Goal: Task Accomplishment & Management: Use online tool/utility

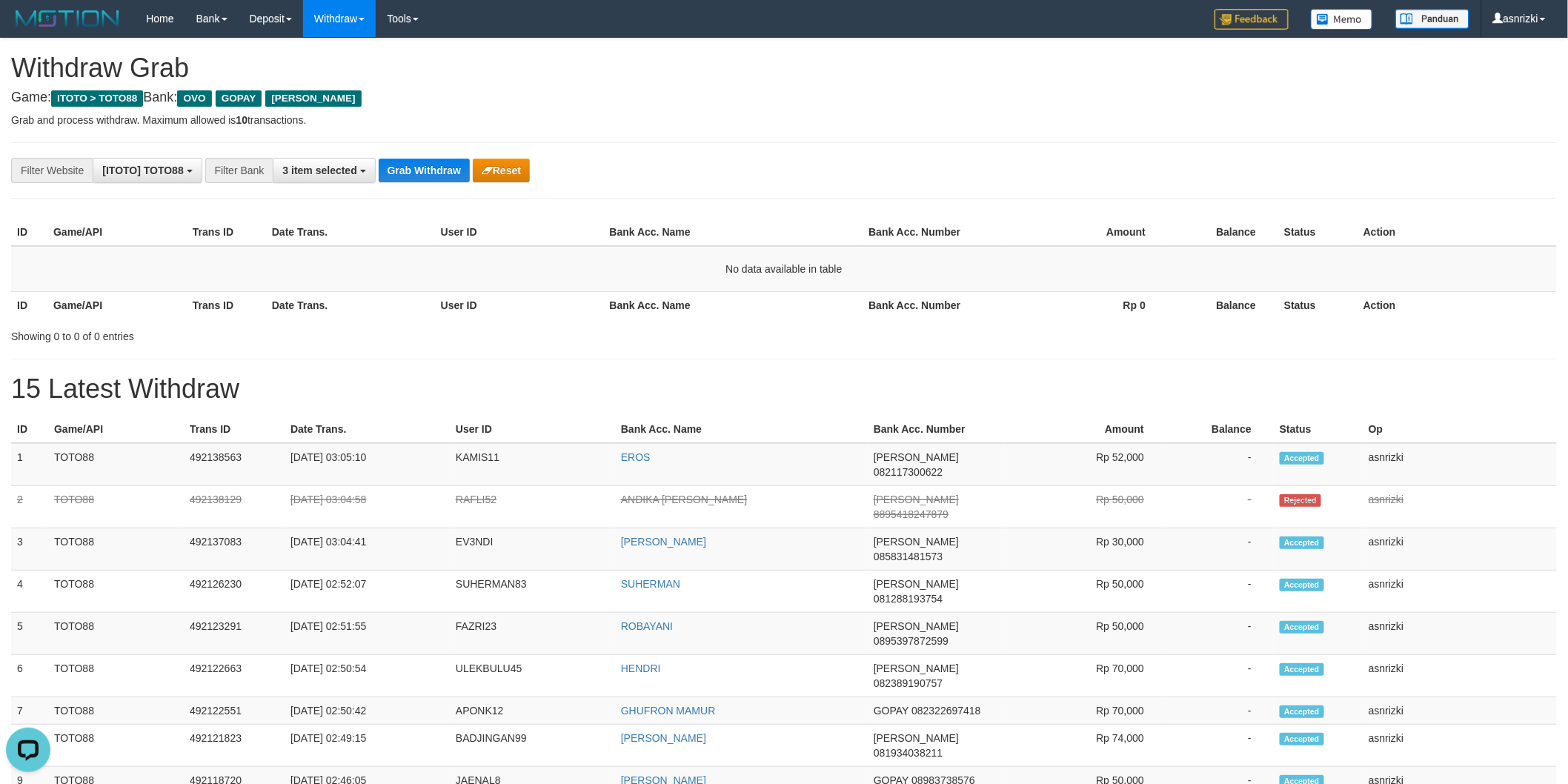
click at [721, 390] on h1 "15 Latest Withdraw" at bounding box center [784, 389] width 1546 height 29
click at [402, 171] on button "Grab Withdraw" at bounding box center [424, 170] width 91 height 24
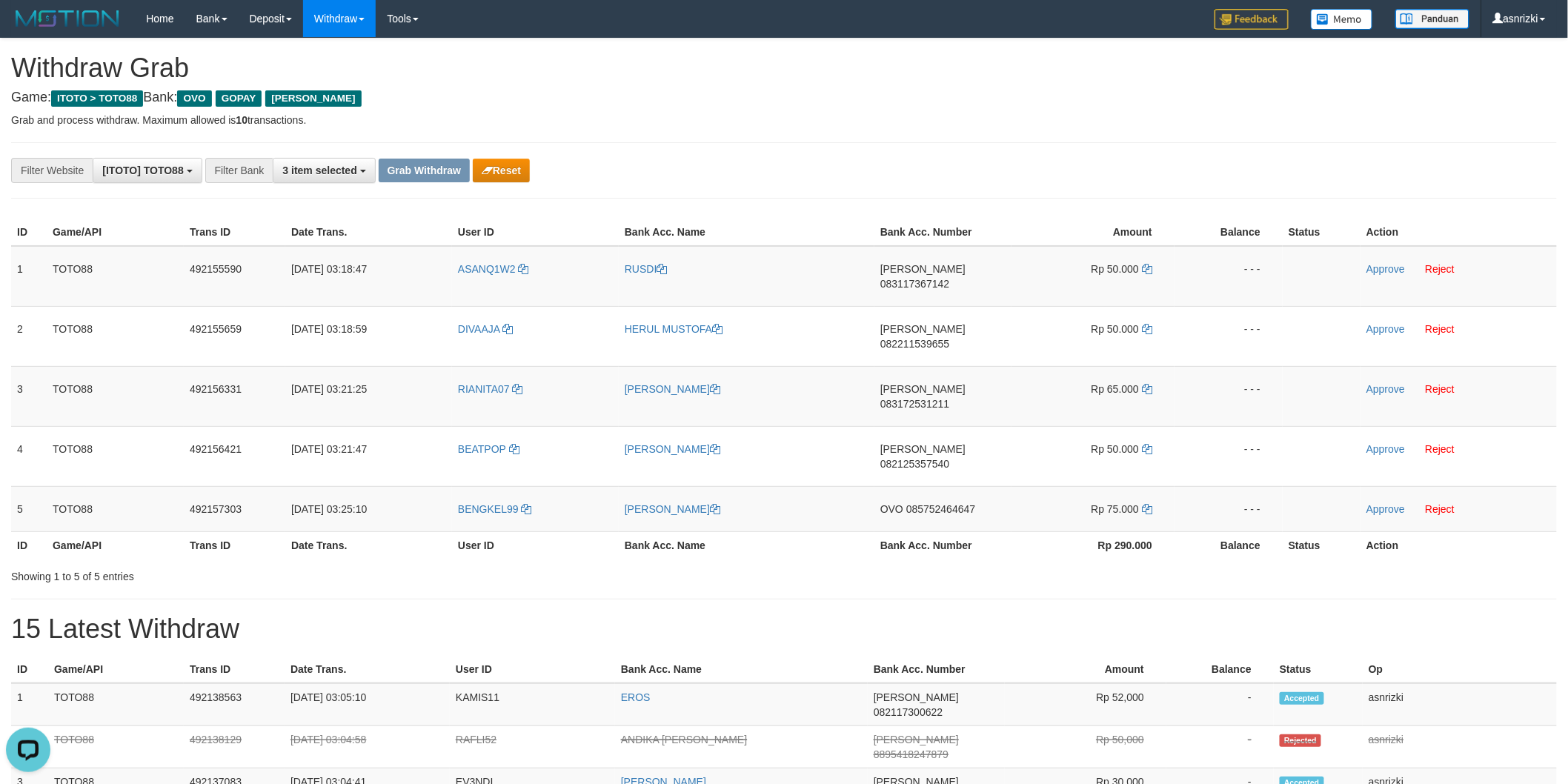
click at [747, 176] on div "**********" at bounding box center [653, 170] width 1307 height 25
click at [950, 278] on span "083117367142" at bounding box center [915, 284] width 69 height 12
click at [950, 282] on td "[PERSON_NAME] 083117367142" at bounding box center [942, 276] width 137 height 61
click at [950, 282] on td "DANA 083117367142" at bounding box center [942, 276] width 137 height 61
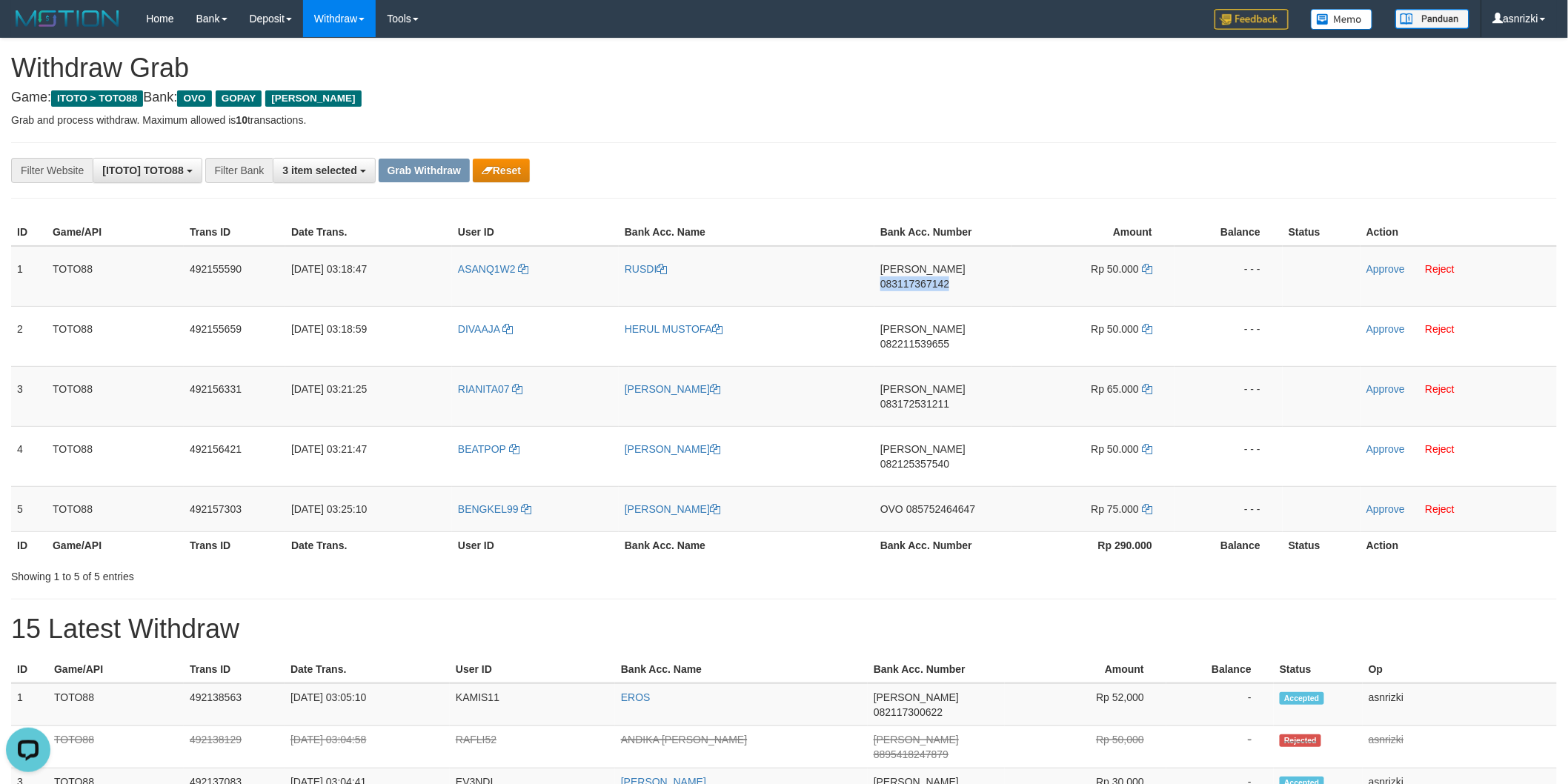
copy span "083117367142"
click at [498, 167] on button "Reset" at bounding box center [501, 170] width 57 height 24
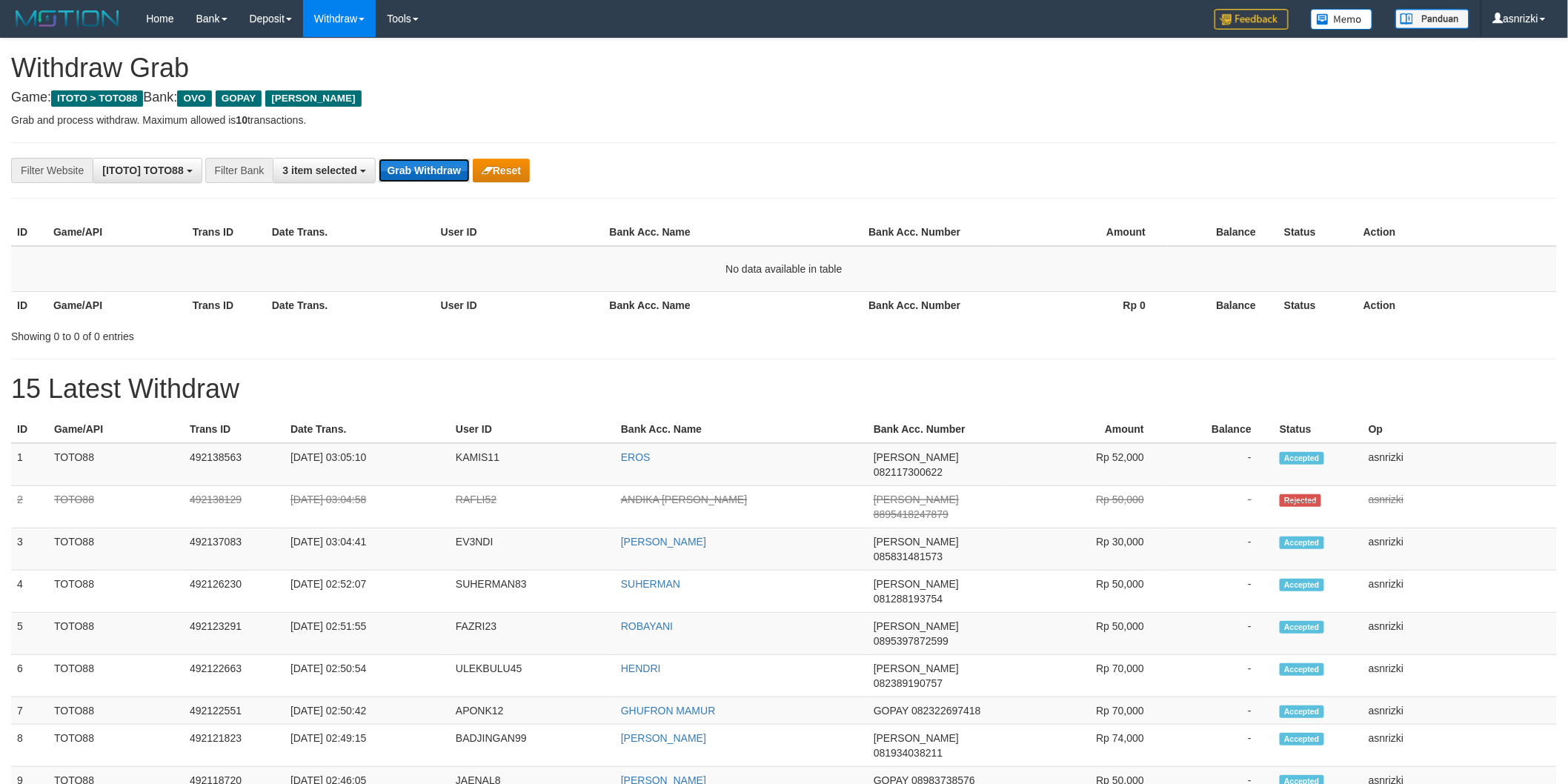
click at [425, 165] on button "Grab Withdraw" at bounding box center [424, 170] width 91 height 24
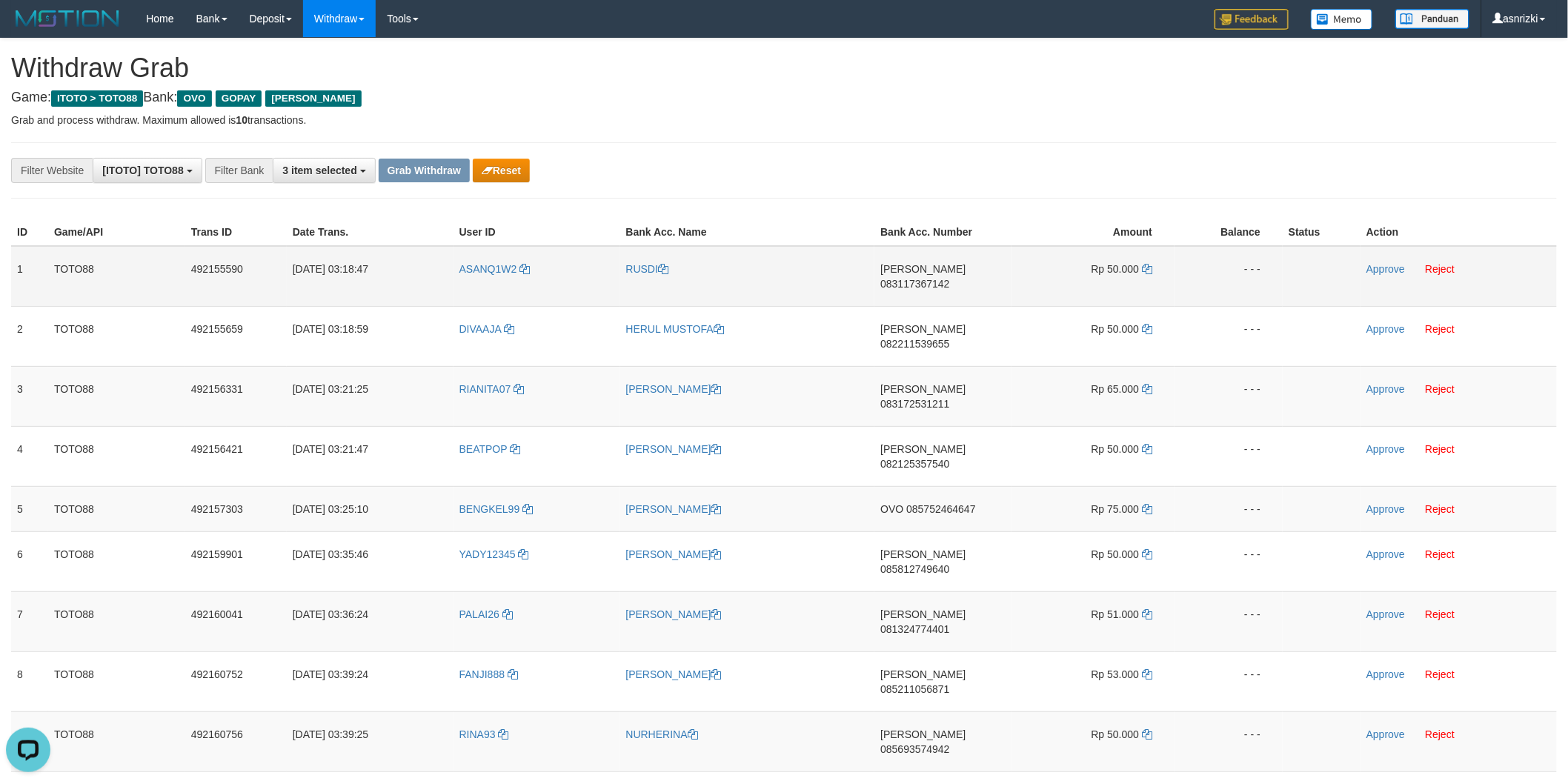
click at [929, 279] on td "DANA 083117367142" at bounding box center [942, 276] width 137 height 61
copy span "083117367142"
click at [1151, 267] on icon at bounding box center [1147, 268] width 10 height 10
copy span "083117367142"
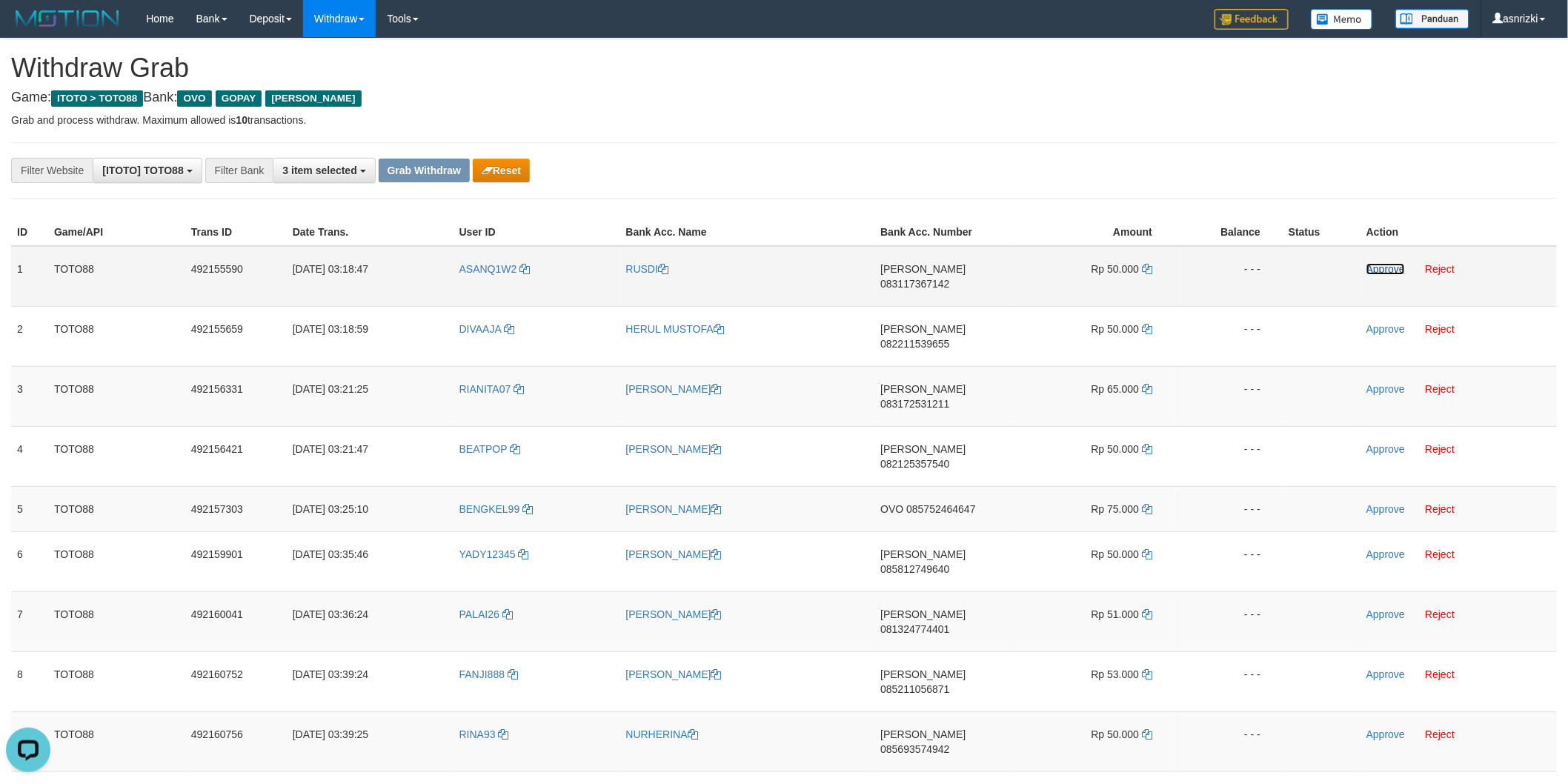
click at [1383, 267] on link "Approve" at bounding box center [1386, 268] width 39 height 12
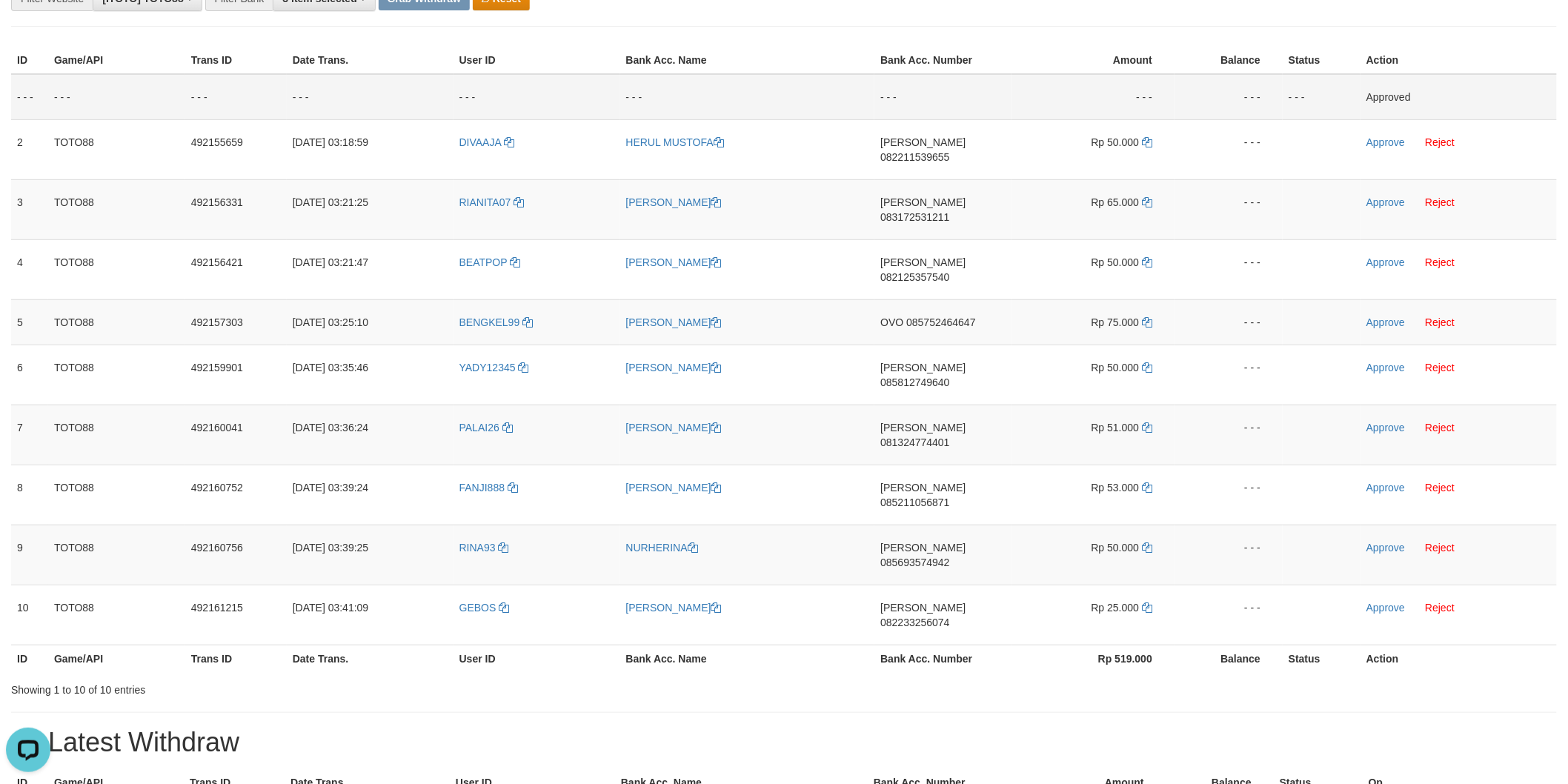
scroll to position [329, 0]
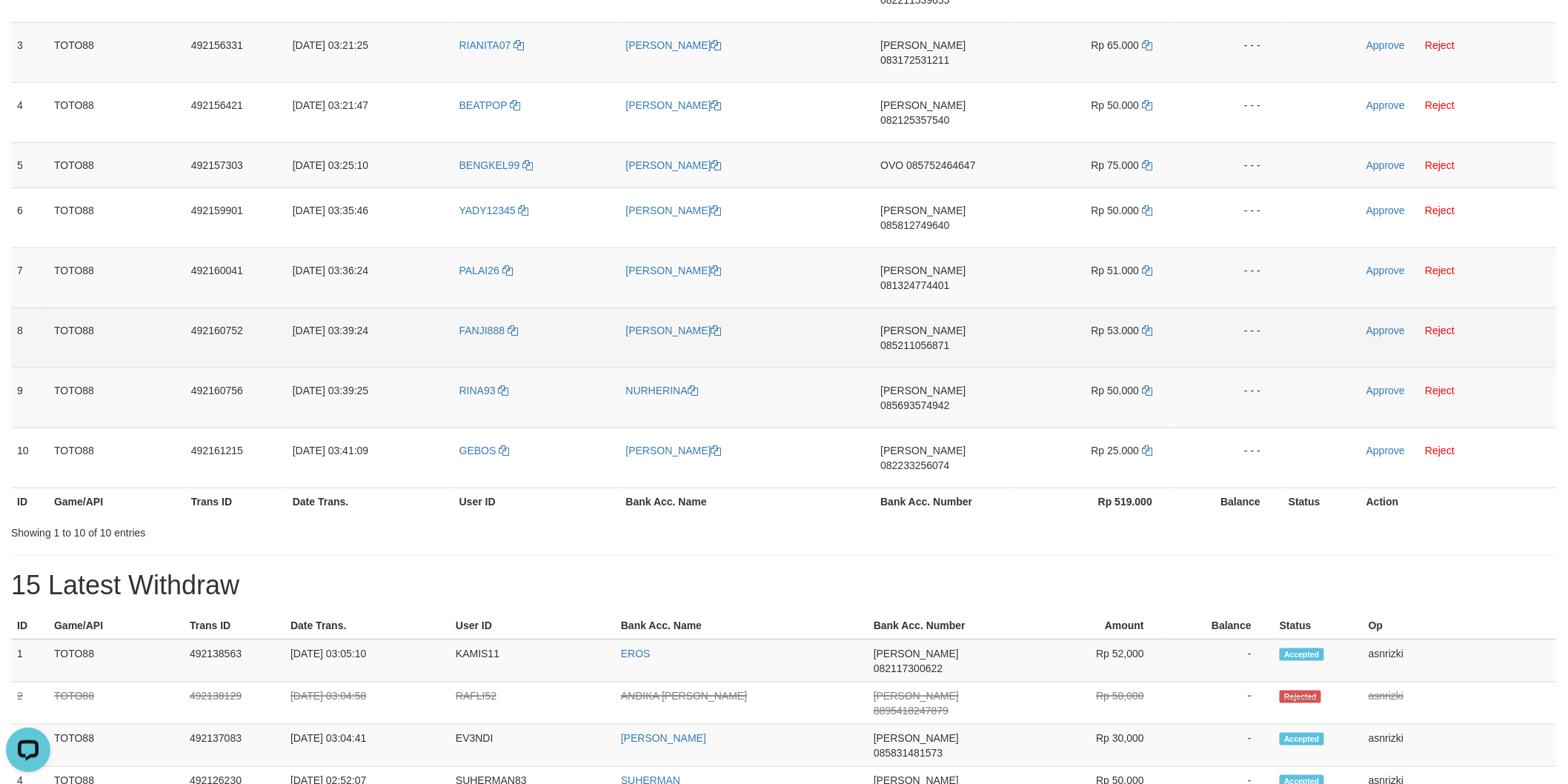
drag, startPoint x: 542, startPoint y: 413, endPoint x: 801, endPoint y: 271, distance: 295.4
click at [546, 519] on div "Showing 1 to 10 of 10 entries" at bounding box center [326, 530] width 631 height 21
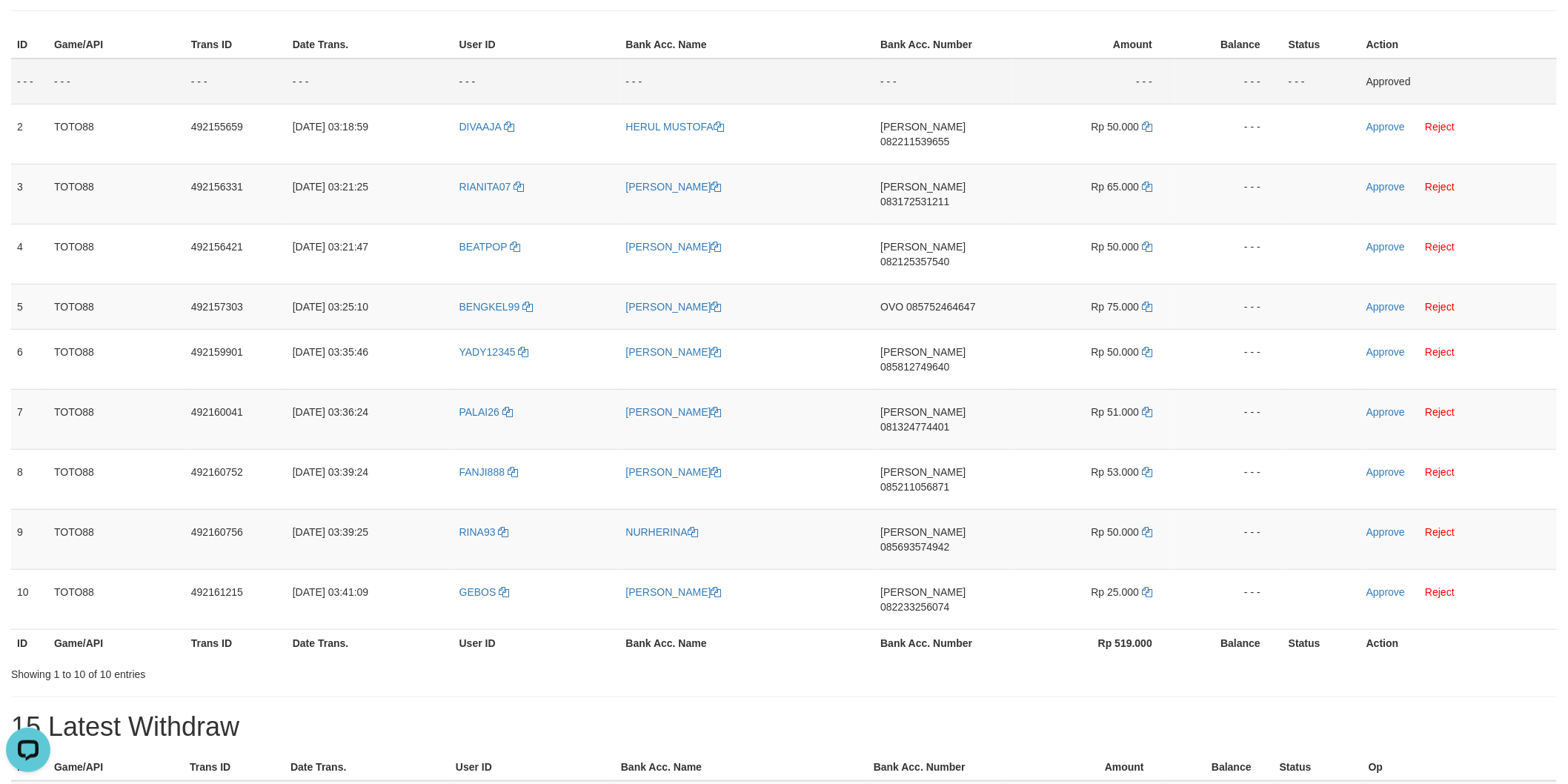
scroll to position [0, 0]
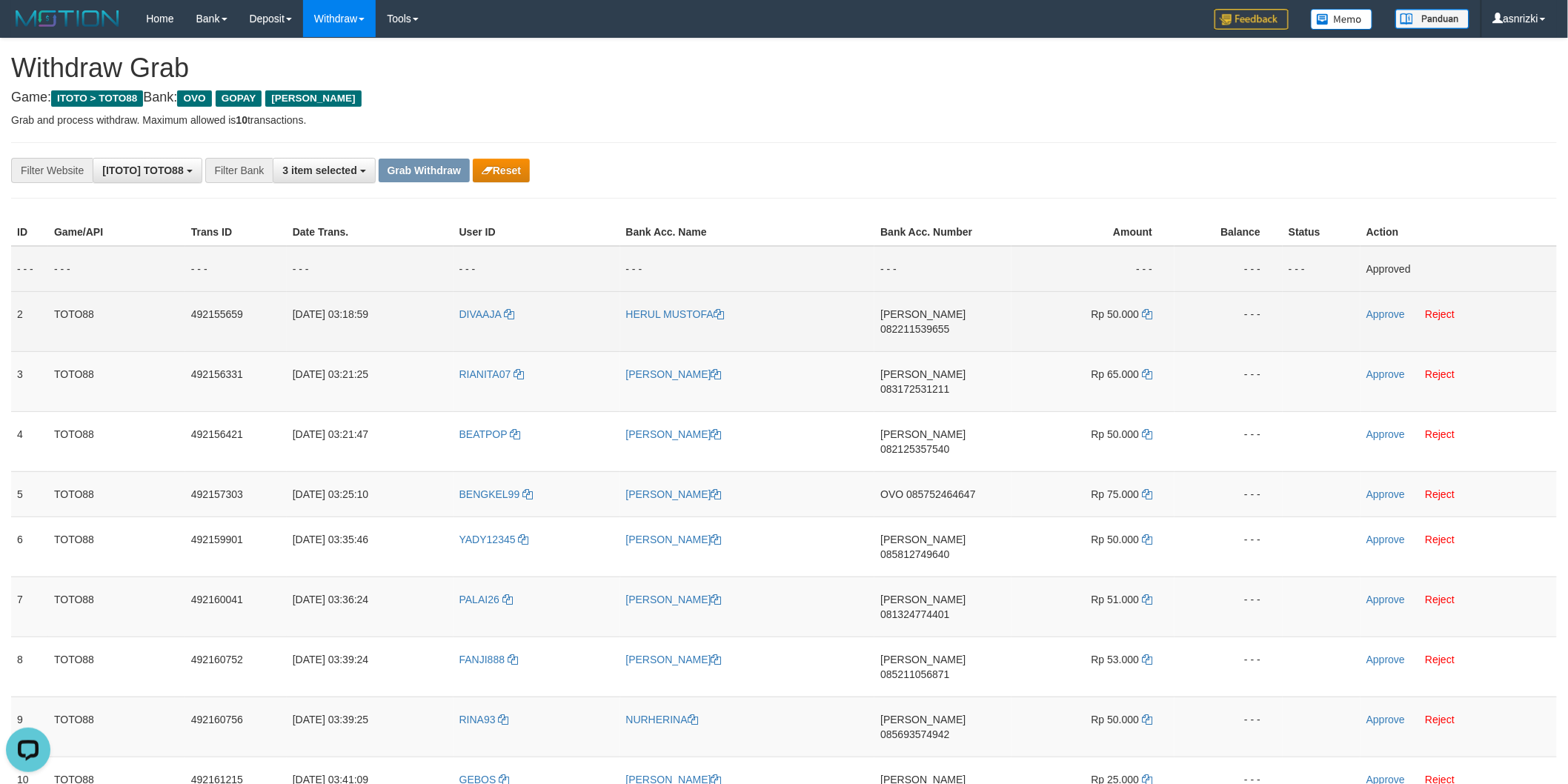
click at [944, 323] on td "DANA 082211539655" at bounding box center [942, 322] width 137 height 60
copy span "082211539655"
click at [1150, 314] on icon at bounding box center [1147, 314] width 10 height 10
copy span "082211539655"
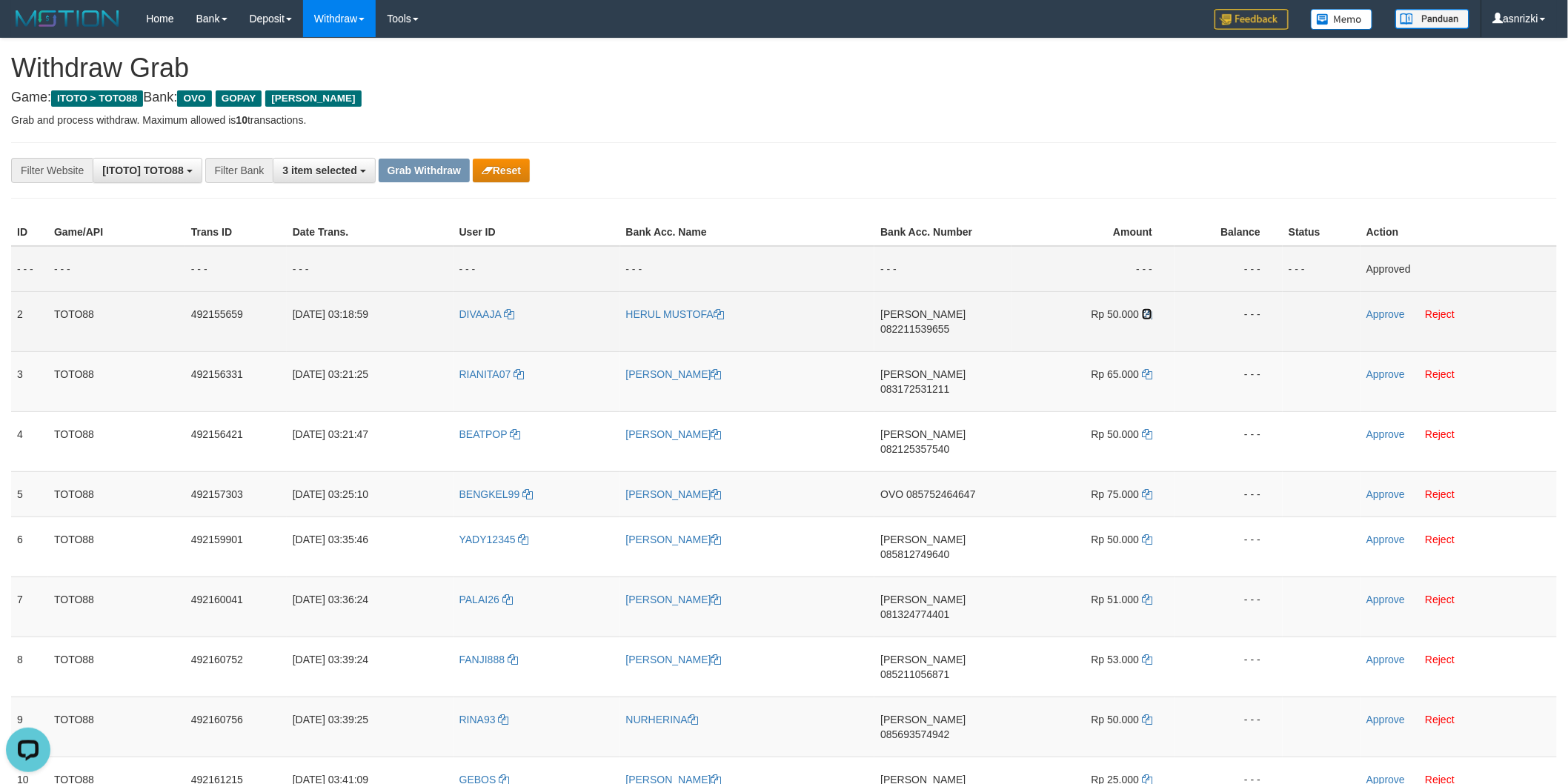
click at [1150, 314] on icon at bounding box center [1147, 314] width 10 height 10
click at [1384, 318] on link "Approve" at bounding box center [1386, 314] width 39 height 12
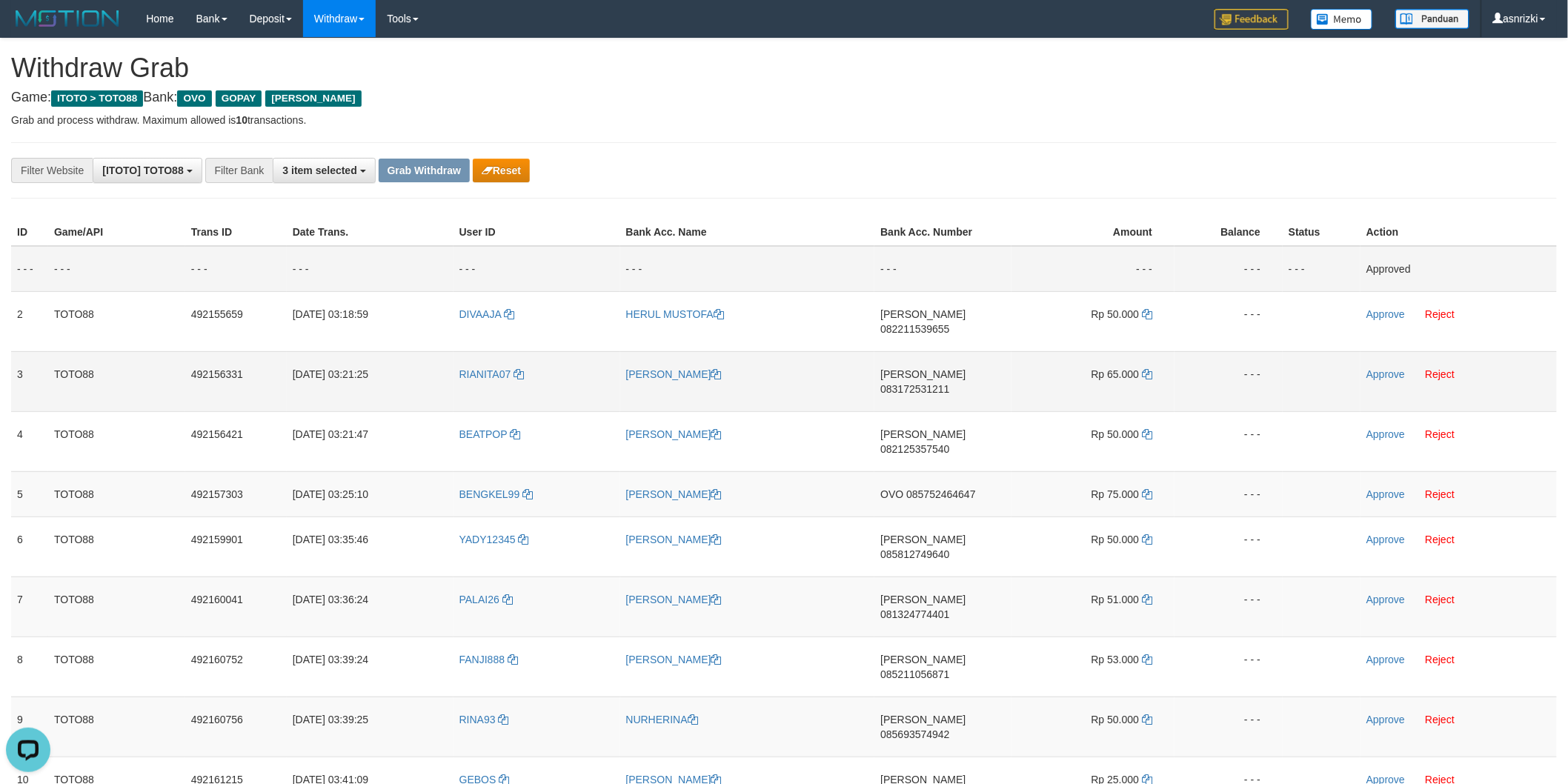
click at [960, 378] on td "DANA 083172531211" at bounding box center [942, 382] width 137 height 60
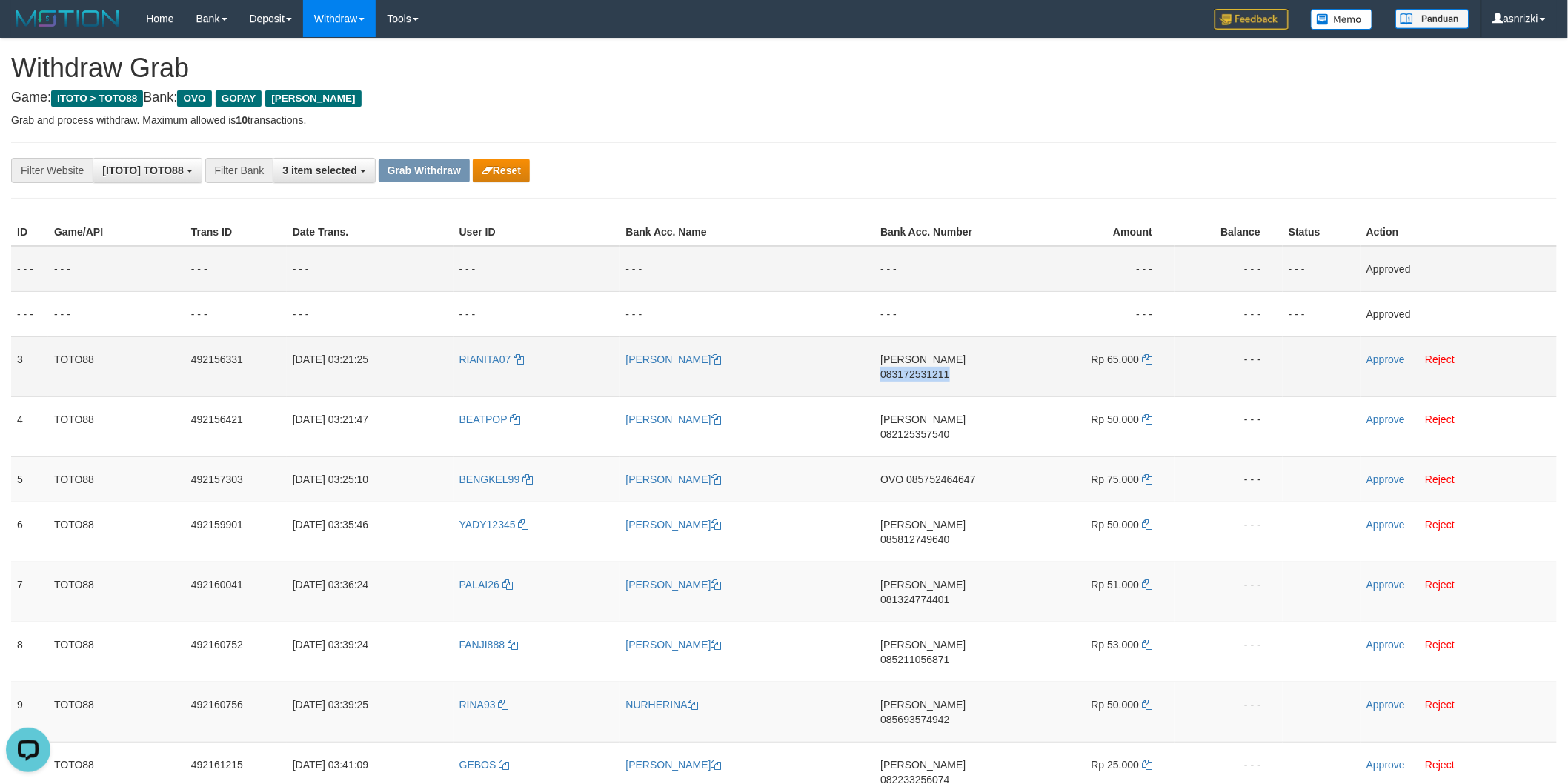
click at [960, 378] on td "DANA 083172531211" at bounding box center [942, 367] width 137 height 60
copy span "083172531211"
drag, startPoint x: 1150, startPoint y: 358, endPoint x: 1051, endPoint y: 348, distance: 99.5
click at [1150, 358] on icon at bounding box center [1147, 359] width 10 height 10
copy span "083172531211"
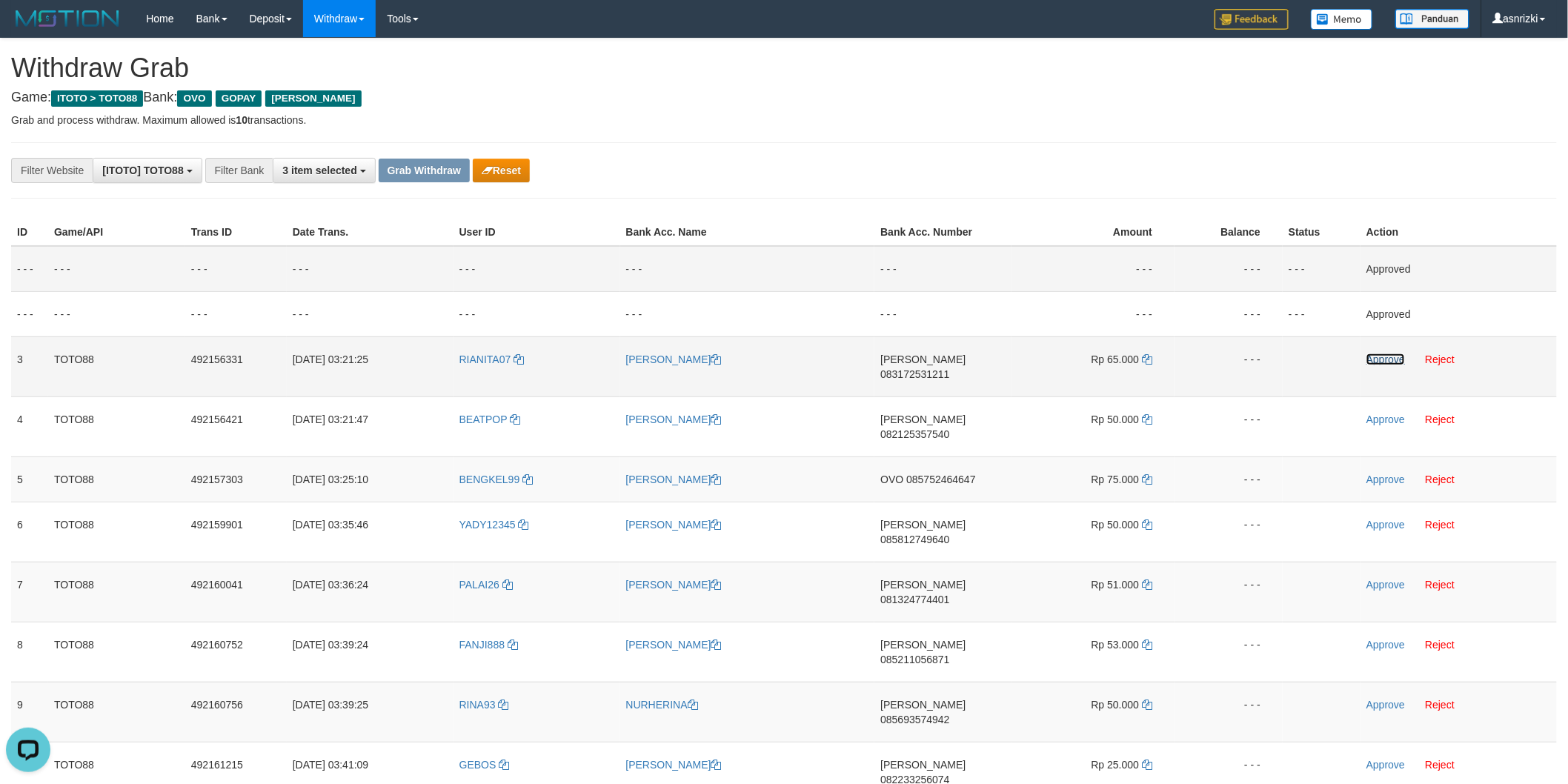
click at [1383, 356] on link "Approve" at bounding box center [1386, 359] width 39 height 12
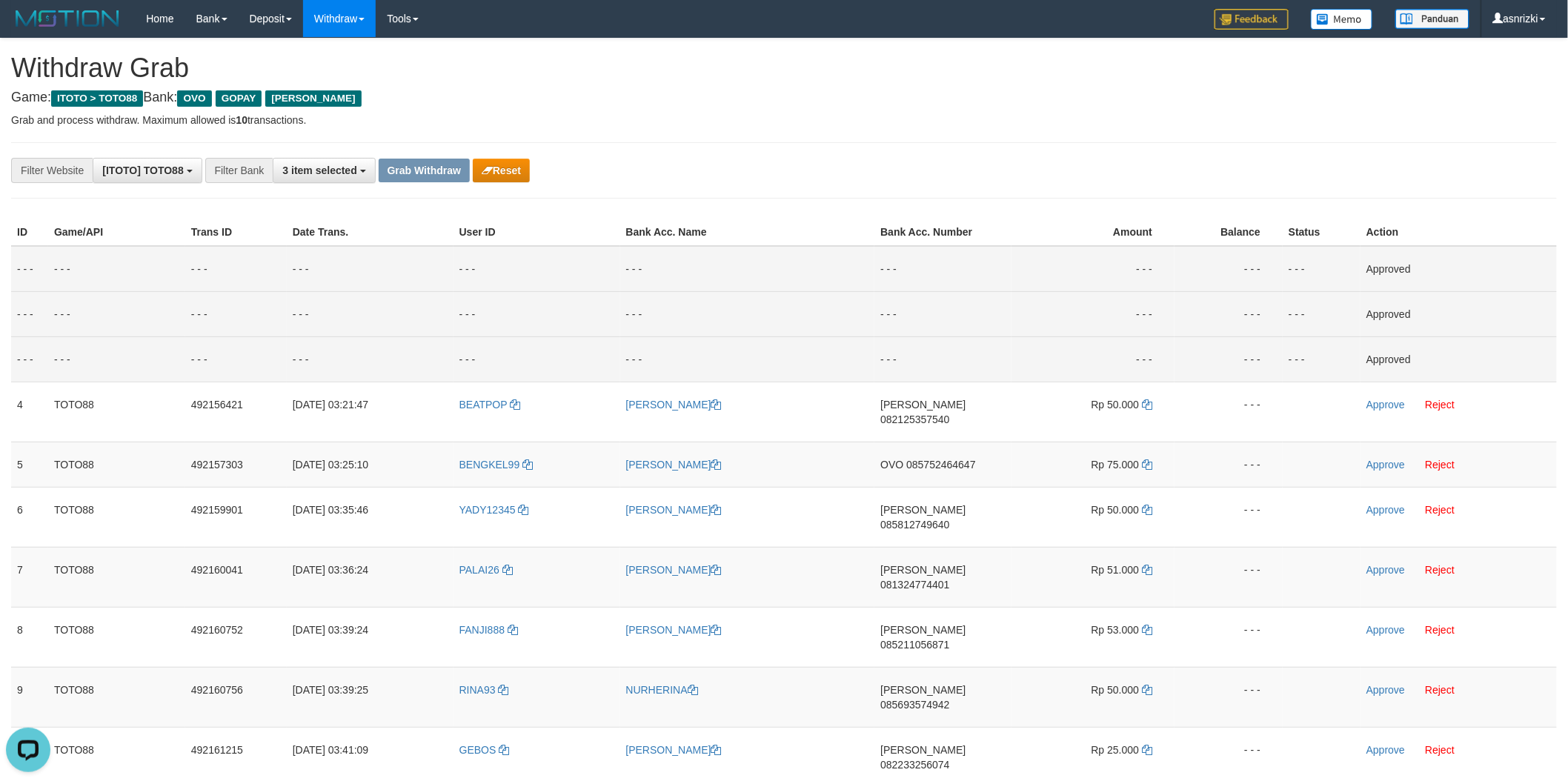
click at [858, 332] on td "- - -" at bounding box center [748, 314] width 255 height 45
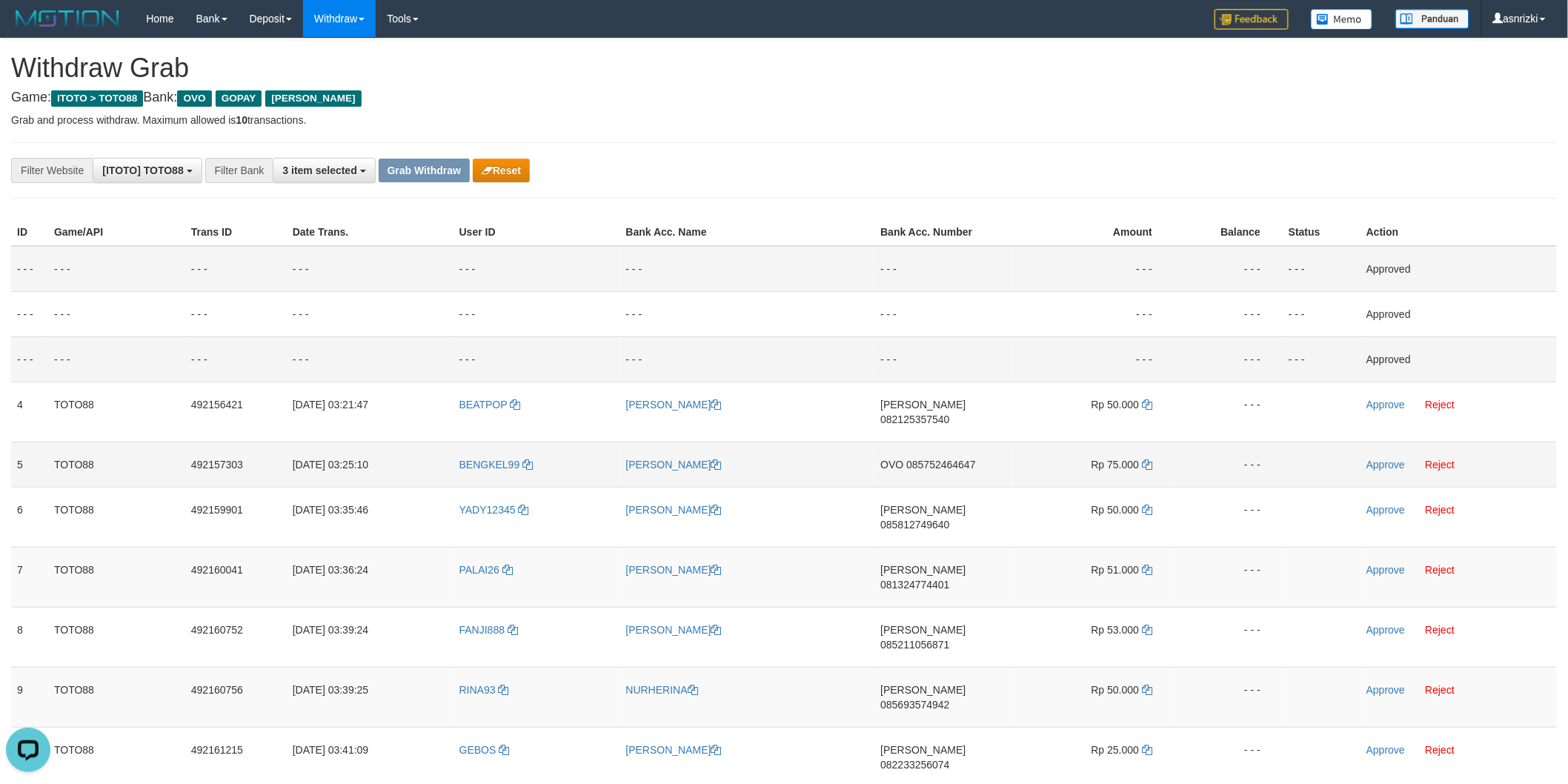
click at [935, 442] on td "OVO 085752464647" at bounding box center [942, 464] width 137 height 45
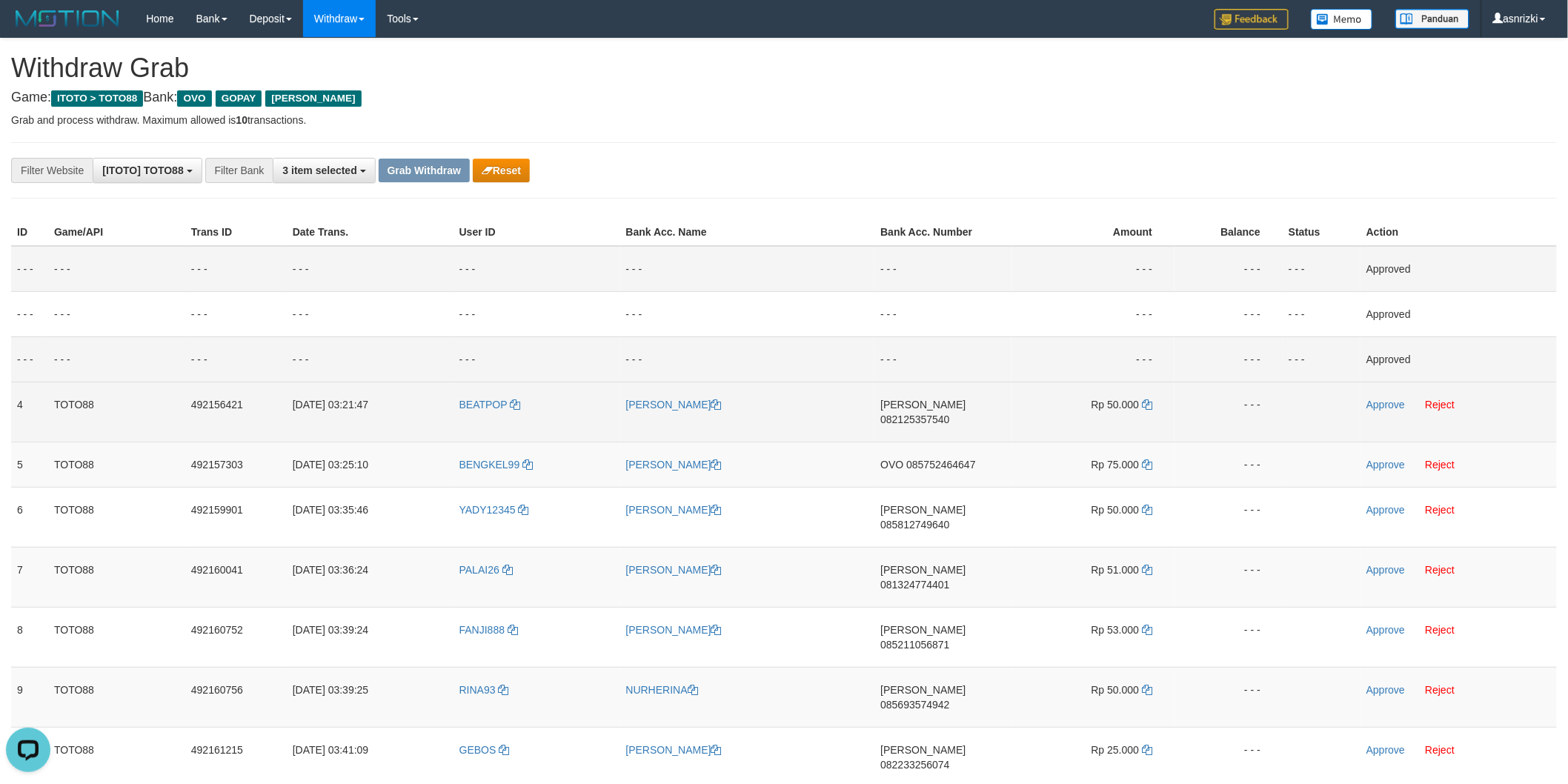
click at [937, 417] on td "DANA 082125357540" at bounding box center [942, 412] width 137 height 60
copy span "082125357540"
click at [1136, 405] on span "Rp 50.000" at bounding box center [1115, 404] width 48 height 12
click at [1143, 405] on icon at bounding box center [1147, 404] width 10 height 10
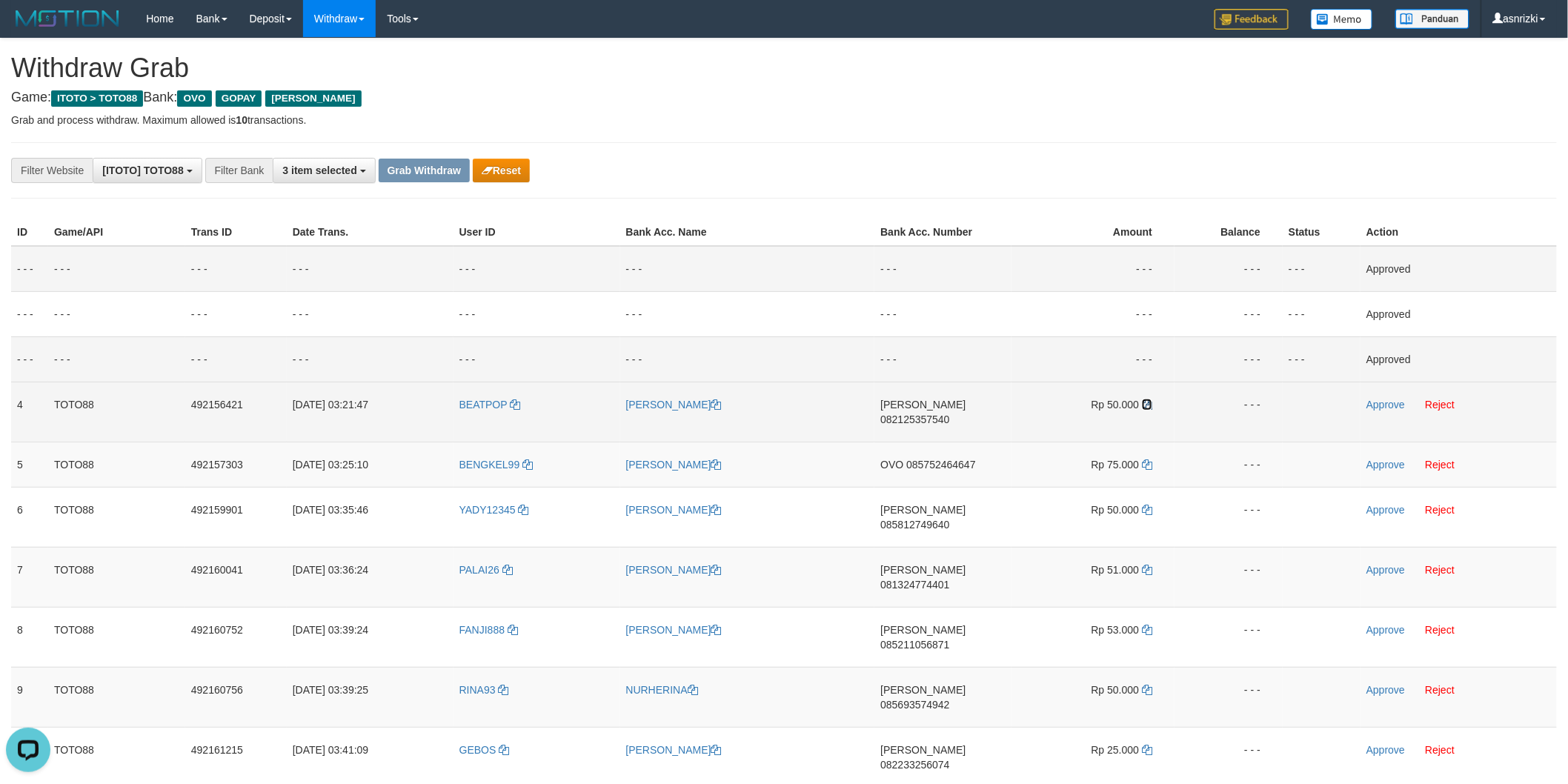
click at [1143, 405] on icon at bounding box center [1147, 404] width 10 height 10
click at [1393, 404] on link "Approve" at bounding box center [1386, 404] width 39 height 12
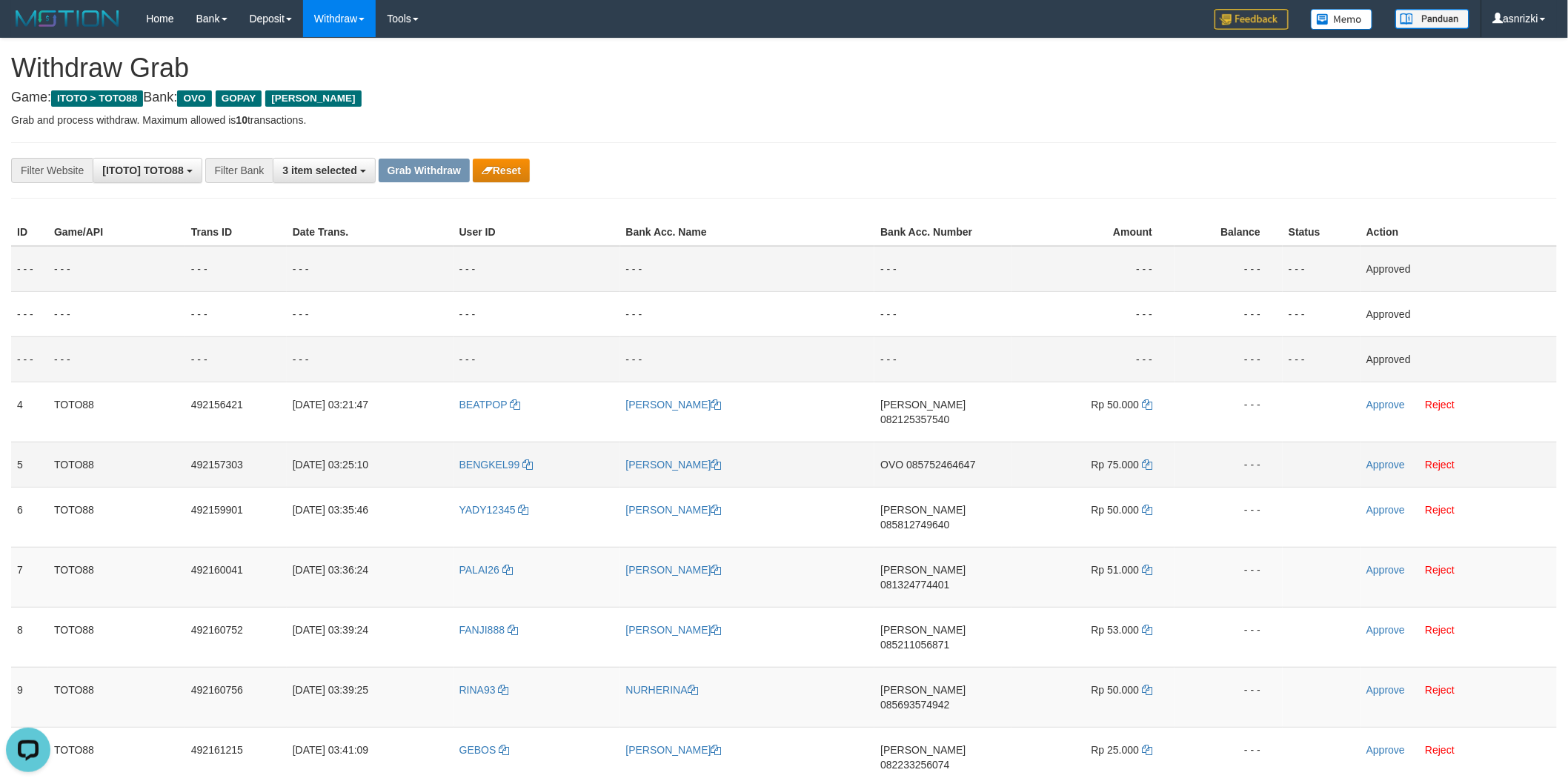
click at [946, 459] on td "OVO 085752464647" at bounding box center [942, 464] width 137 height 45
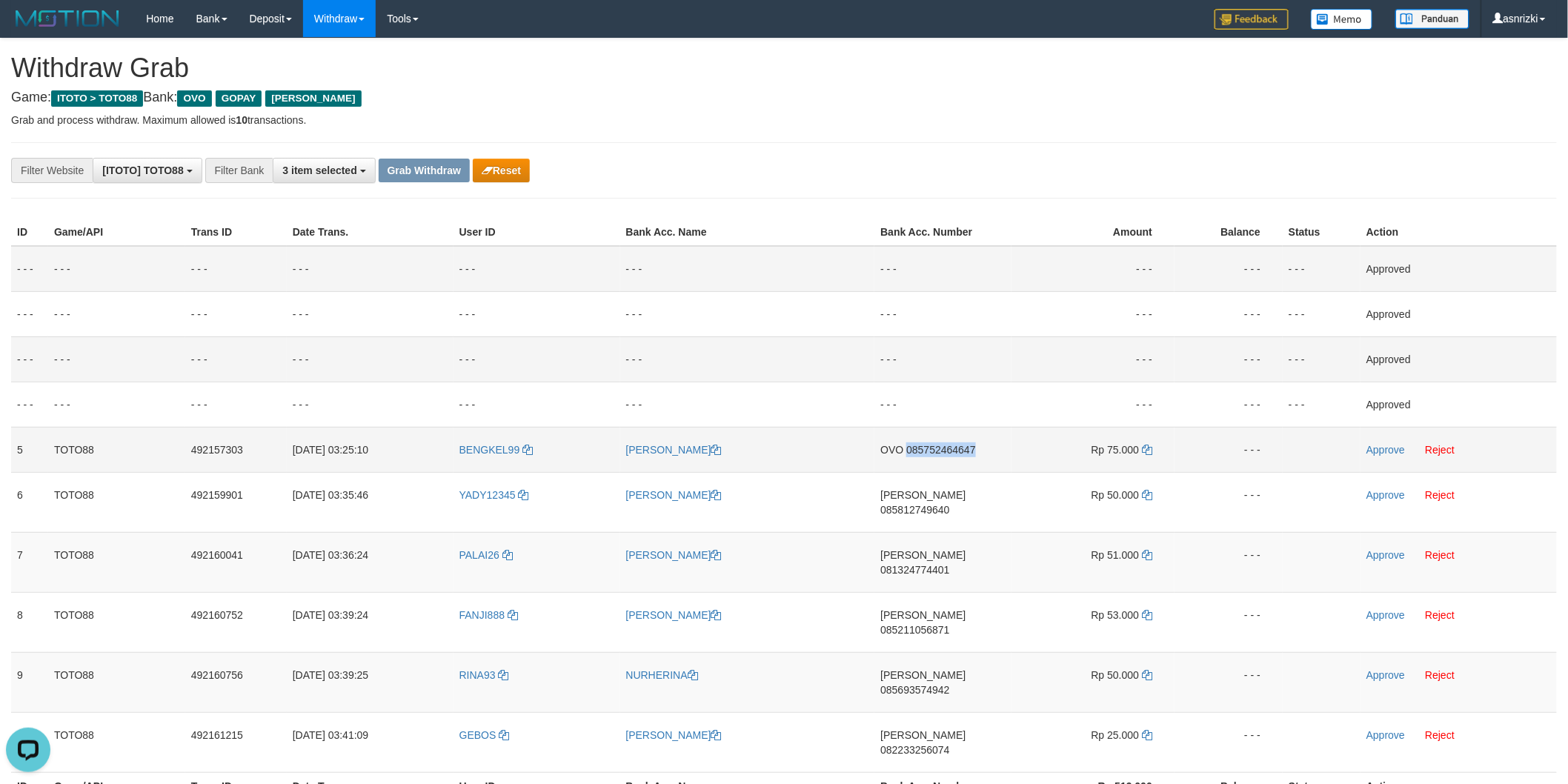
click at [946, 459] on td "OVO 085752464647" at bounding box center [942, 449] width 137 height 45
copy span "085752464647"
click at [1145, 446] on icon at bounding box center [1147, 449] width 10 height 10
copy span "085752464647"
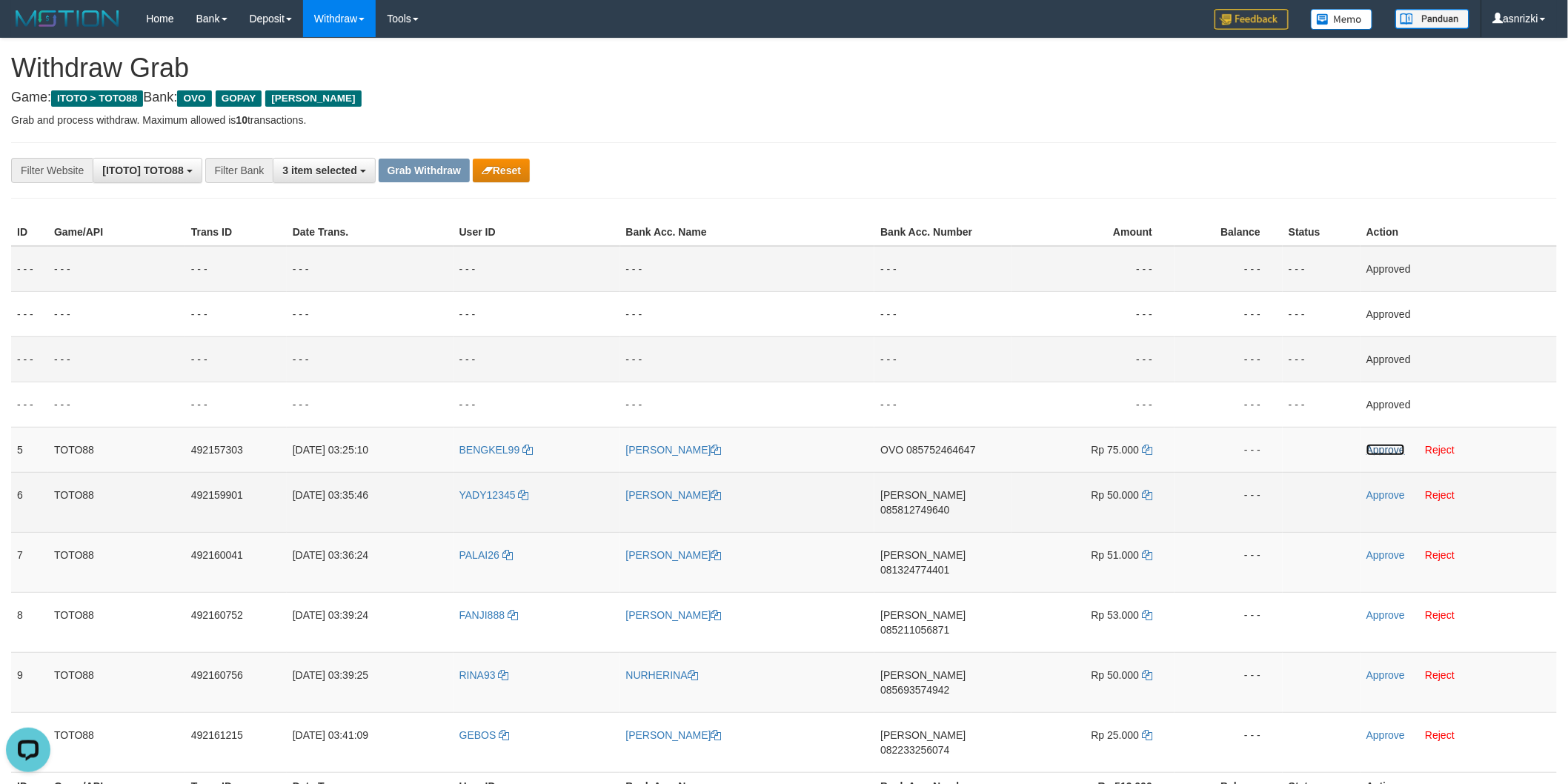
click at [1379, 445] on link "Approve" at bounding box center [1386, 450] width 39 height 12
click at [950, 507] on td "DANA 085812749640" at bounding box center [942, 502] width 137 height 60
copy span "085812749640"
click at [1149, 490] on icon at bounding box center [1147, 495] width 10 height 10
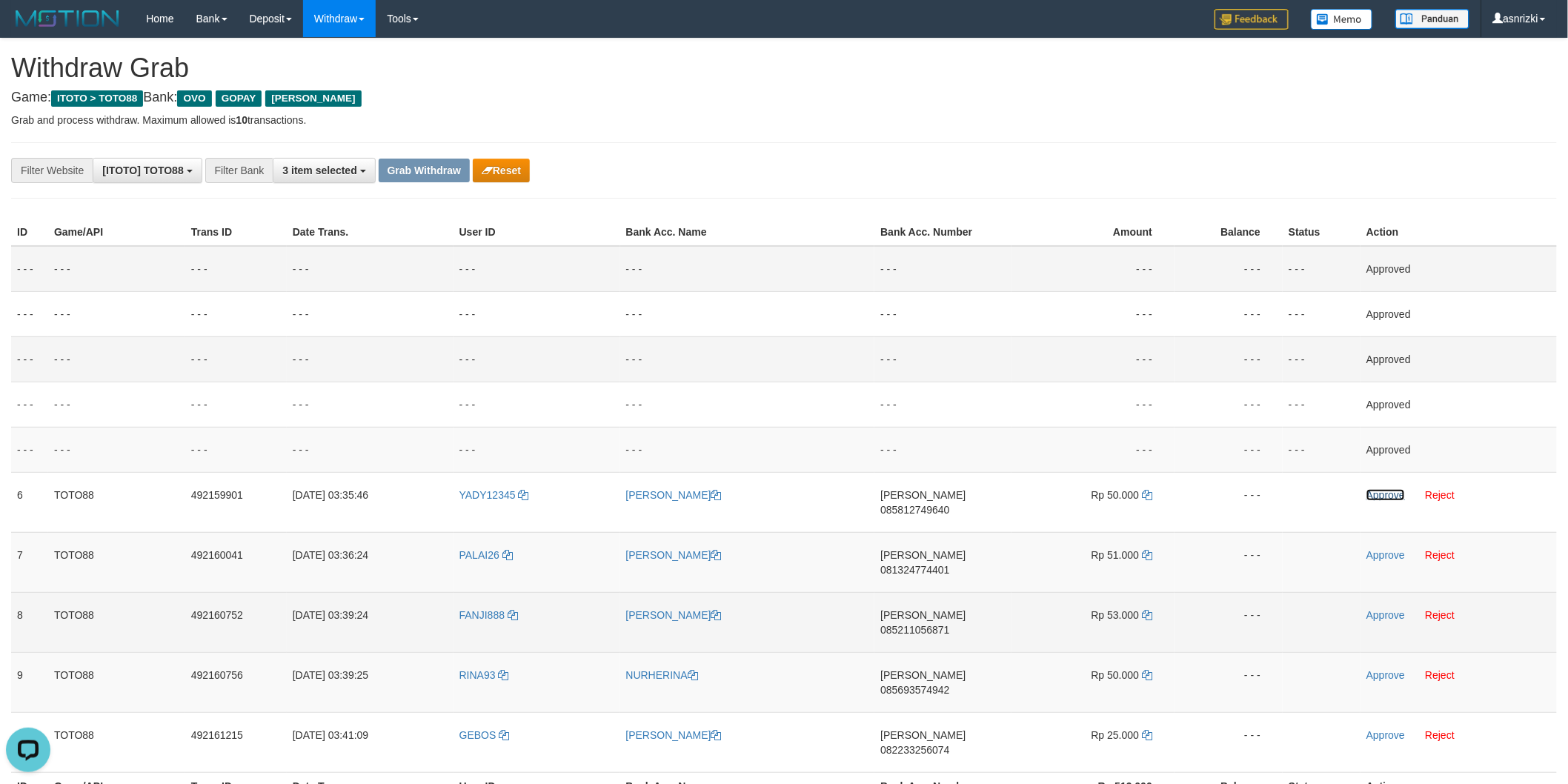
drag, startPoint x: 1394, startPoint y: 490, endPoint x: 932, endPoint y: 561, distance: 467.4
click at [1394, 490] on link "Approve" at bounding box center [1386, 495] width 39 height 12
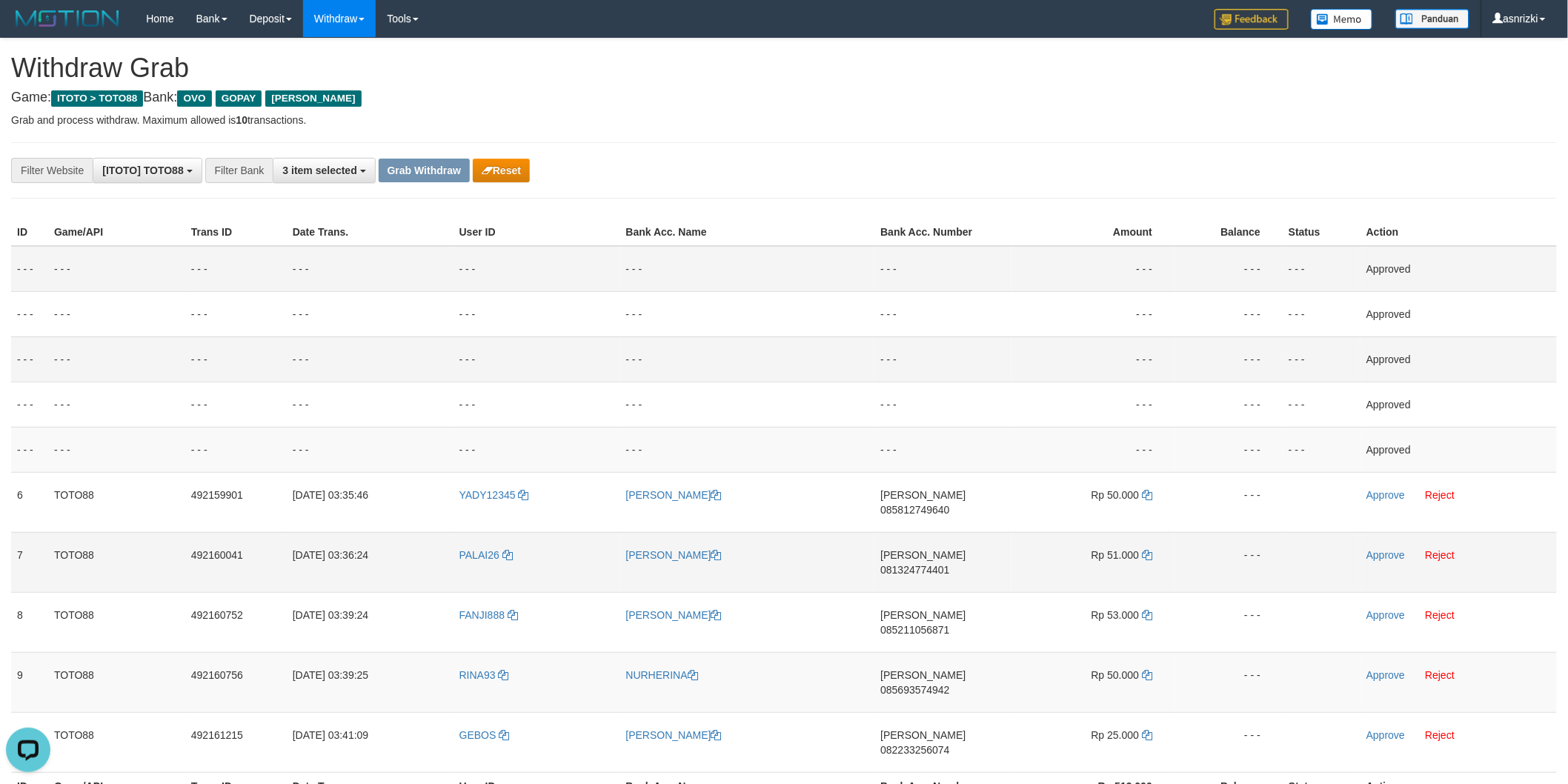
click at [950, 554] on td "DANA 081324774401" at bounding box center [942, 562] width 137 height 60
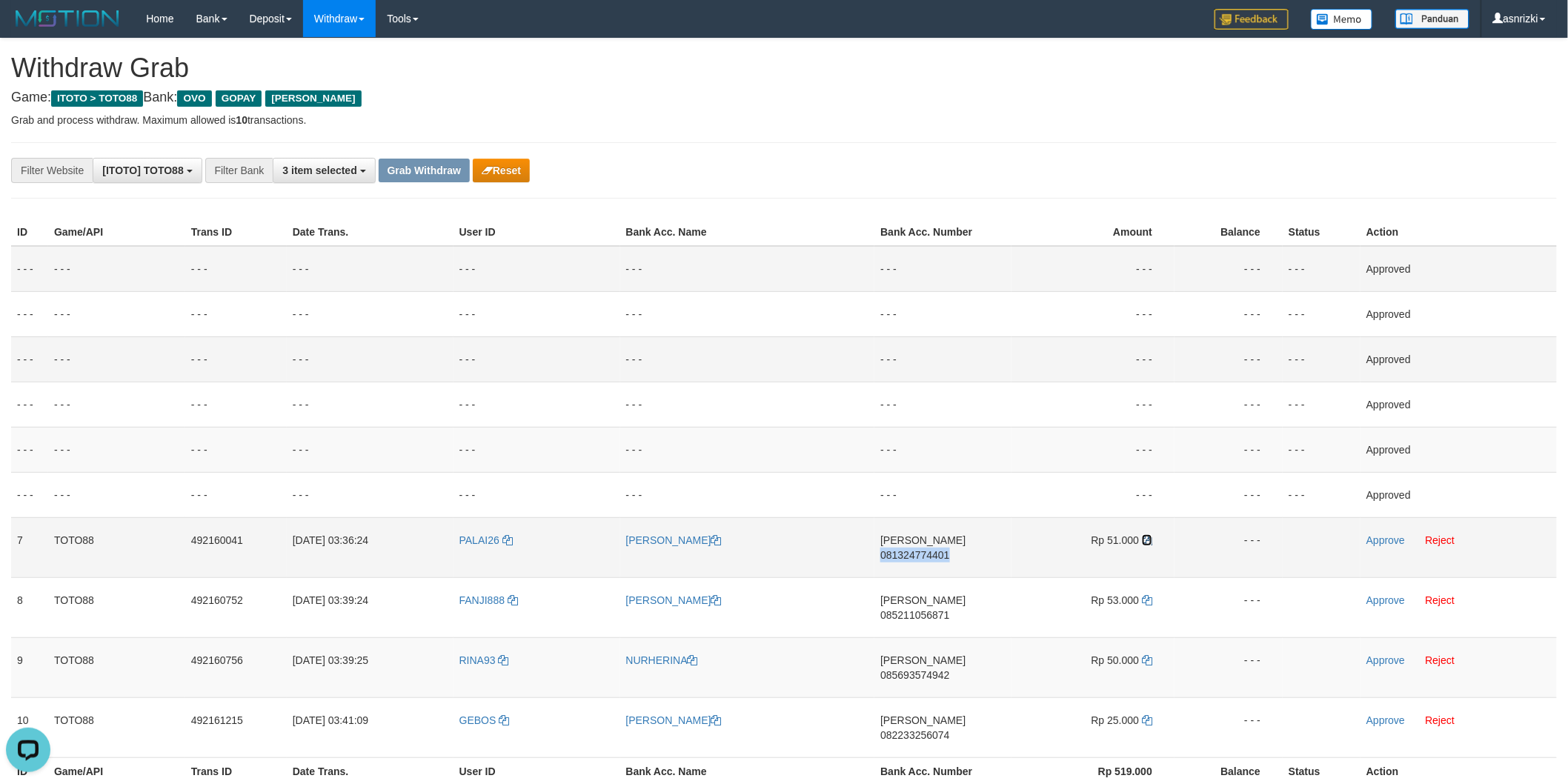
click at [1150, 539] on icon at bounding box center [1147, 540] width 10 height 10
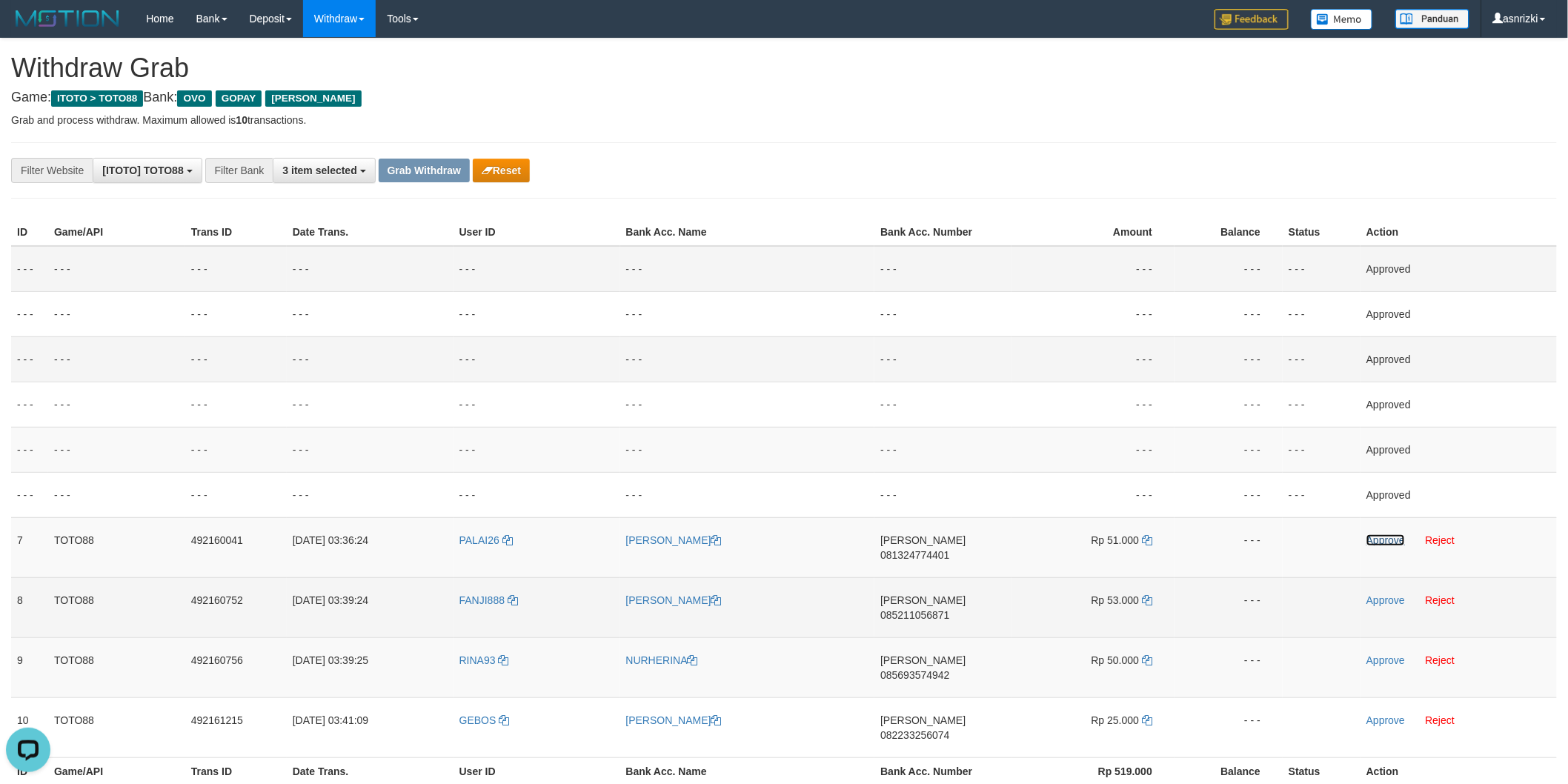
drag, startPoint x: 1383, startPoint y: 536, endPoint x: 937, endPoint y: 602, distance: 450.9
click at [1383, 536] on link "Approve" at bounding box center [1386, 540] width 39 height 12
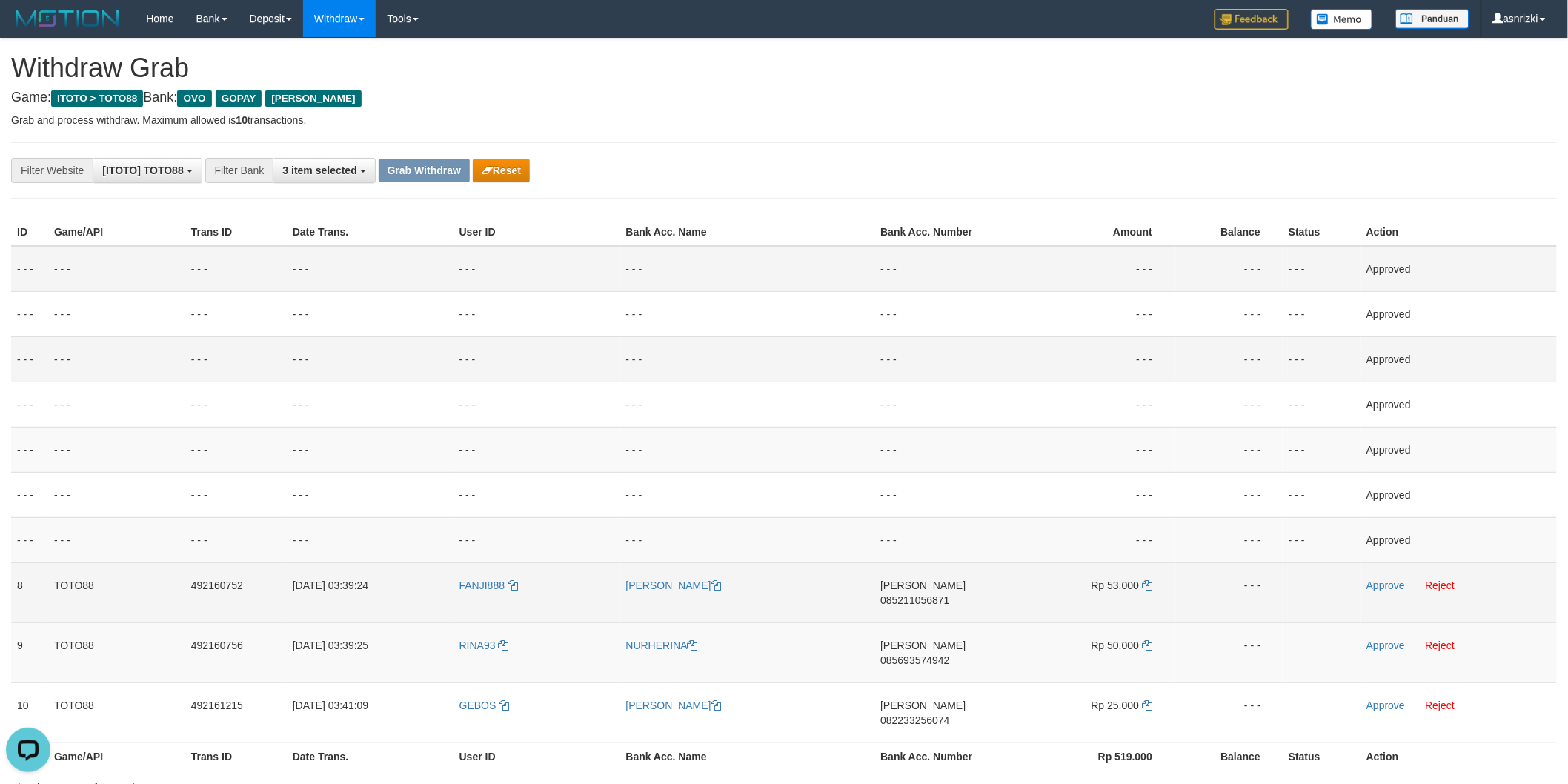
click at [953, 603] on td "DANA 085211056871" at bounding box center [942, 592] width 137 height 60
click at [1146, 580] on icon at bounding box center [1147, 585] width 10 height 10
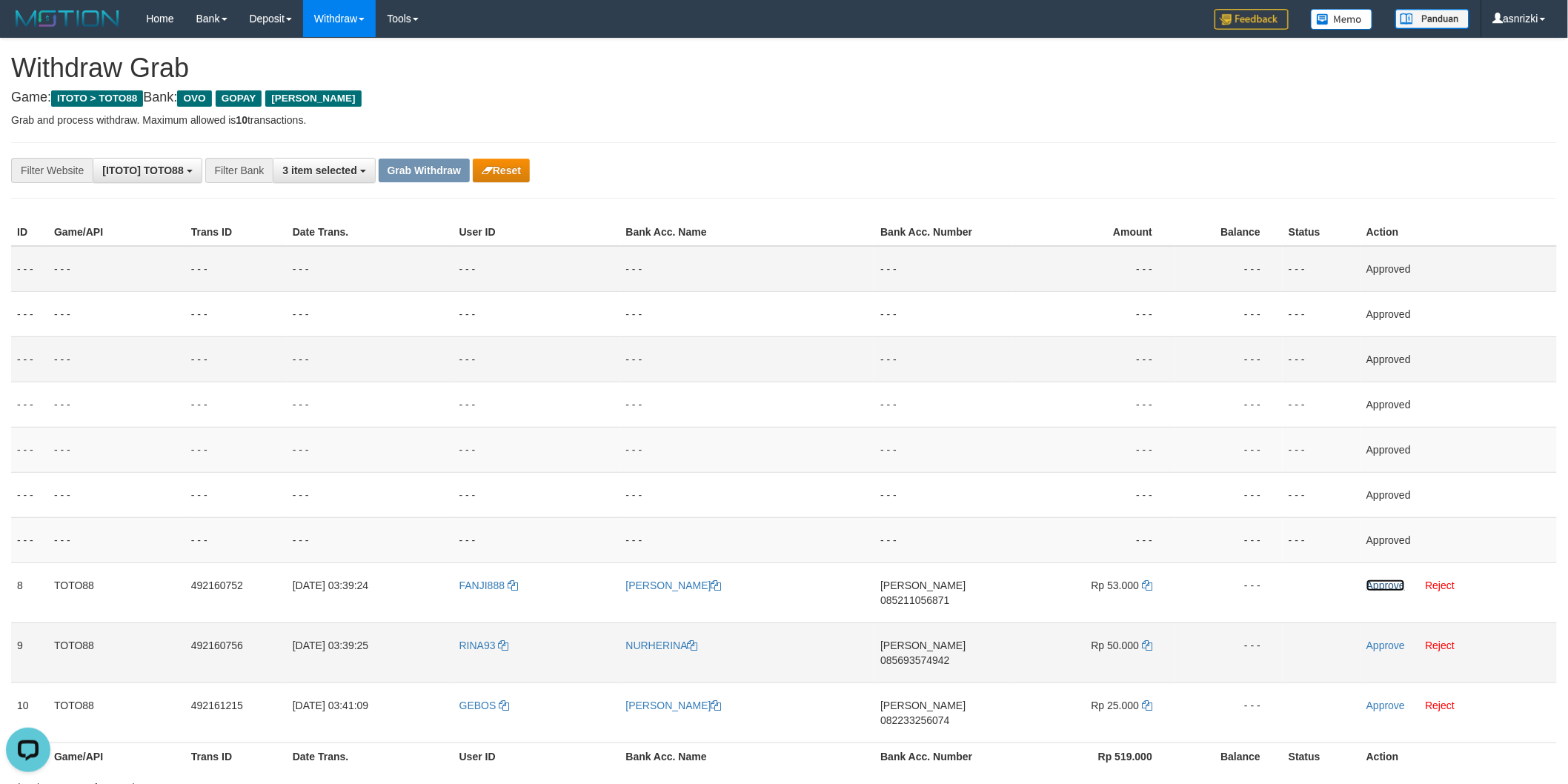
drag, startPoint x: 1382, startPoint y: 586, endPoint x: 1009, endPoint y: 626, distance: 375.1
click at [1382, 586] on link "Approve" at bounding box center [1386, 585] width 39 height 12
click at [954, 646] on td "DANA 085693574942" at bounding box center [942, 653] width 137 height 60
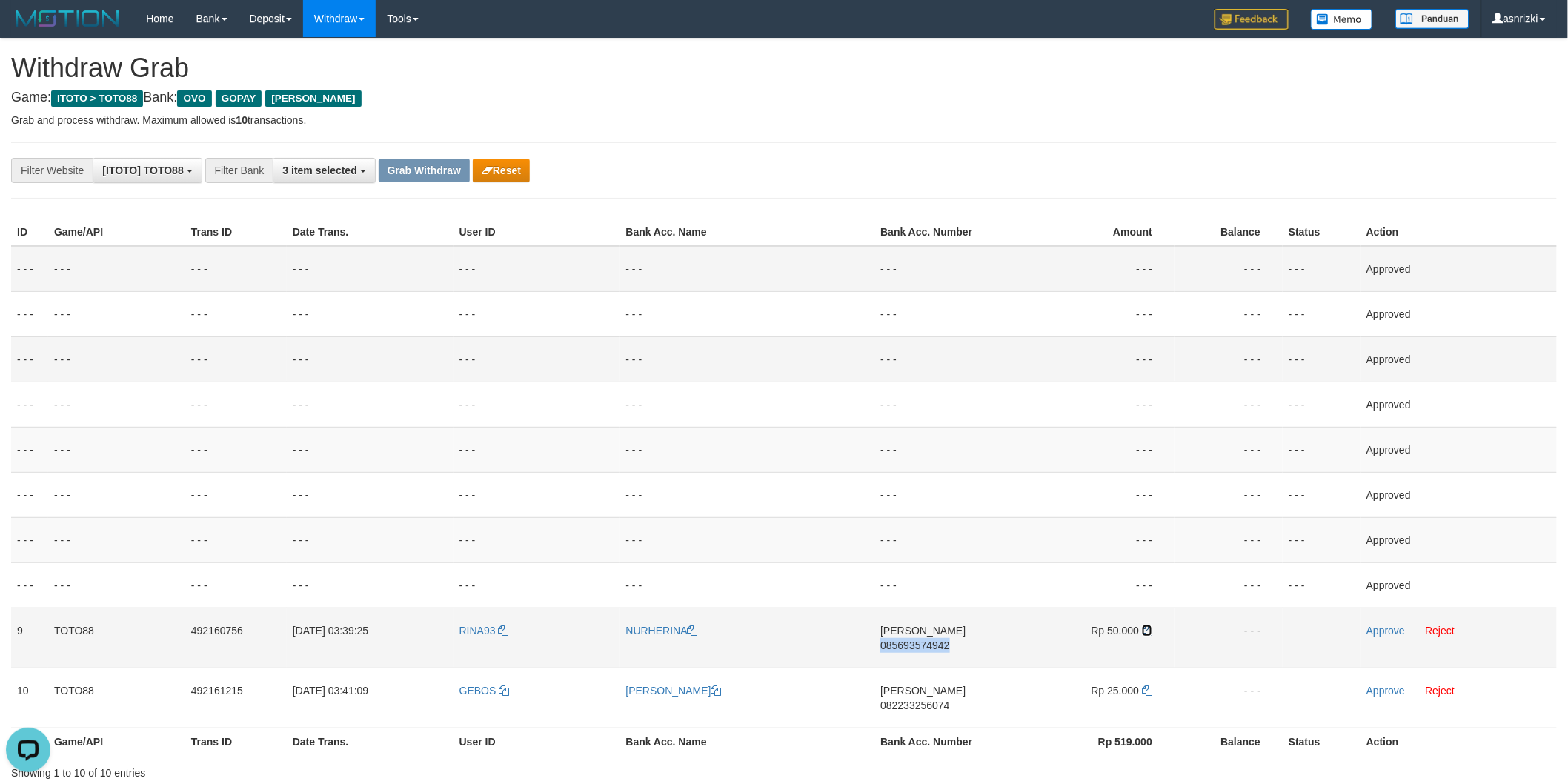
click at [1147, 626] on icon at bounding box center [1147, 630] width 10 height 10
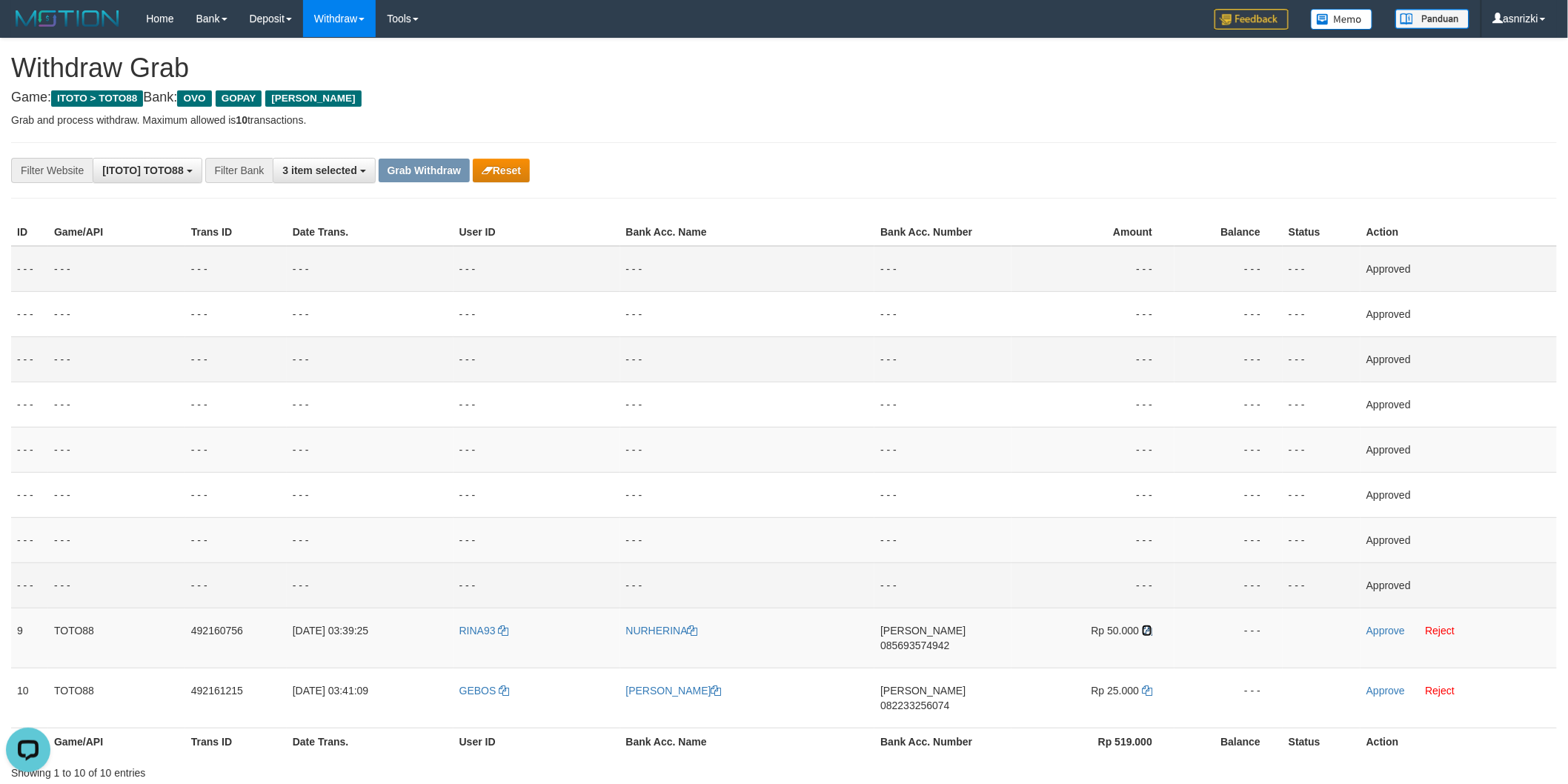
drag, startPoint x: 1147, startPoint y: 625, endPoint x: 1022, endPoint y: 573, distance: 135.4
click at [1140, 625] on td "Rp 50.000" at bounding box center [1093, 637] width 163 height 60
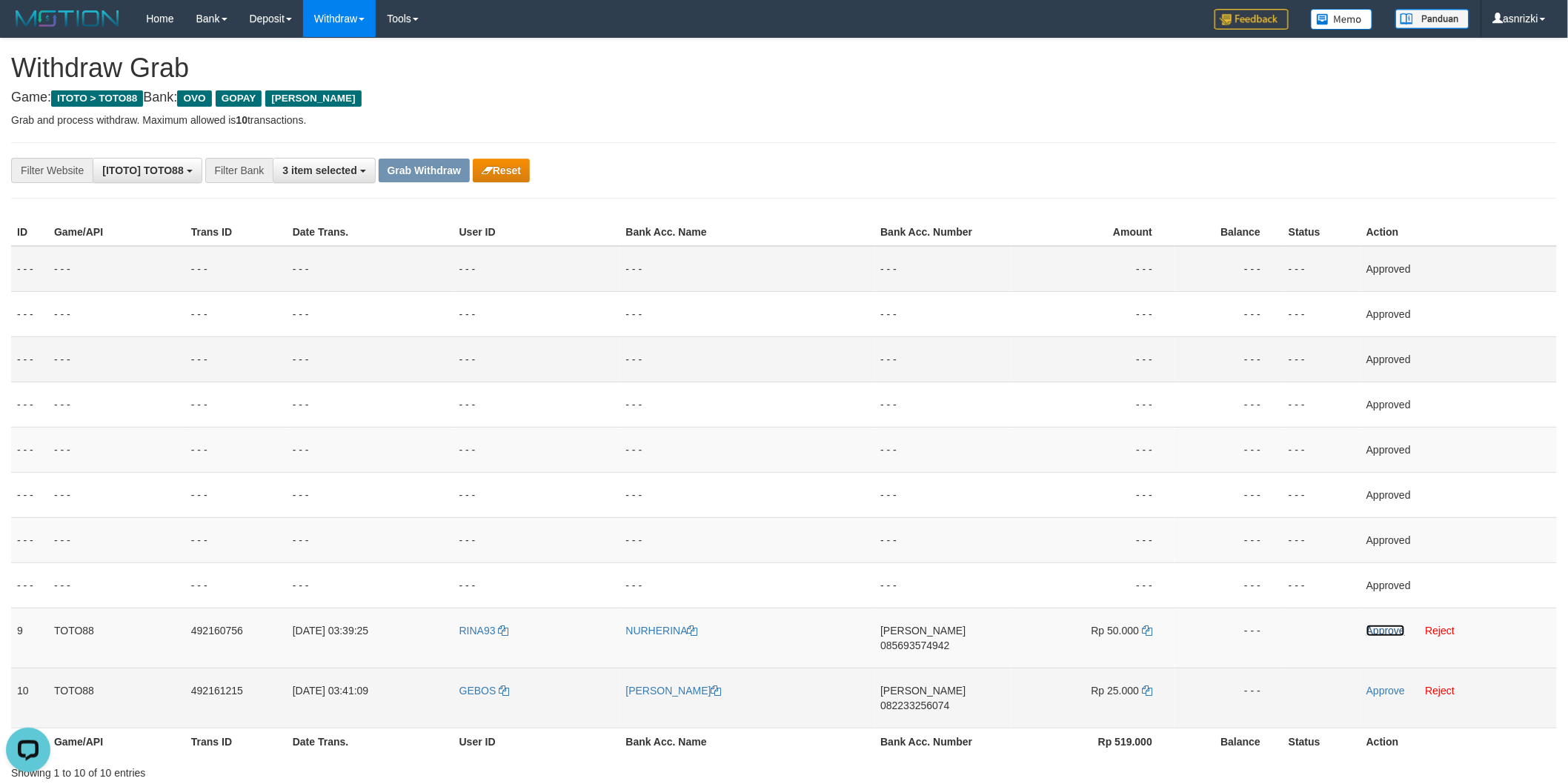
drag, startPoint x: 1394, startPoint y: 630, endPoint x: 997, endPoint y: 679, distance: 400.0
click at [1394, 630] on link "Approve" at bounding box center [1386, 630] width 39 height 12
click at [957, 689] on td "DANA 082233256074" at bounding box center [942, 698] width 137 height 60
drag, startPoint x: 957, startPoint y: 689, endPoint x: 941, endPoint y: 687, distance: 16.1
click at [957, 689] on td "DANA 082233256074" at bounding box center [942, 698] width 137 height 60
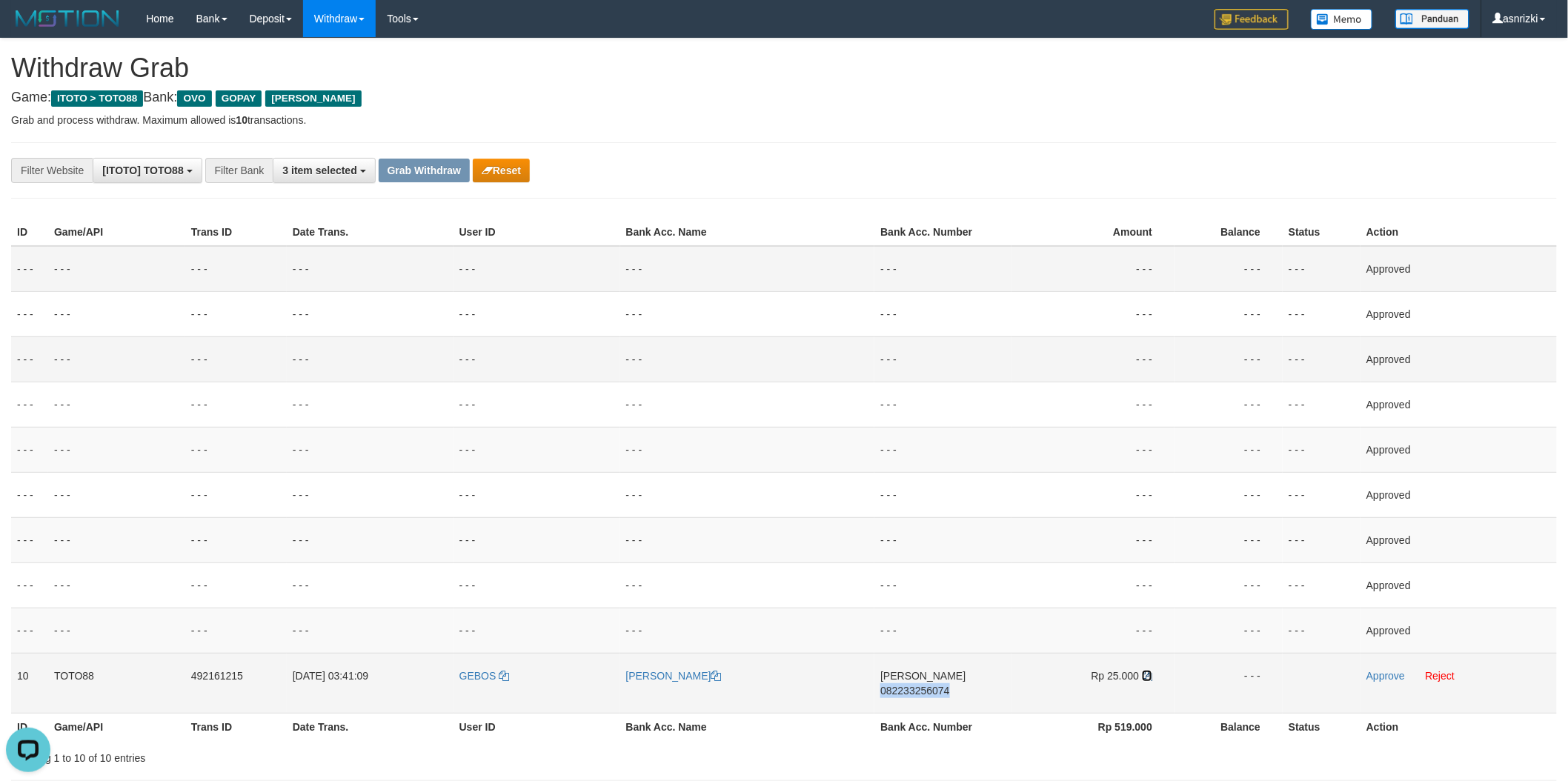
click at [1150, 677] on icon at bounding box center [1147, 676] width 10 height 10
click at [1376, 670] on link "Approve" at bounding box center [1386, 676] width 39 height 12
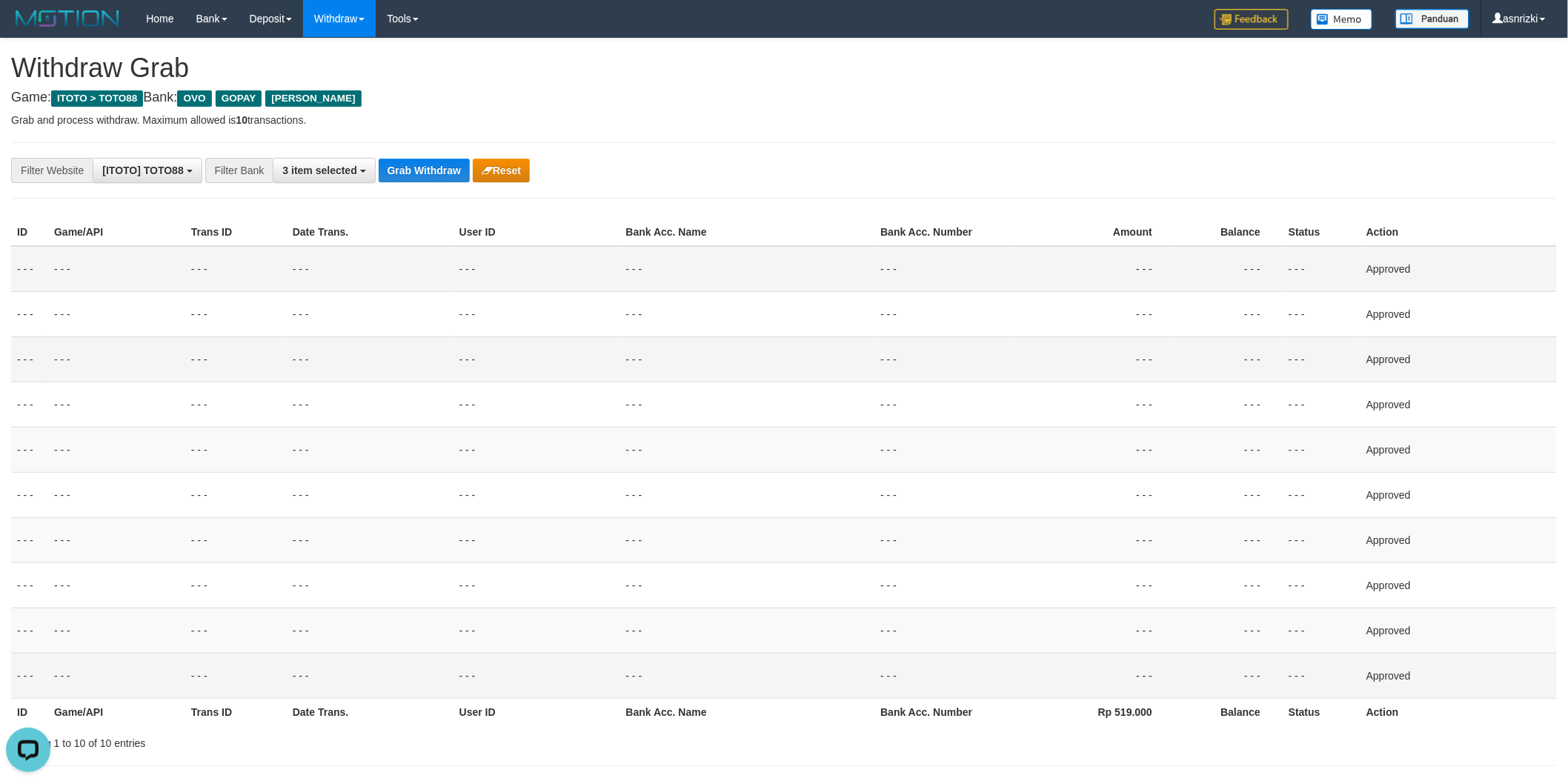
click at [753, 287] on td "- - -" at bounding box center [748, 269] width 255 height 46
click at [430, 171] on button "Grab Withdraw" at bounding box center [424, 170] width 91 height 24
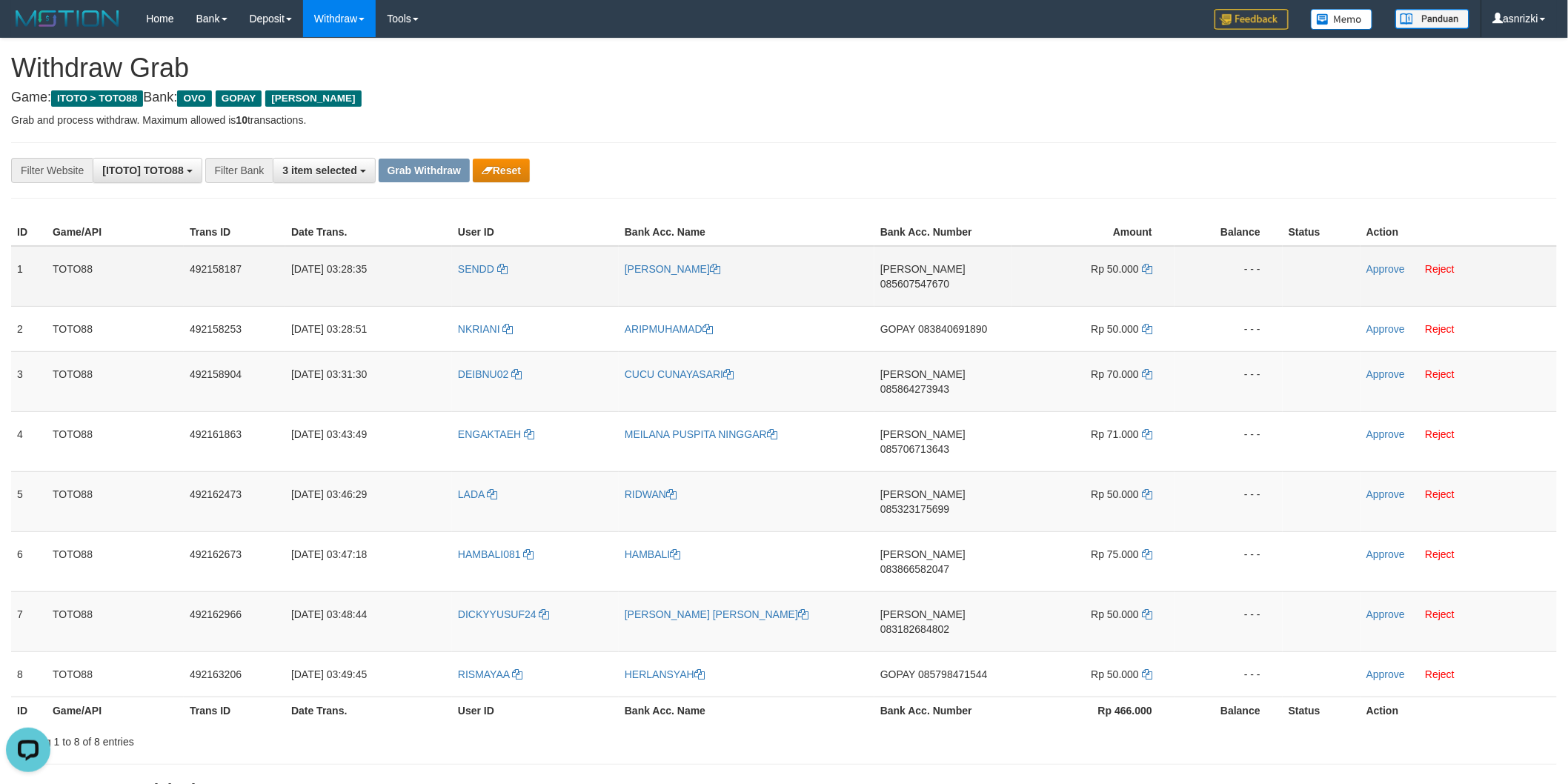
click at [971, 282] on td "[PERSON_NAME] 085607547670" at bounding box center [942, 276] width 137 height 61
copy span "085607547670"
click at [1147, 264] on icon at bounding box center [1147, 268] width 10 height 10
copy span "085607547670"
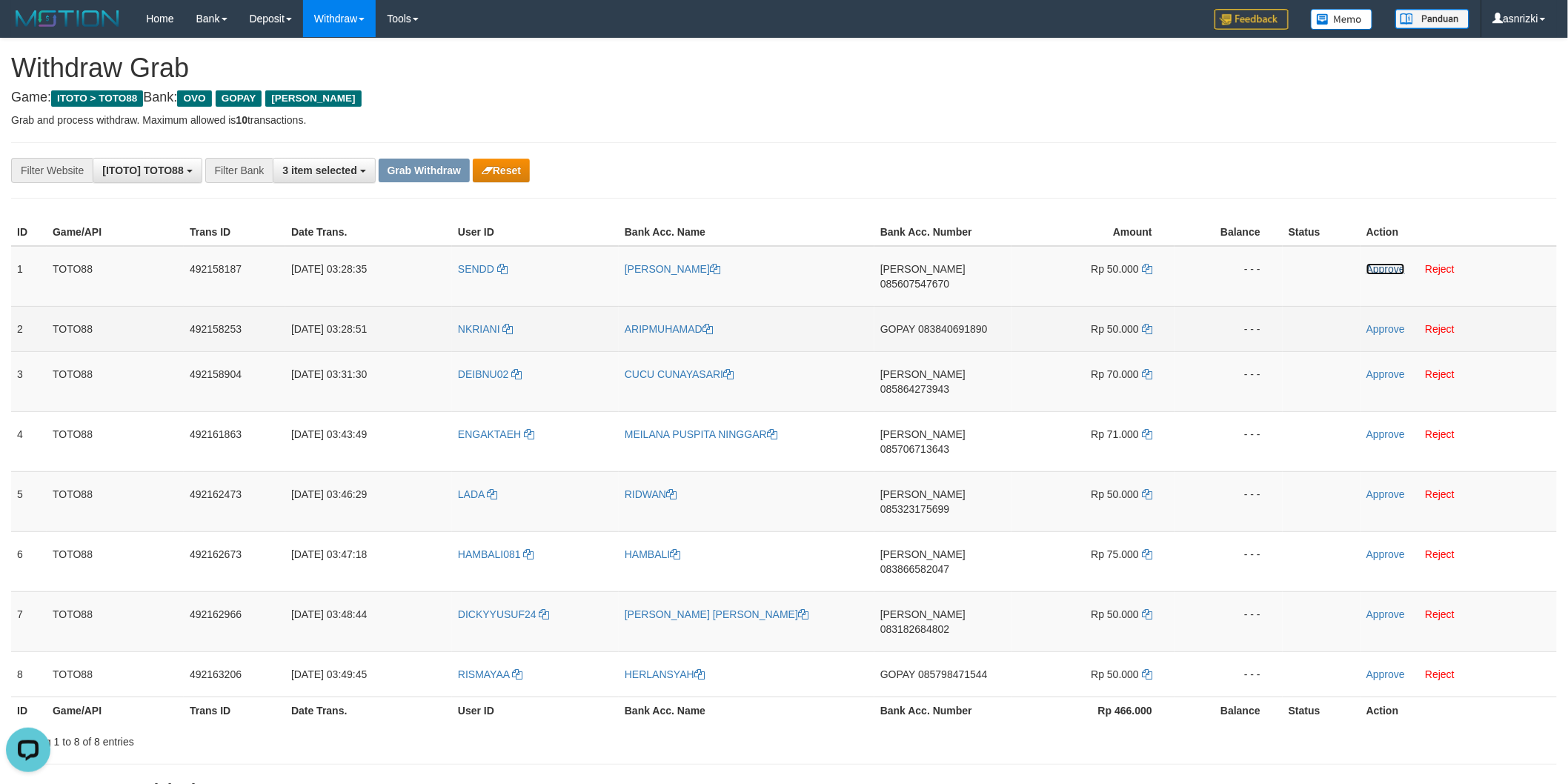
drag, startPoint x: 1381, startPoint y: 268, endPoint x: 1053, endPoint y: 315, distance: 331.4
click at [1381, 268] on link "Approve" at bounding box center [1386, 268] width 39 height 12
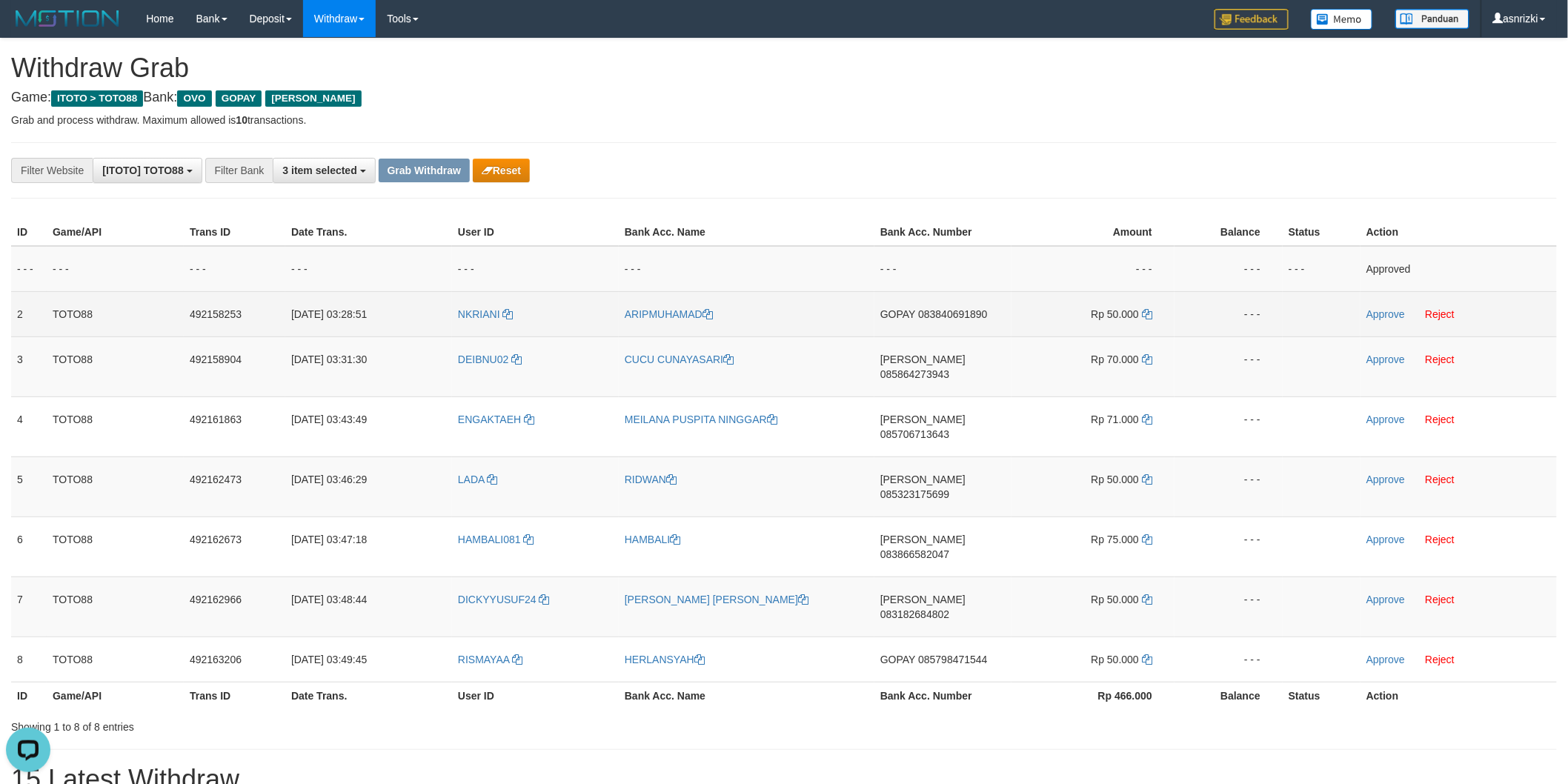
click at [972, 329] on td "GOPAY 083840691890" at bounding box center [942, 314] width 137 height 45
copy span "083840691890"
click at [490, 325] on td "NKRIANI" at bounding box center [535, 314] width 167 height 45
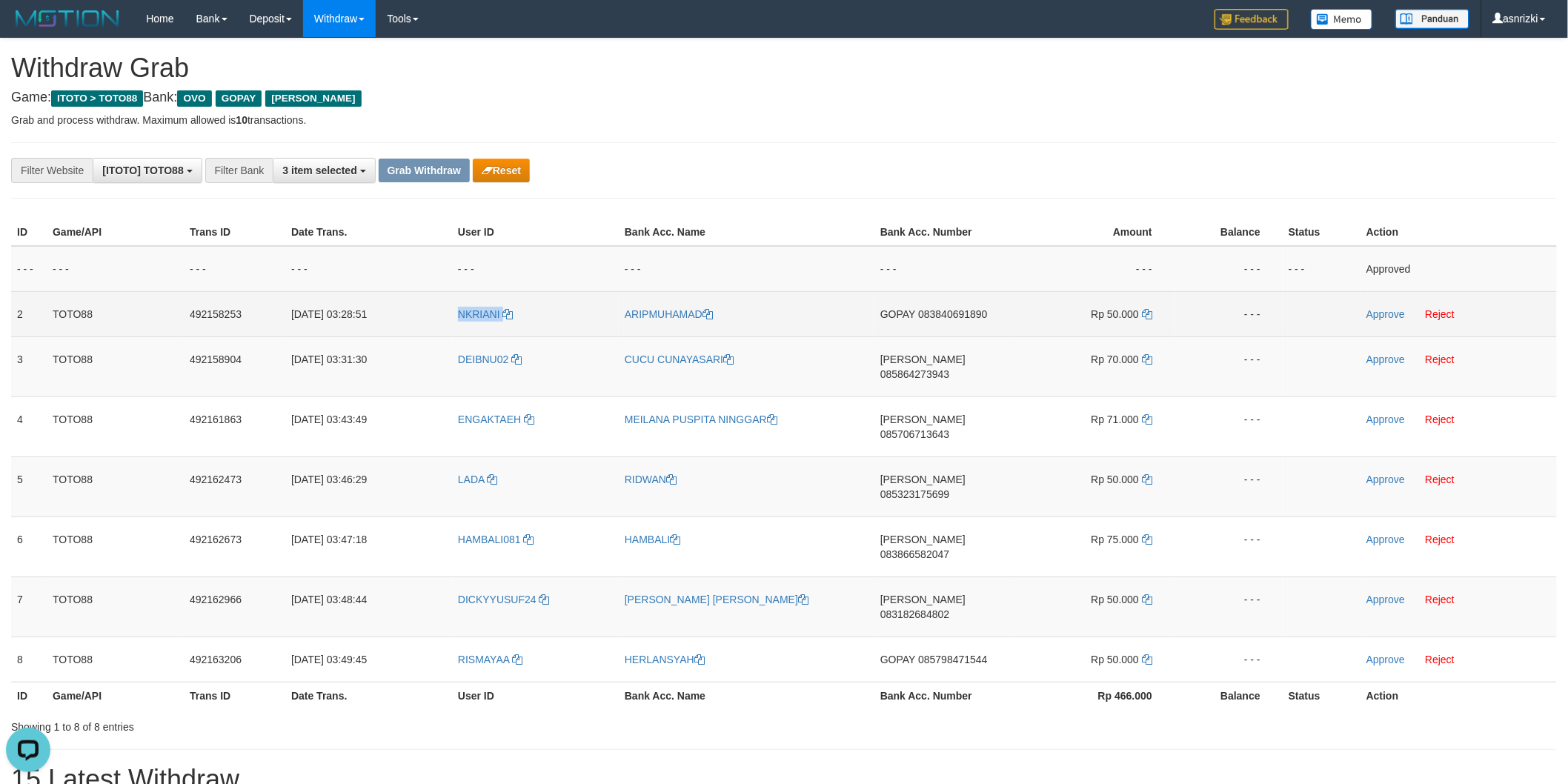
copy link "NKRIANI"
click at [1437, 314] on link "Reject" at bounding box center [1439, 314] width 29 height 12
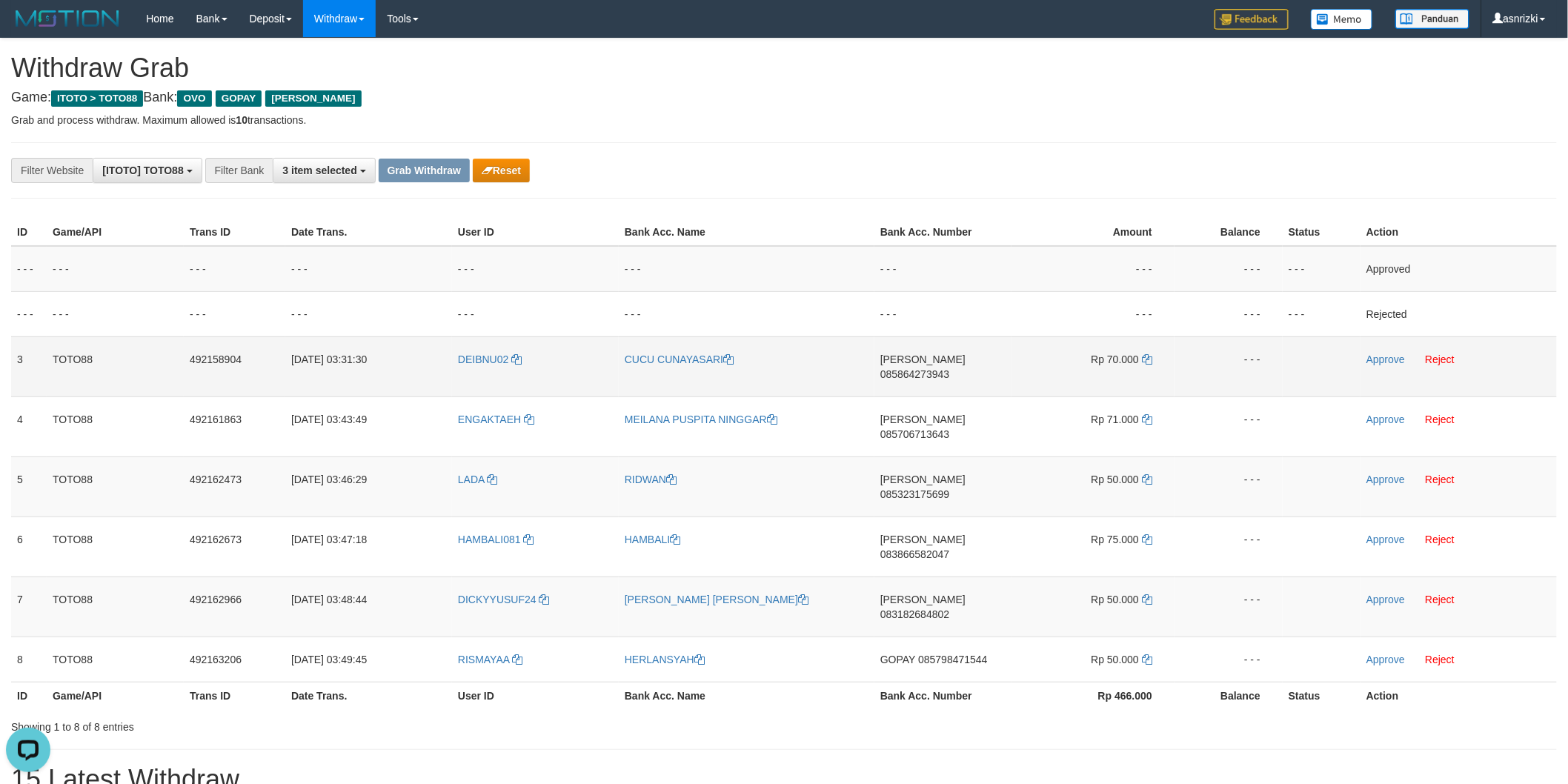
click at [958, 368] on td "DANA 085864273943" at bounding box center [942, 367] width 137 height 60
copy span "085864273943"
click at [1147, 354] on icon at bounding box center [1147, 359] width 10 height 10
copy span "085864273943"
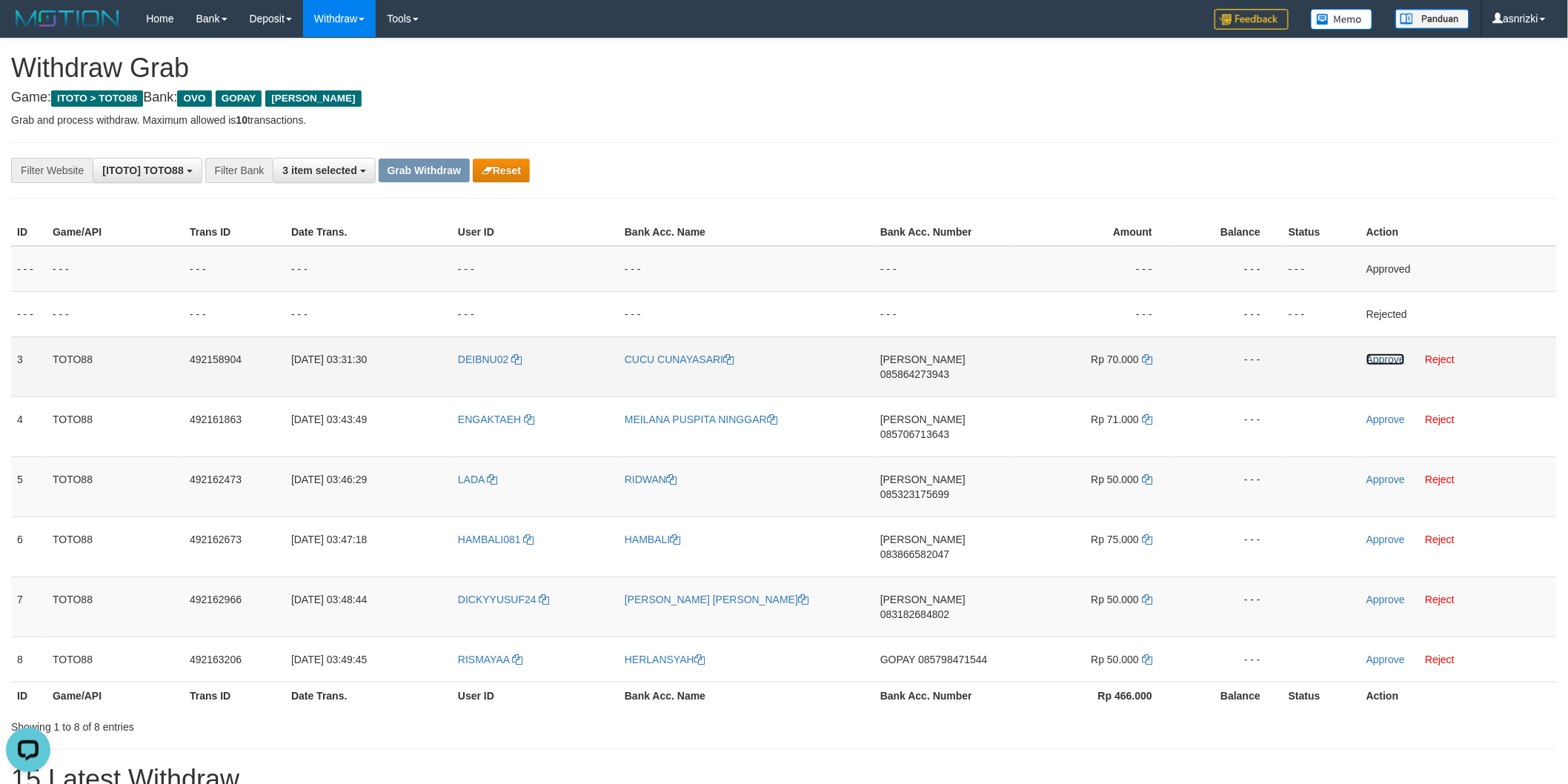
click at [1389, 362] on link "Approve" at bounding box center [1386, 359] width 39 height 12
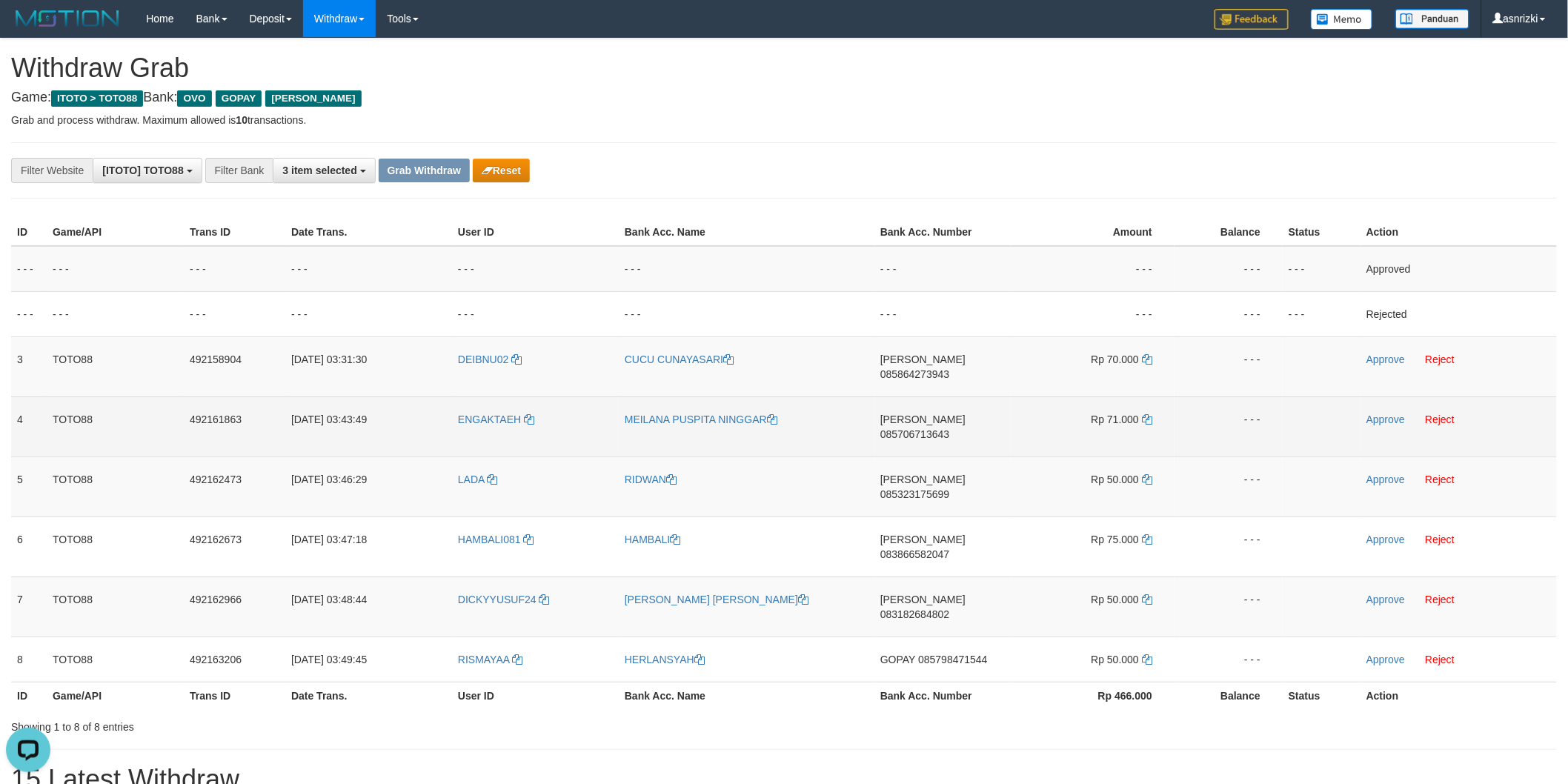
click at [973, 417] on td "DANA 085706713643" at bounding box center [942, 427] width 137 height 60
copy span "085706713643"
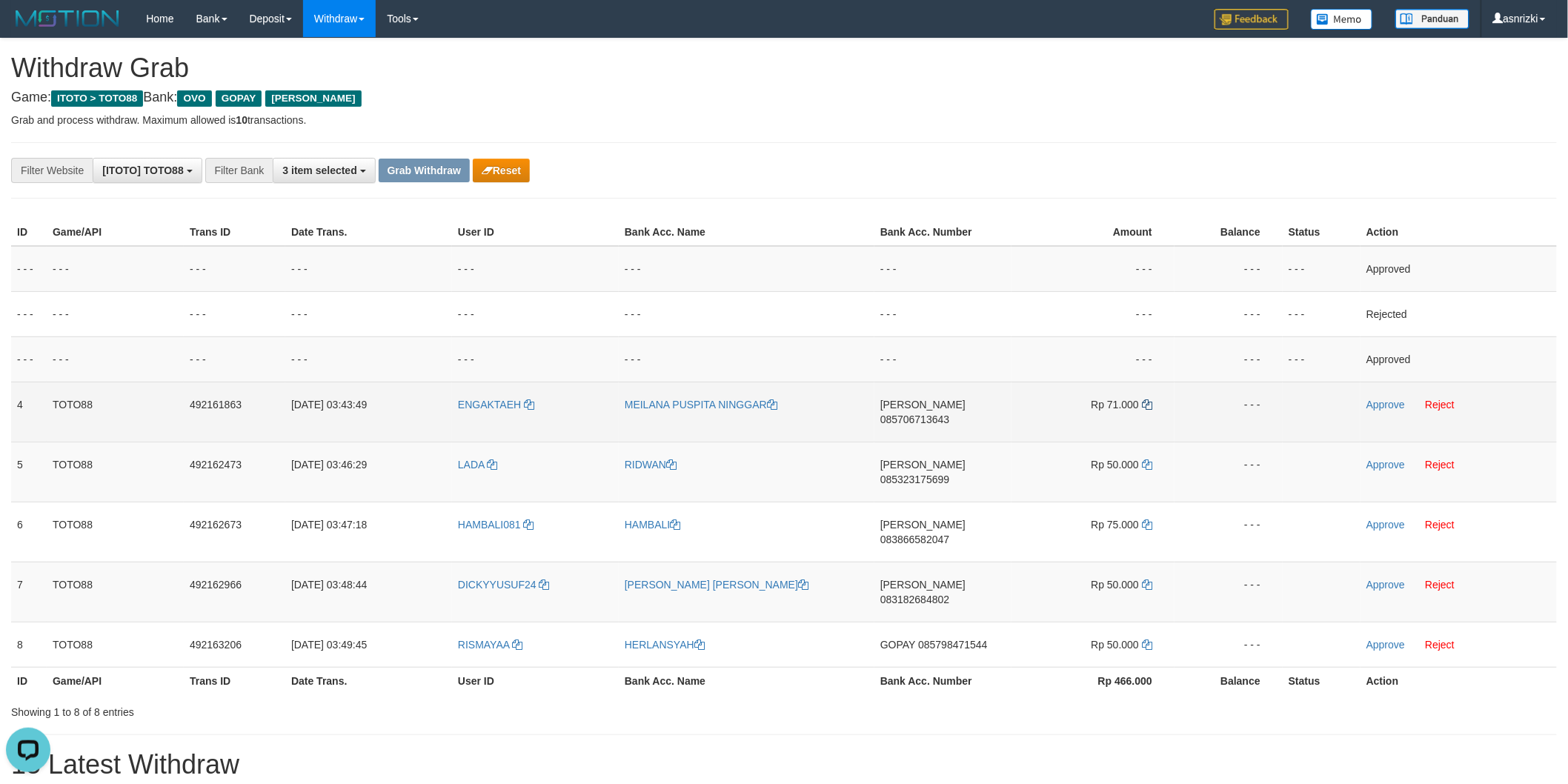
click at [1151, 402] on td "Rp 71.000" at bounding box center [1093, 412] width 163 height 60
click at [1150, 402] on icon at bounding box center [1147, 404] width 10 height 10
click at [1148, 402] on icon at bounding box center [1147, 404] width 10 height 10
click at [1386, 402] on link "Approve" at bounding box center [1386, 404] width 39 height 12
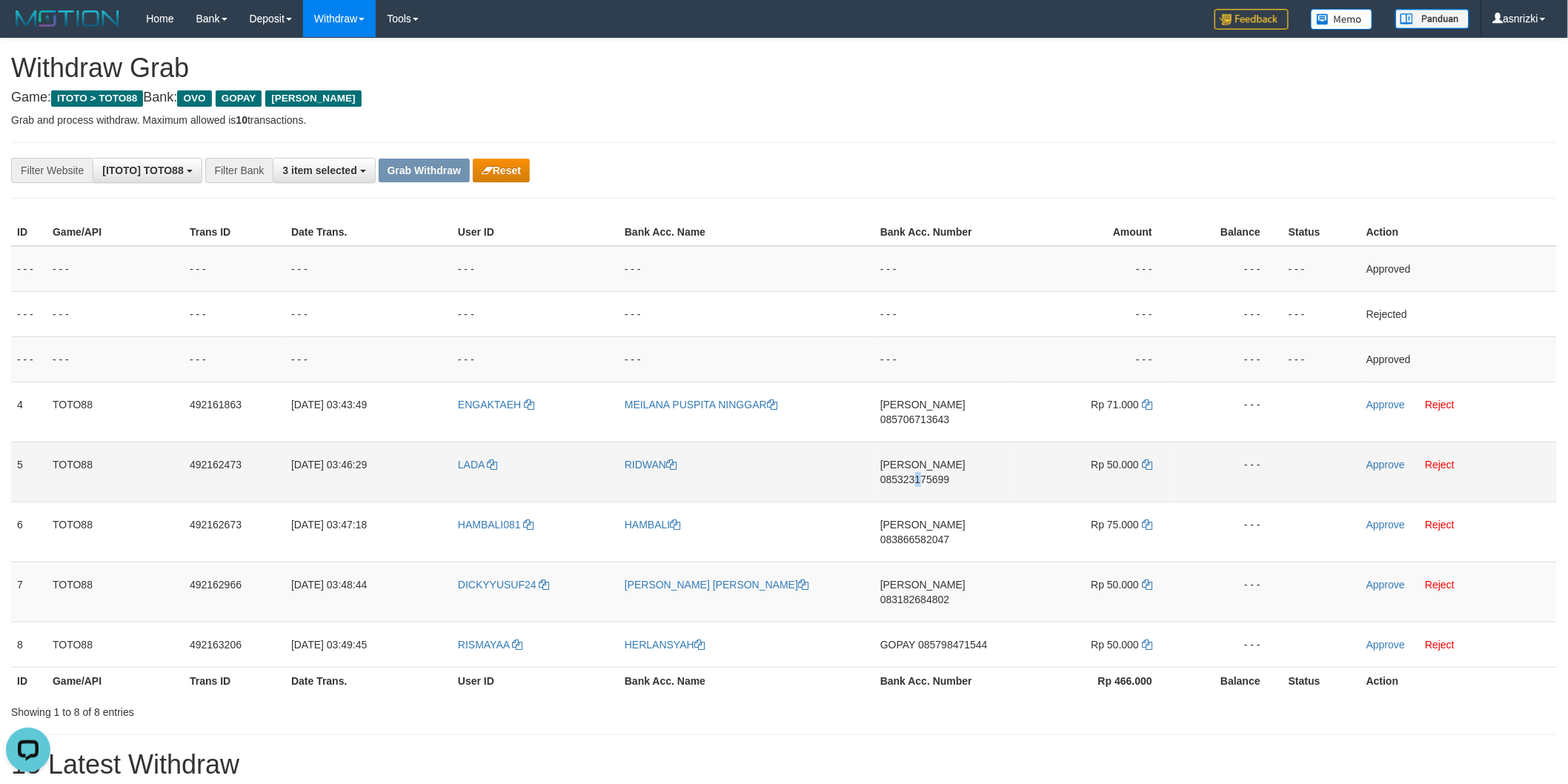
click at [949, 457] on td "DANA 085323175699" at bounding box center [942, 472] width 137 height 60
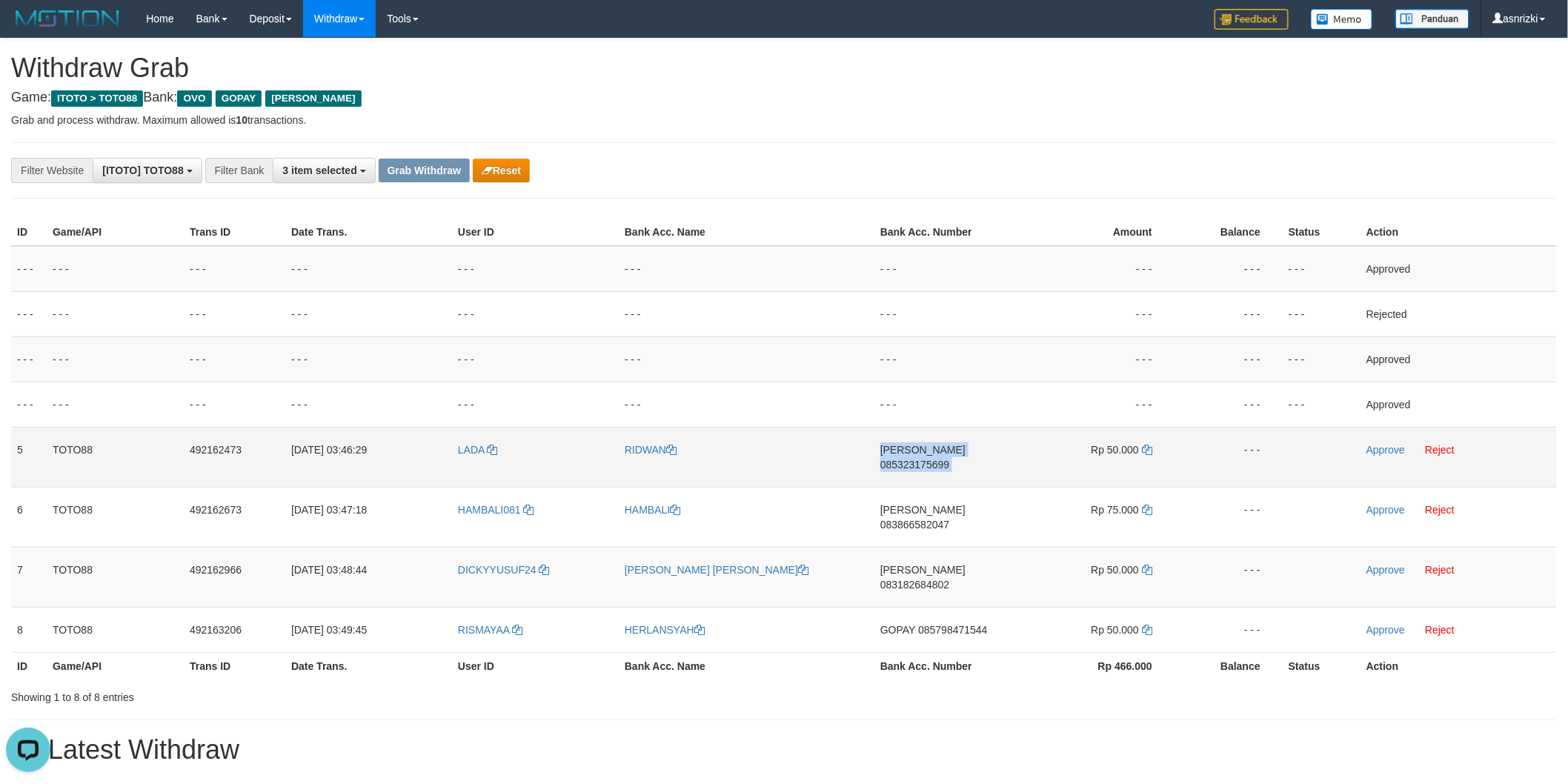
click at [949, 457] on td "DANA 085323175699" at bounding box center [942, 457] width 137 height 60
click at [940, 461] on td "DANA 085323175699" at bounding box center [942, 457] width 137 height 60
click at [1149, 445] on icon at bounding box center [1147, 449] width 10 height 10
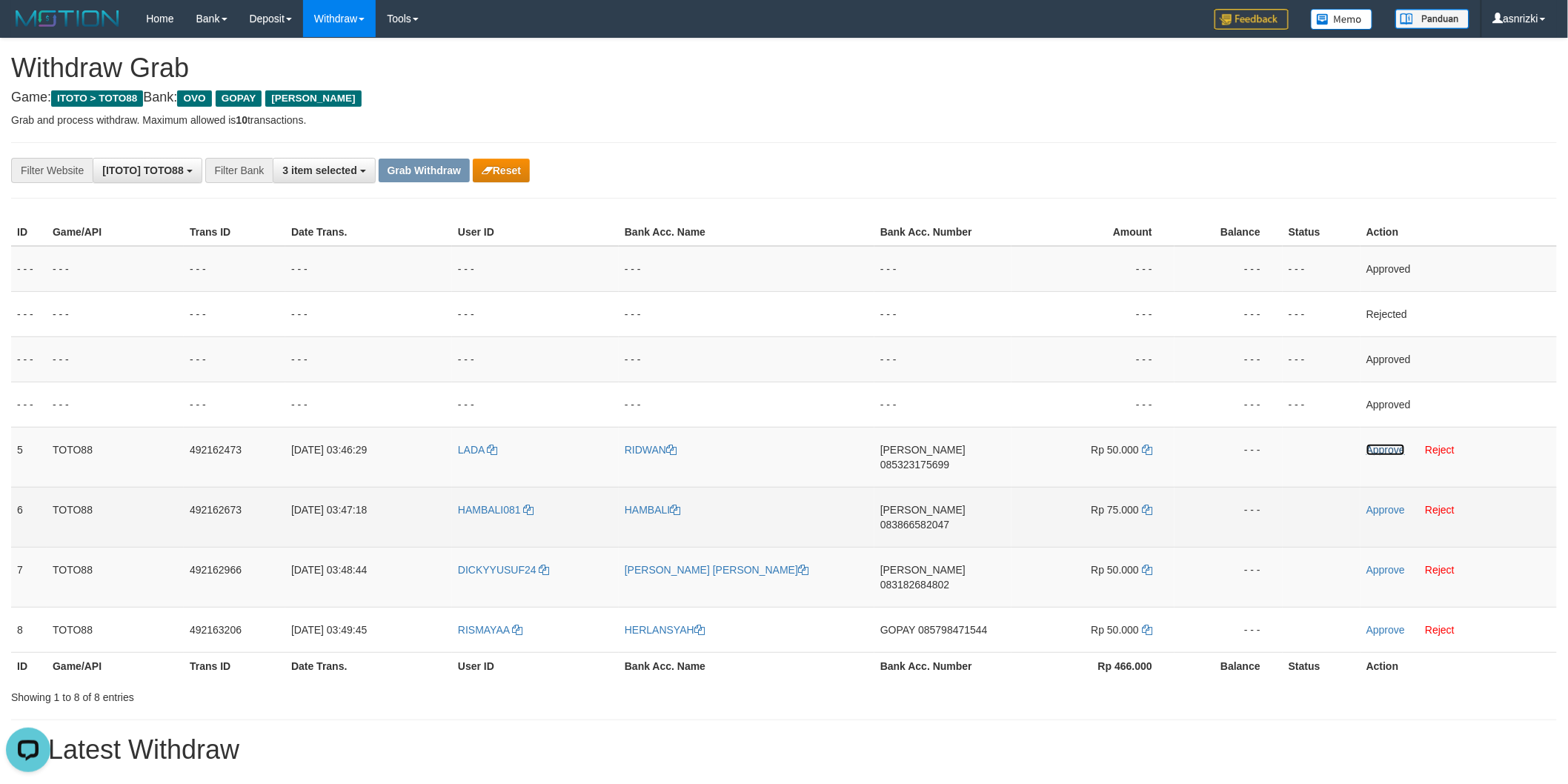
click at [1380, 450] on link "Approve" at bounding box center [1386, 450] width 39 height 12
click at [971, 507] on td "DANA 083866582047" at bounding box center [942, 517] width 137 height 60
copy span "083866582047"
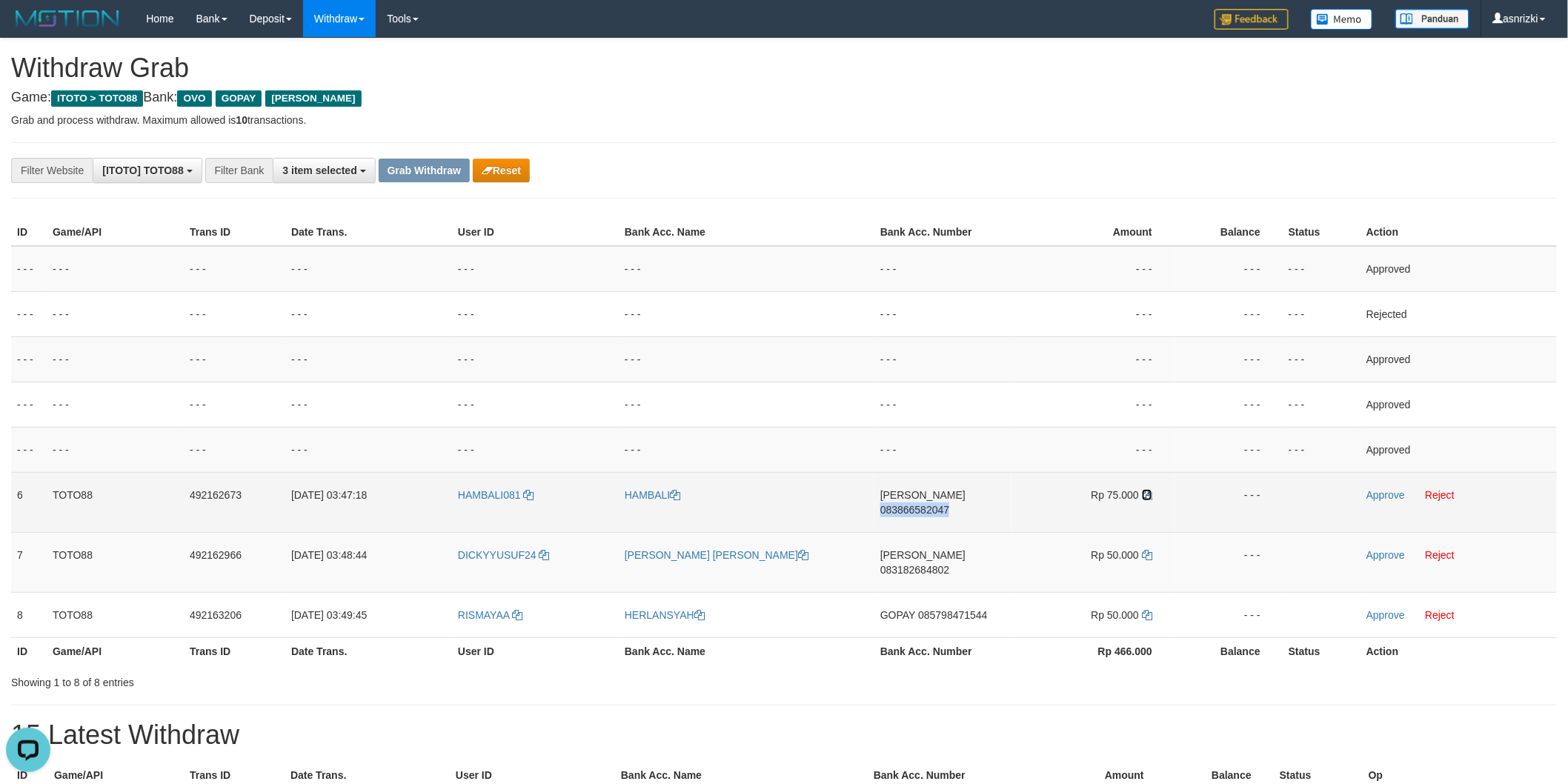
click at [1145, 492] on icon at bounding box center [1147, 495] width 10 height 10
copy span "083866582047"
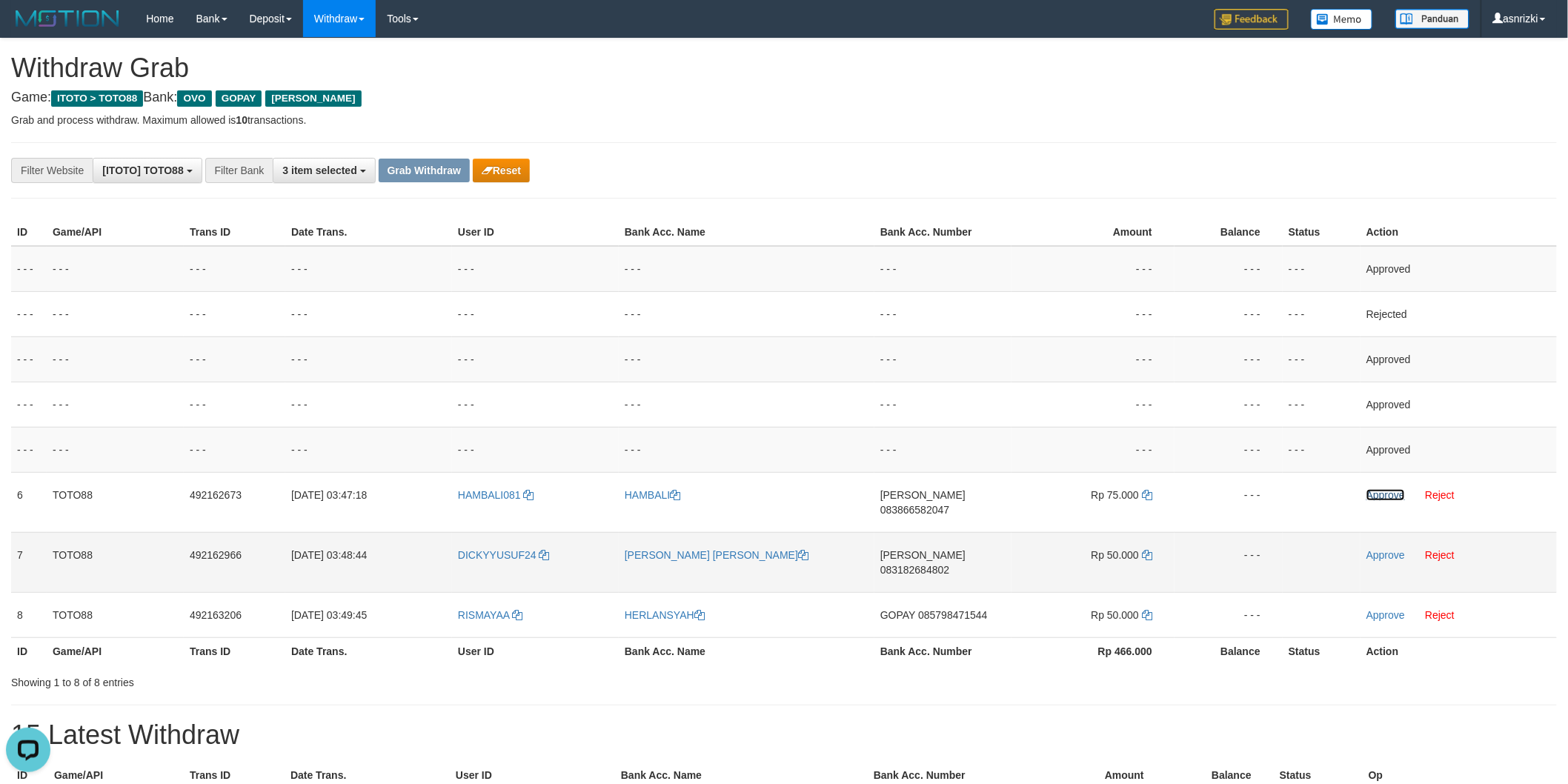
click at [1374, 493] on link "Approve" at bounding box center [1386, 495] width 39 height 12
click at [959, 557] on td "DANA 083182684802" at bounding box center [942, 562] width 137 height 60
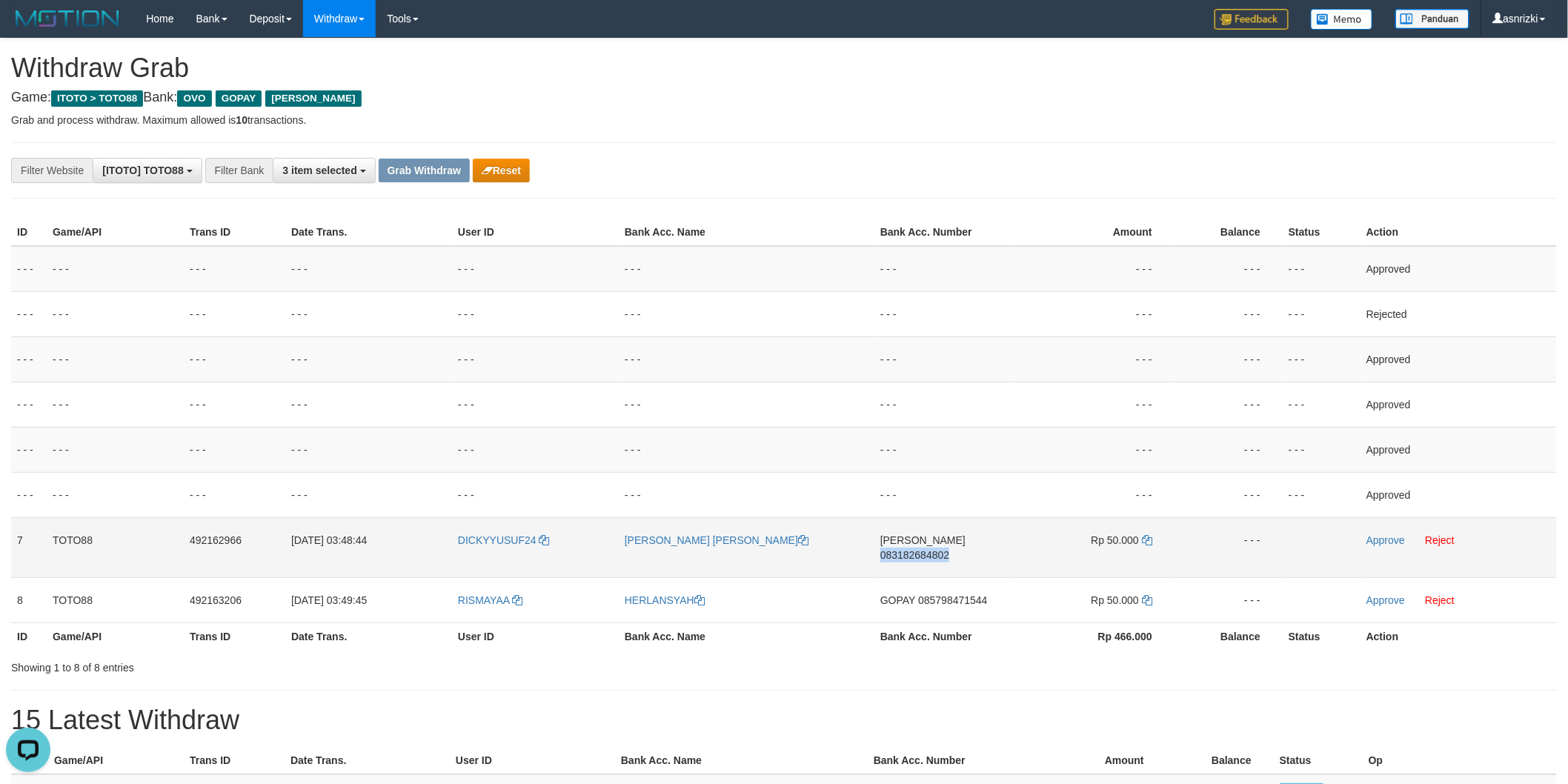
copy span "083182684802"
click at [1143, 541] on icon at bounding box center [1147, 540] width 10 height 10
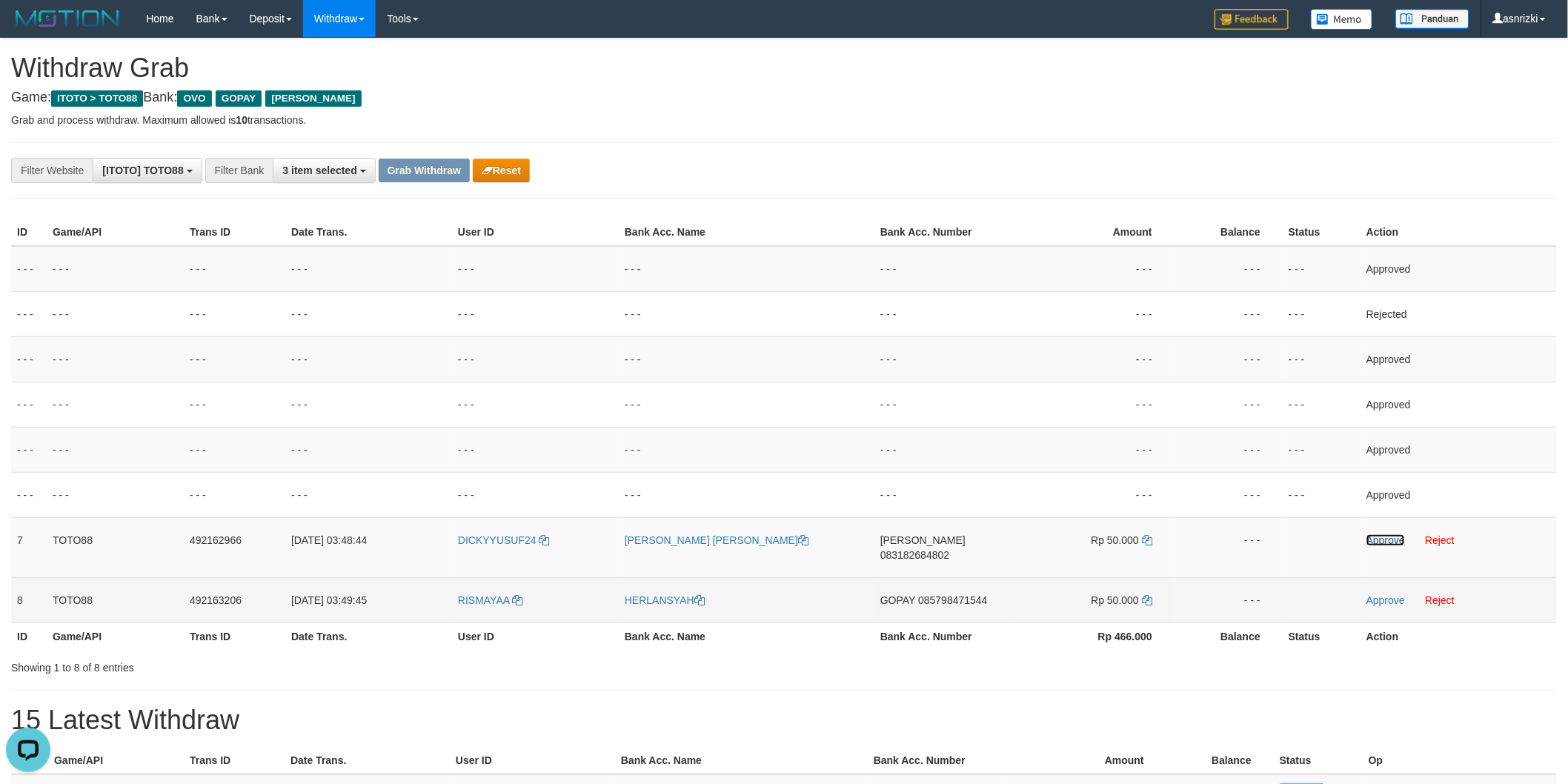
drag, startPoint x: 1379, startPoint y: 542, endPoint x: 963, endPoint y: 593, distance: 419.1
click at [1379, 542] on link "Approve" at bounding box center [1386, 540] width 39 height 12
click at [938, 599] on td "GOPAY 085798471544" at bounding box center [942, 599] width 137 height 45
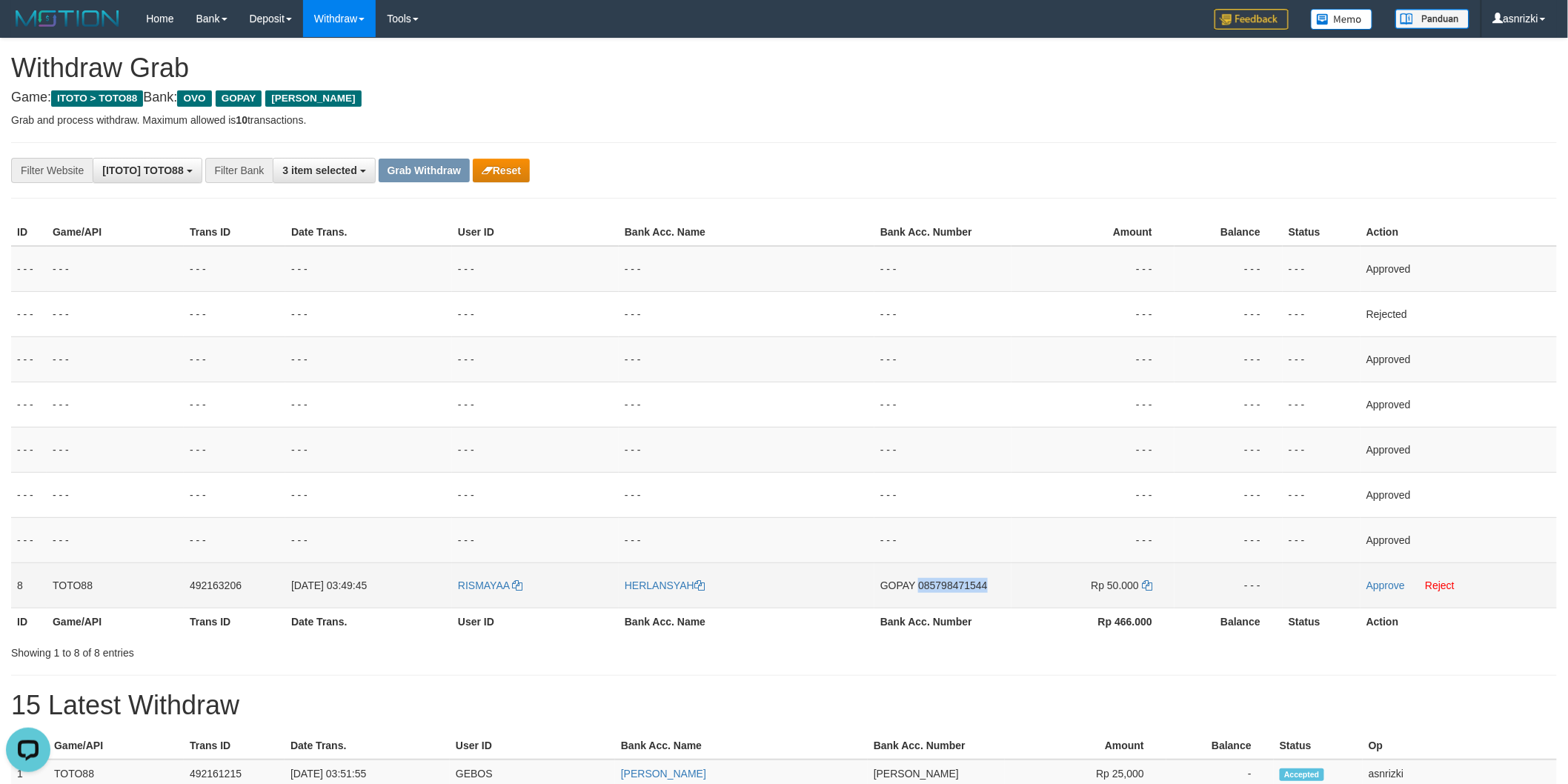
drag, startPoint x: 938, startPoint y: 599, endPoint x: 905, endPoint y: 586, distance: 35.5
click at [938, 599] on td "GOPAY 085798471544" at bounding box center [942, 584] width 137 height 45
click at [1149, 583] on icon at bounding box center [1147, 585] width 10 height 10
click at [1388, 587] on link "Approve" at bounding box center [1386, 585] width 39 height 12
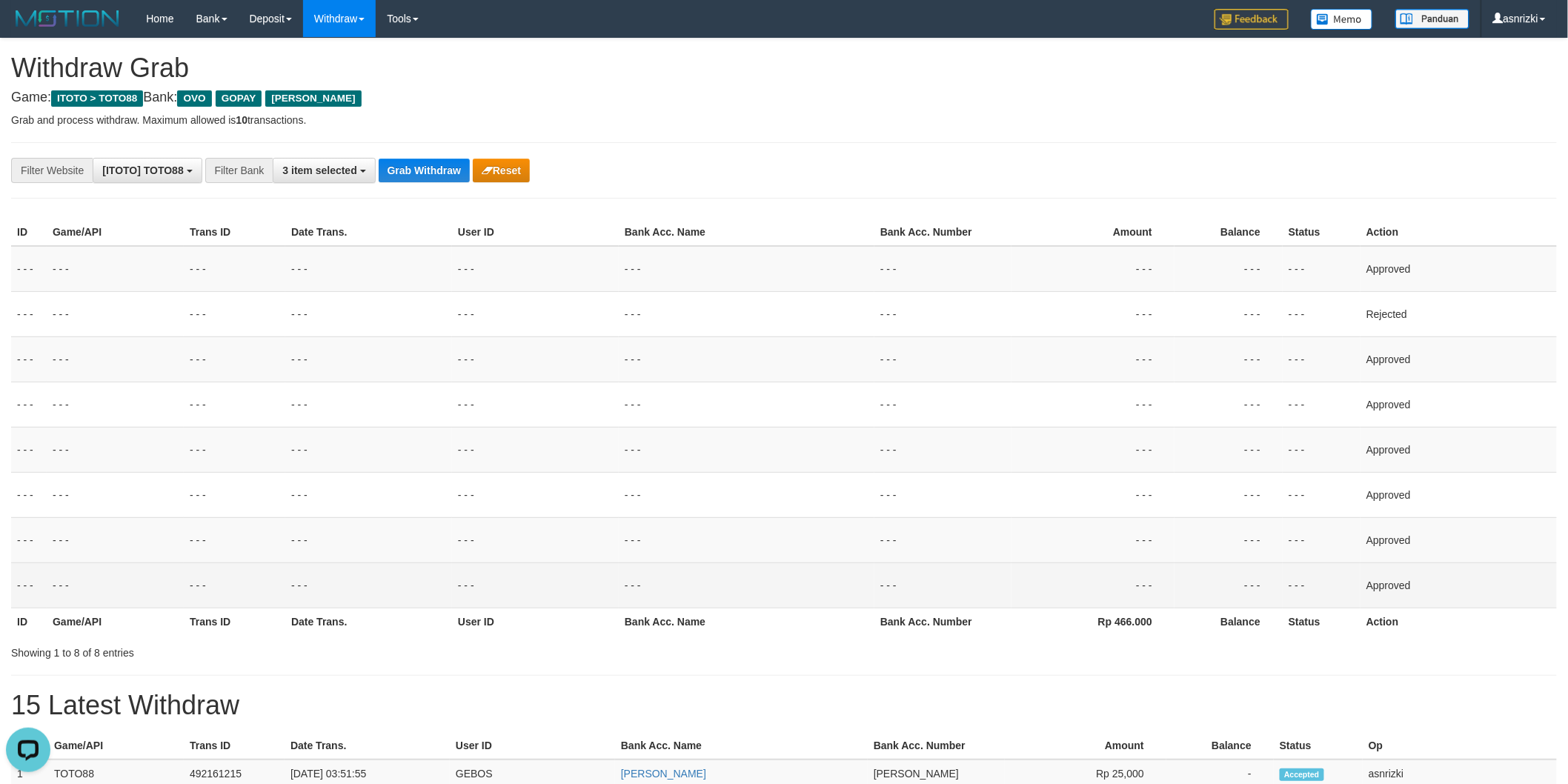
drag, startPoint x: 534, startPoint y: 605, endPoint x: 534, endPoint y: 615, distance: 10.0
click at [534, 607] on table "ID Game/API Trans ID Date Trans. User ID Bank Acc. Name Bank Acc. Number Amount…" at bounding box center [784, 427] width 1546 height 417
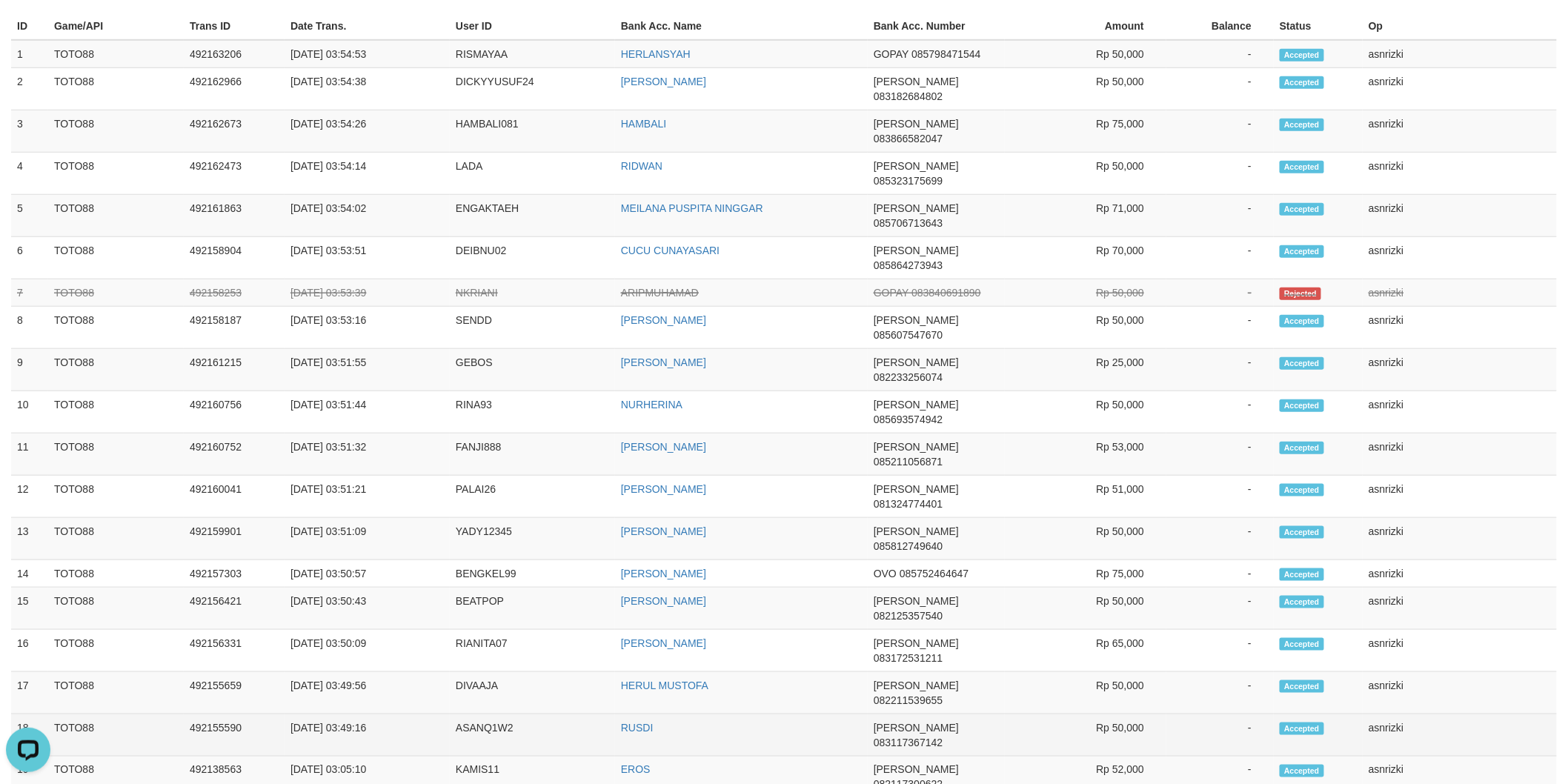
drag, startPoint x: 18, startPoint y: 43, endPoint x: 1517, endPoint y: 531, distance: 1576.4
click at [1517, 531] on tbody "1 TOTO88 492163206 01/10/2025 03:54:53 RISMAYAA HERLANSYAH GOPAY 085798471544 R…" at bounding box center [784, 539] width 1546 height 998
copy tbody "1 TOTO88 492163206 01/10/2025 03:54:53 RISMAYAA HERLANSYAH GOPAY 085798471544 R…"
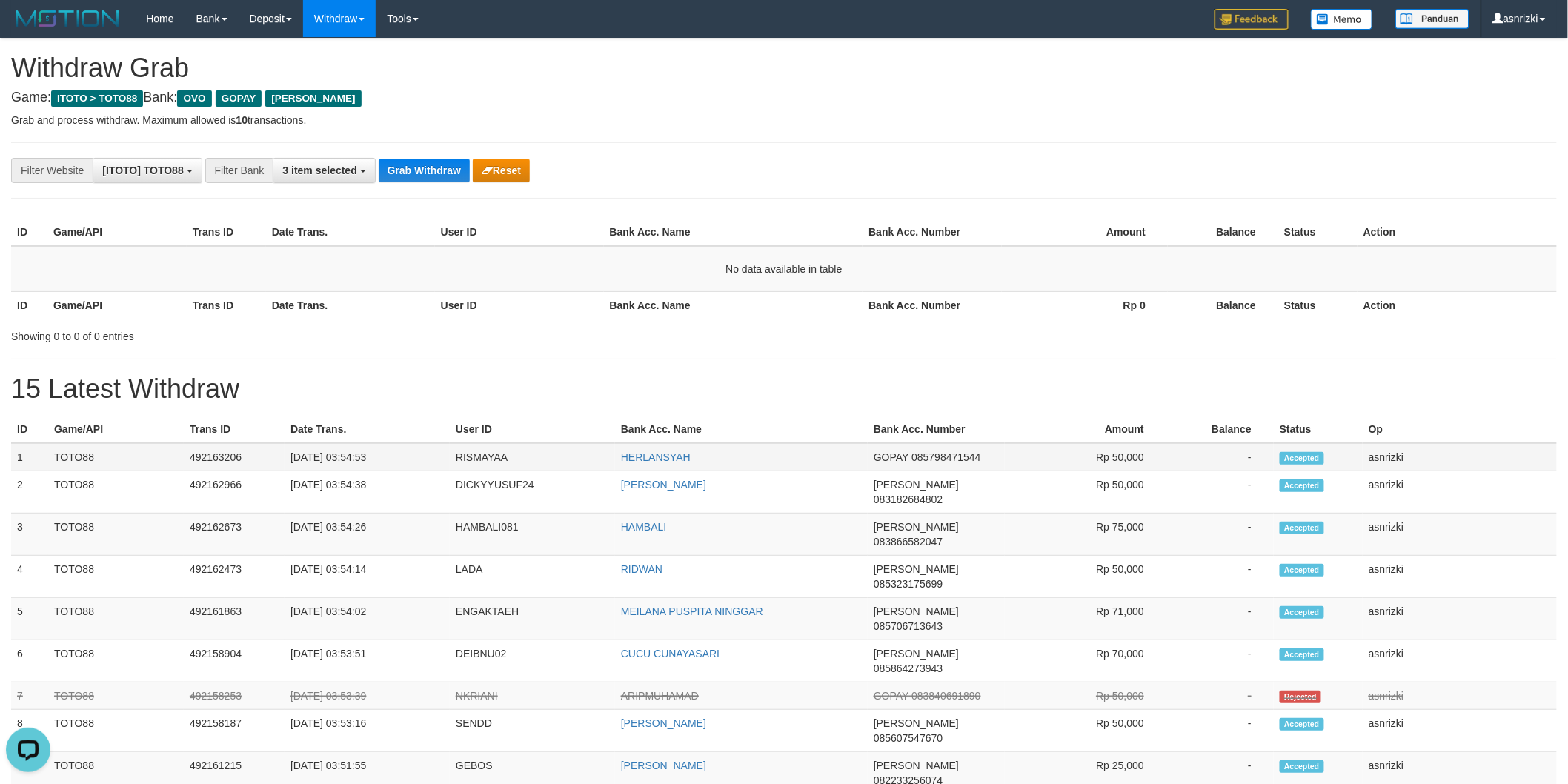
click at [481, 458] on td "RISMAYAA" at bounding box center [532, 458] width 166 height 29
click at [422, 175] on button "Grab Withdraw" at bounding box center [424, 170] width 91 height 24
click at [702, 201] on div "**********" at bounding box center [784, 766] width 1568 height 1454
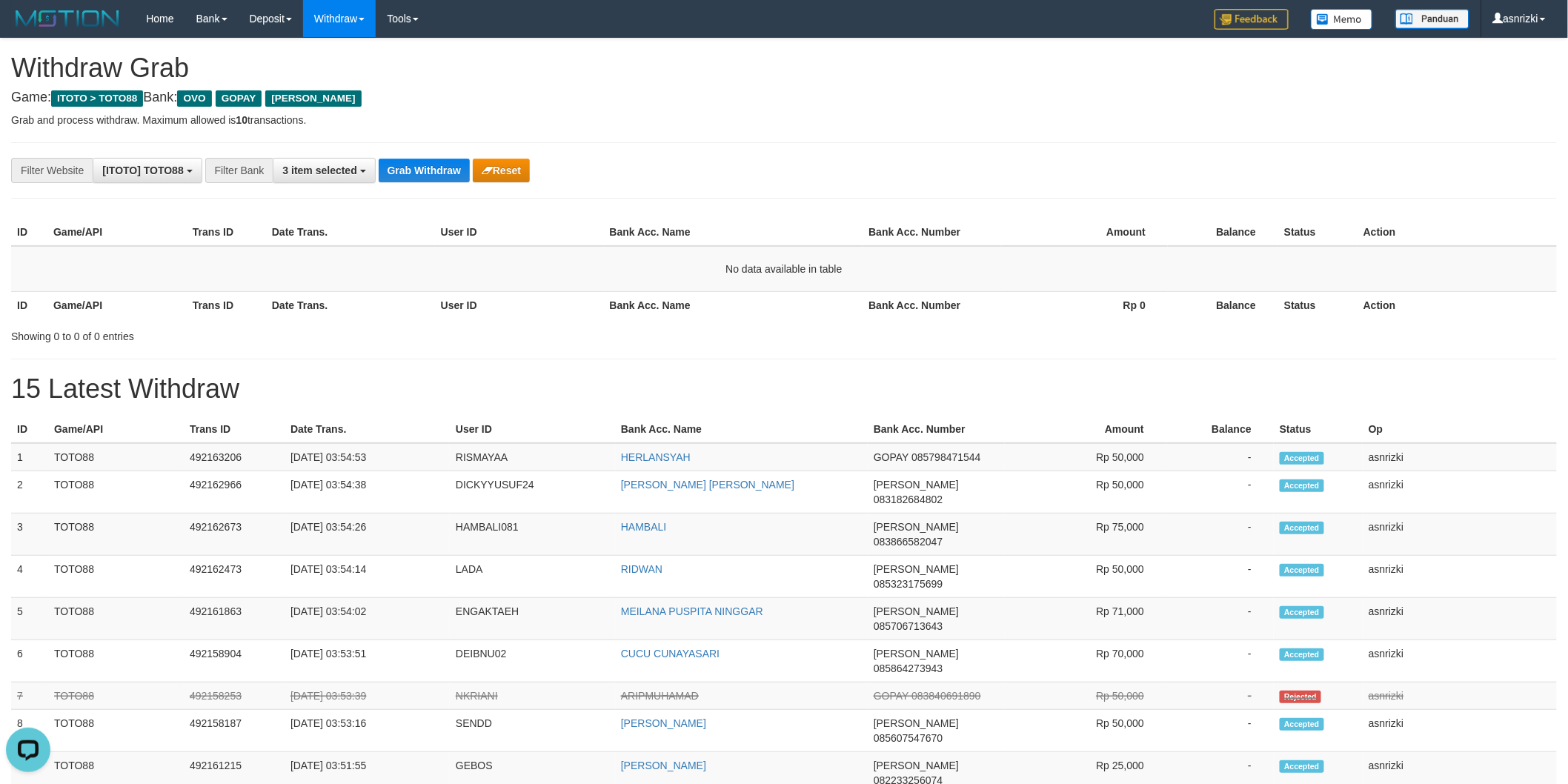
click at [704, 147] on div "**********" at bounding box center [784, 170] width 1546 height 56
click at [689, 335] on div "Showing 0 to 0 of 0 entries" at bounding box center [784, 333] width 1568 height 21
click at [815, 378] on h1 "15 Latest Withdraw" at bounding box center [784, 389] width 1546 height 29
click at [841, 354] on div "**********" at bounding box center [784, 766] width 1568 height 1454
click at [1053, 393] on h1 "15 Latest Withdraw" at bounding box center [784, 389] width 1546 height 29
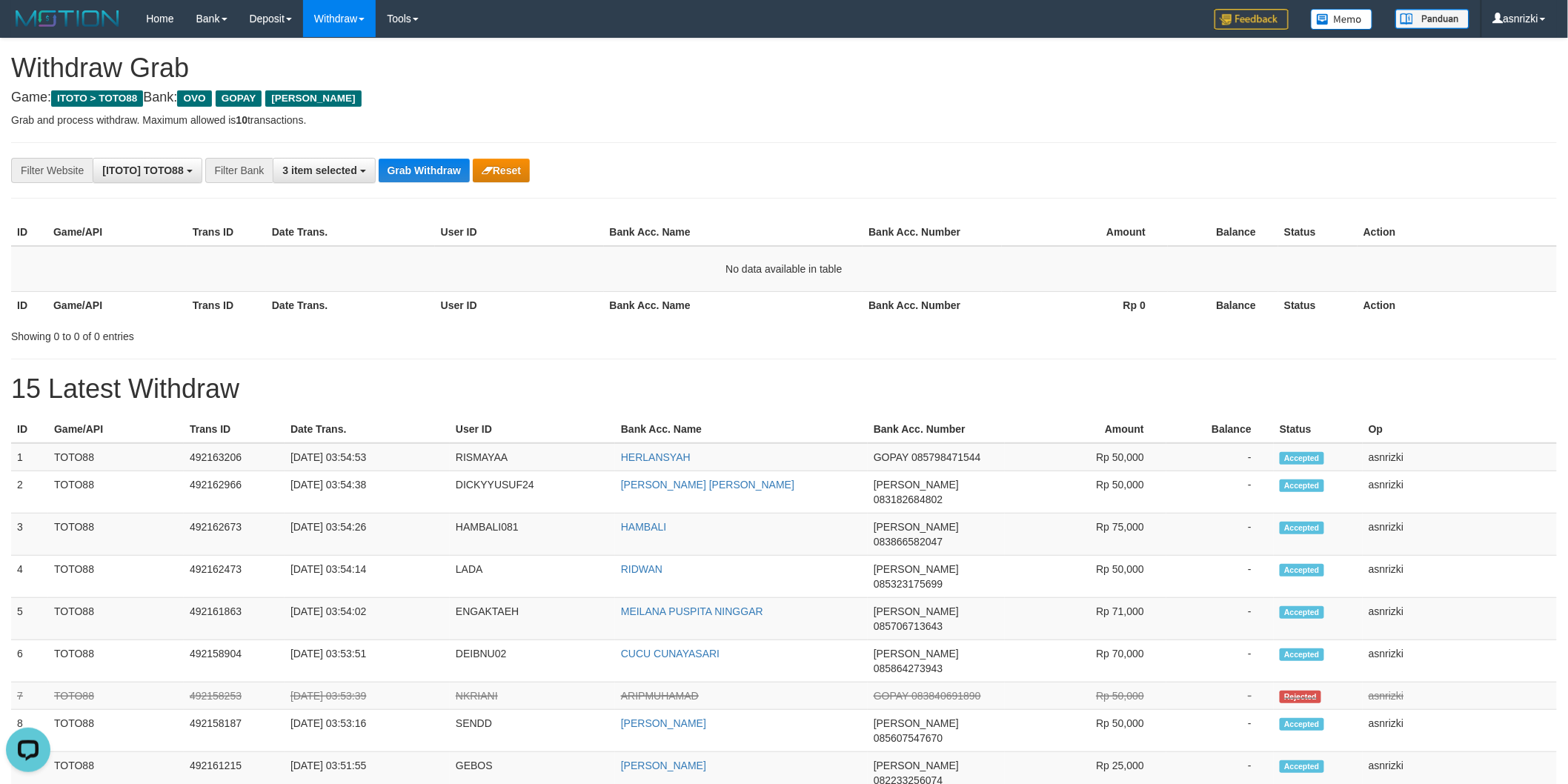
click at [617, 233] on th "Bank Acc. Name" at bounding box center [734, 232] width 260 height 28
click at [741, 184] on div "**********" at bounding box center [784, 170] width 1546 height 56
click at [493, 461] on td "RISMAYAA" at bounding box center [532, 458] width 166 height 29
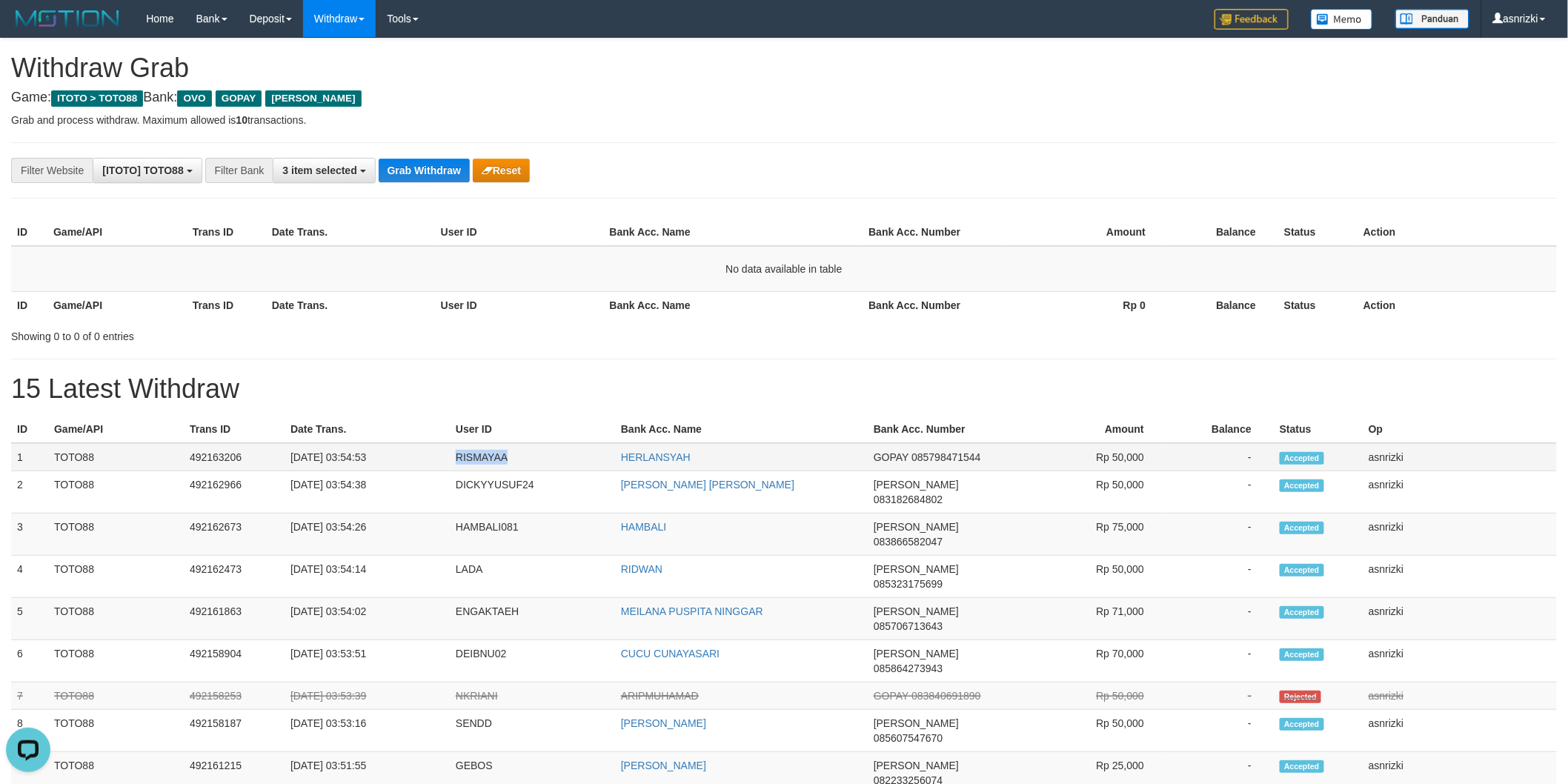
copy tr "RISMAYAA"
click at [432, 177] on button "Grab Withdraw" at bounding box center [424, 170] width 91 height 24
click at [432, 176] on button "Grab Withdraw" at bounding box center [424, 170] width 91 height 24
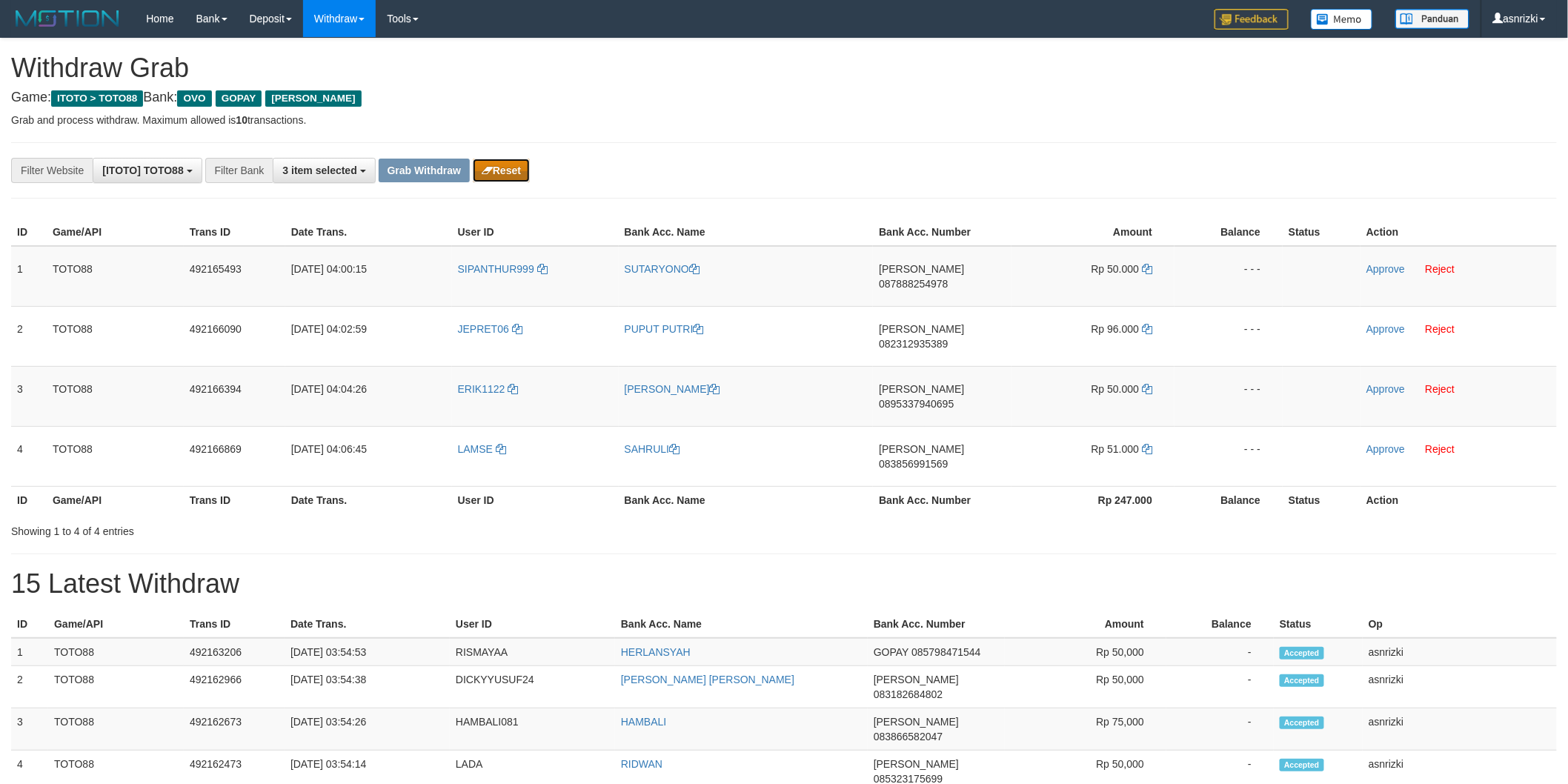
click at [500, 169] on button "Reset" at bounding box center [501, 170] width 57 height 24
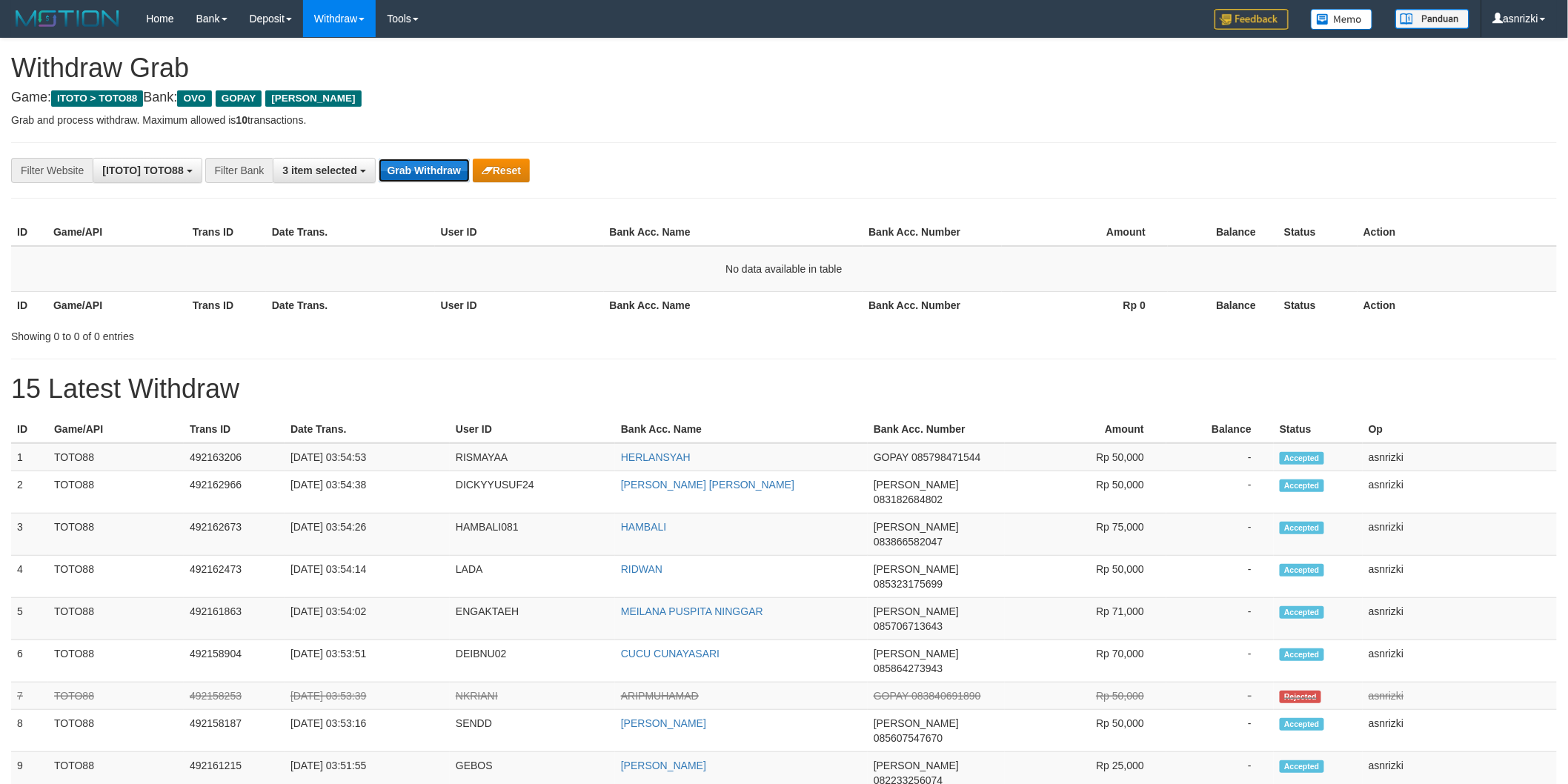
click at [440, 166] on button "Grab Withdraw" at bounding box center [424, 170] width 91 height 24
drag, startPoint x: 440, startPoint y: 166, endPoint x: 77, endPoint y: 153, distance: 363.2
click at [440, 166] on button "Grab Withdraw" at bounding box center [424, 170] width 91 height 24
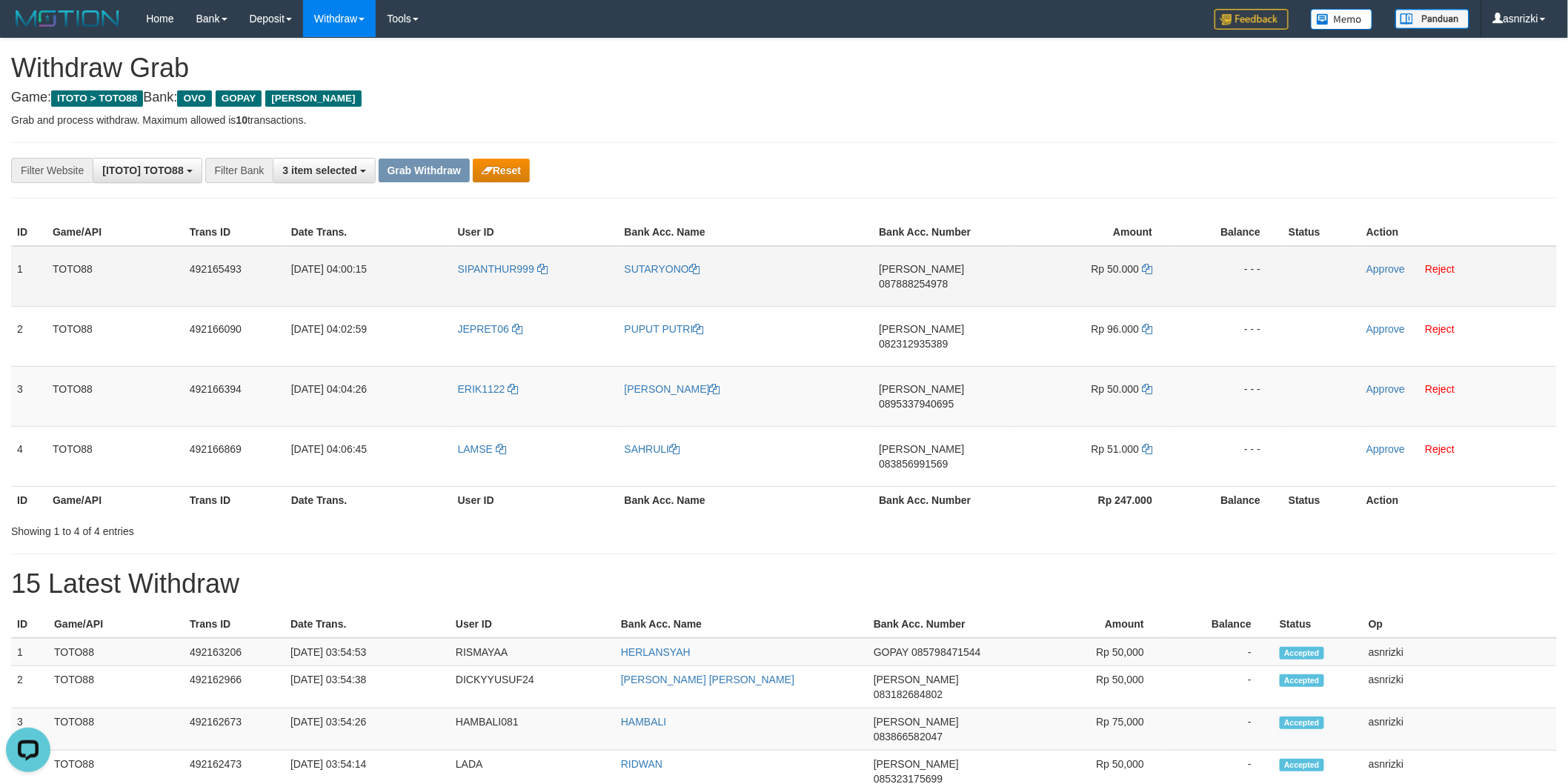
click at [940, 284] on td "[PERSON_NAME] 087888254978" at bounding box center [942, 276] width 139 height 61
copy span "087888254978"
click at [1150, 261] on td "Rp 50.000" at bounding box center [1093, 276] width 163 height 61
click at [1150, 264] on icon at bounding box center [1147, 268] width 10 height 10
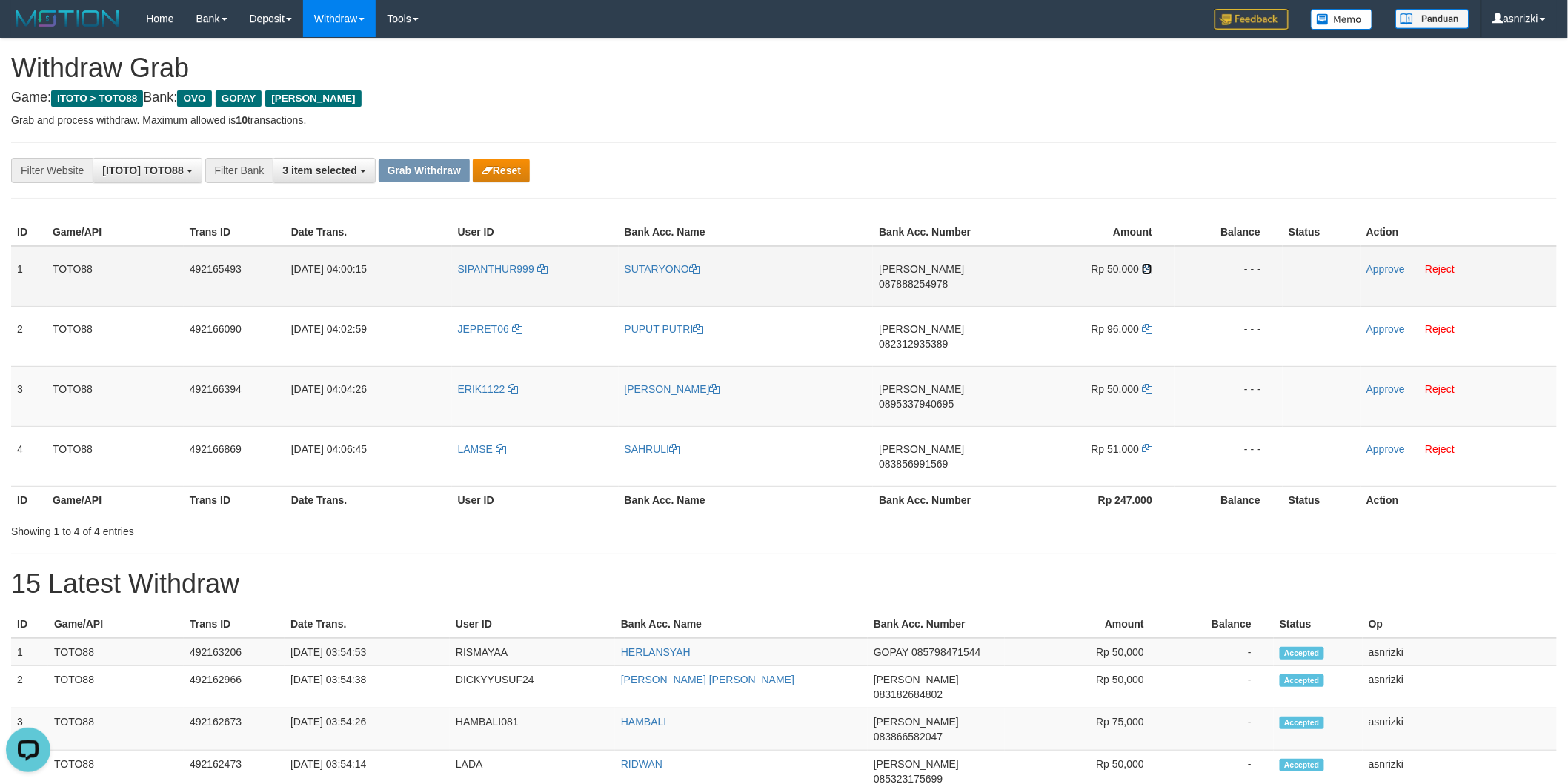
click at [1150, 264] on icon at bounding box center [1147, 268] width 10 height 10
drag, startPoint x: 1150, startPoint y: 263, endPoint x: 90, endPoint y: 182, distance: 1063.1
click at [1122, 262] on td "Rp 50.000" at bounding box center [1093, 276] width 163 height 61
click at [1380, 268] on link "Approve" at bounding box center [1386, 268] width 39 height 12
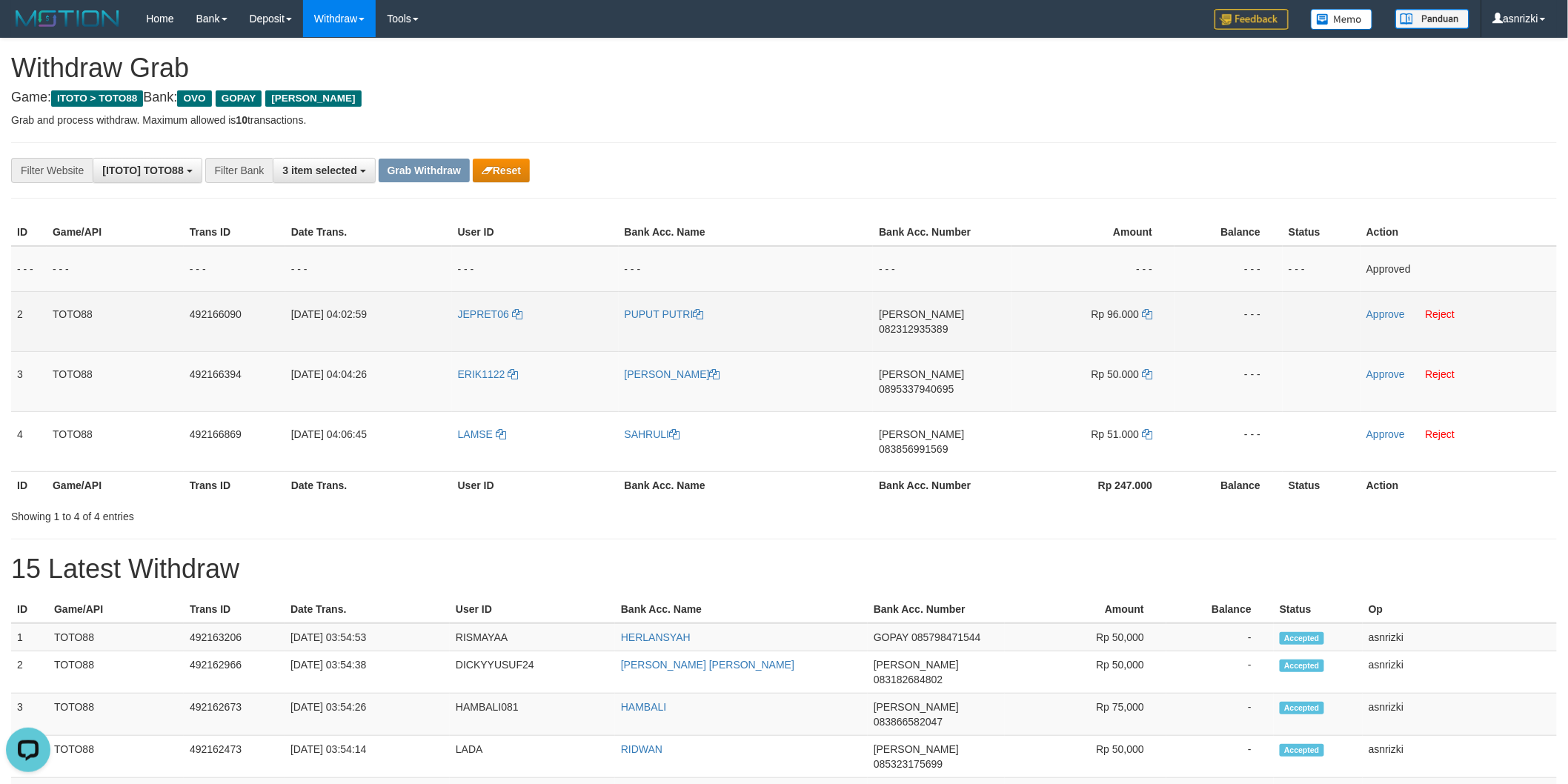
click at [952, 333] on td "DANA 082312935389" at bounding box center [942, 322] width 139 height 60
copy span "082312935389"
click at [1151, 313] on icon at bounding box center [1147, 314] width 10 height 10
copy span "082312935389"
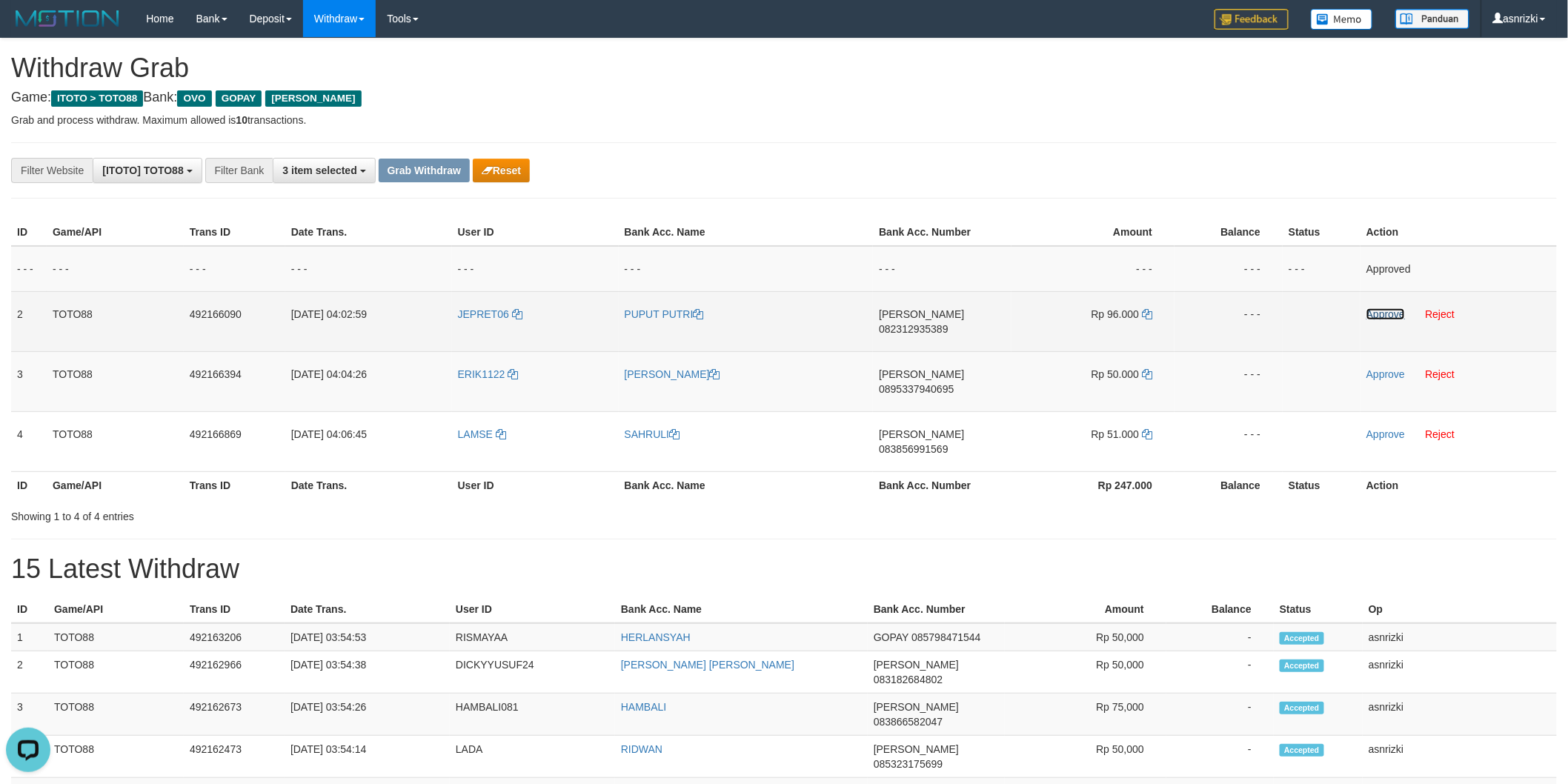
click at [1383, 315] on link "Approve" at bounding box center [1386, 314] width 39 height 12
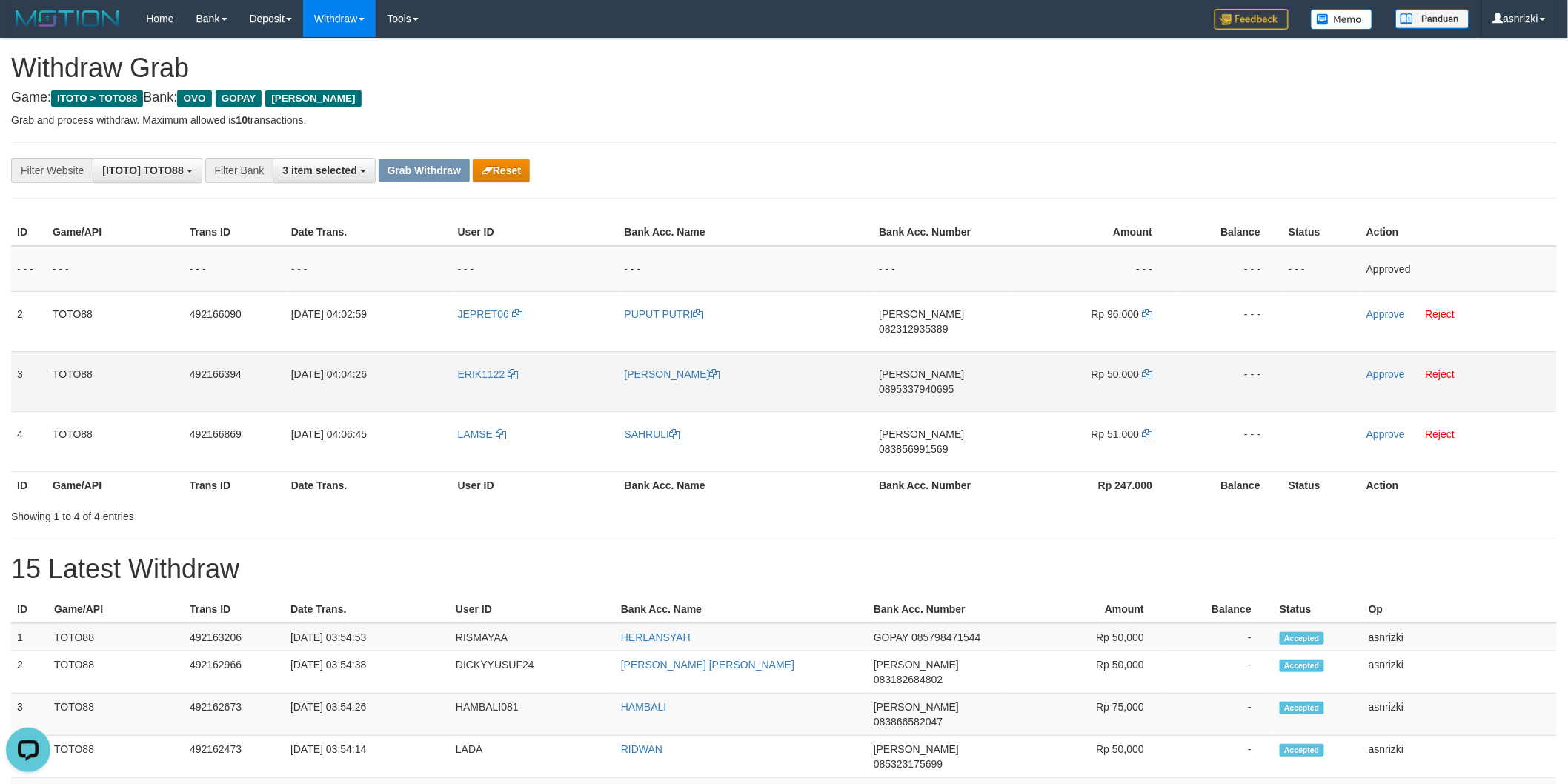
click at [976, 371] on td "DANA 0895337940695" at bounding box center [942, 382] width 139 height 60
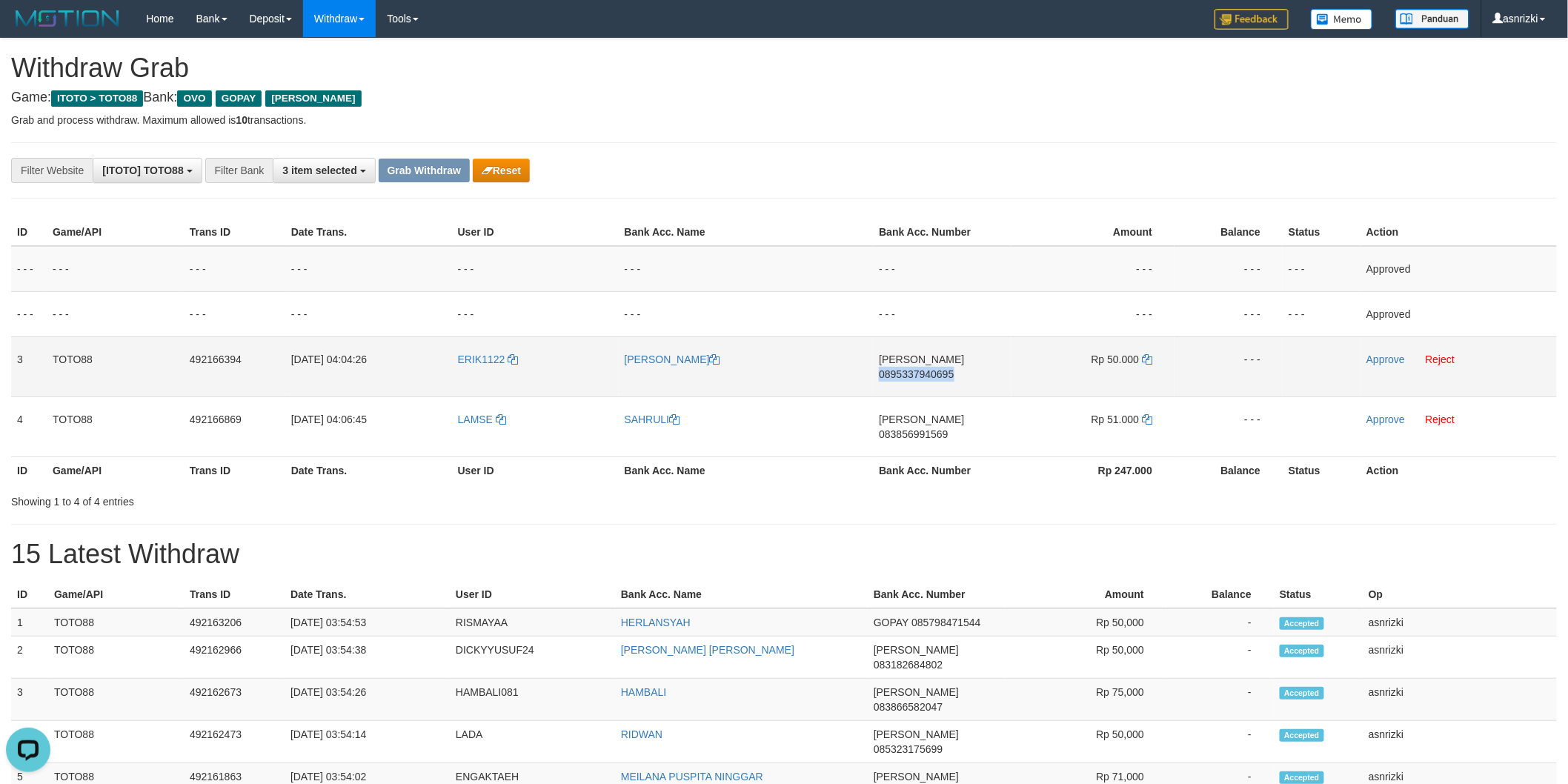
click at [976, 371] on td "DANA 0895337940695" at bounding box center [942, 367] width 139 height 60
copy span "0895337940695"
click at [1144, 354] on icon at bounding box center [1147, 359] width 10 height 10
copy span "0895337940695"
click at [1372, 356] on link "Approve" at bounding box center [1386, 359] width 39 height 12
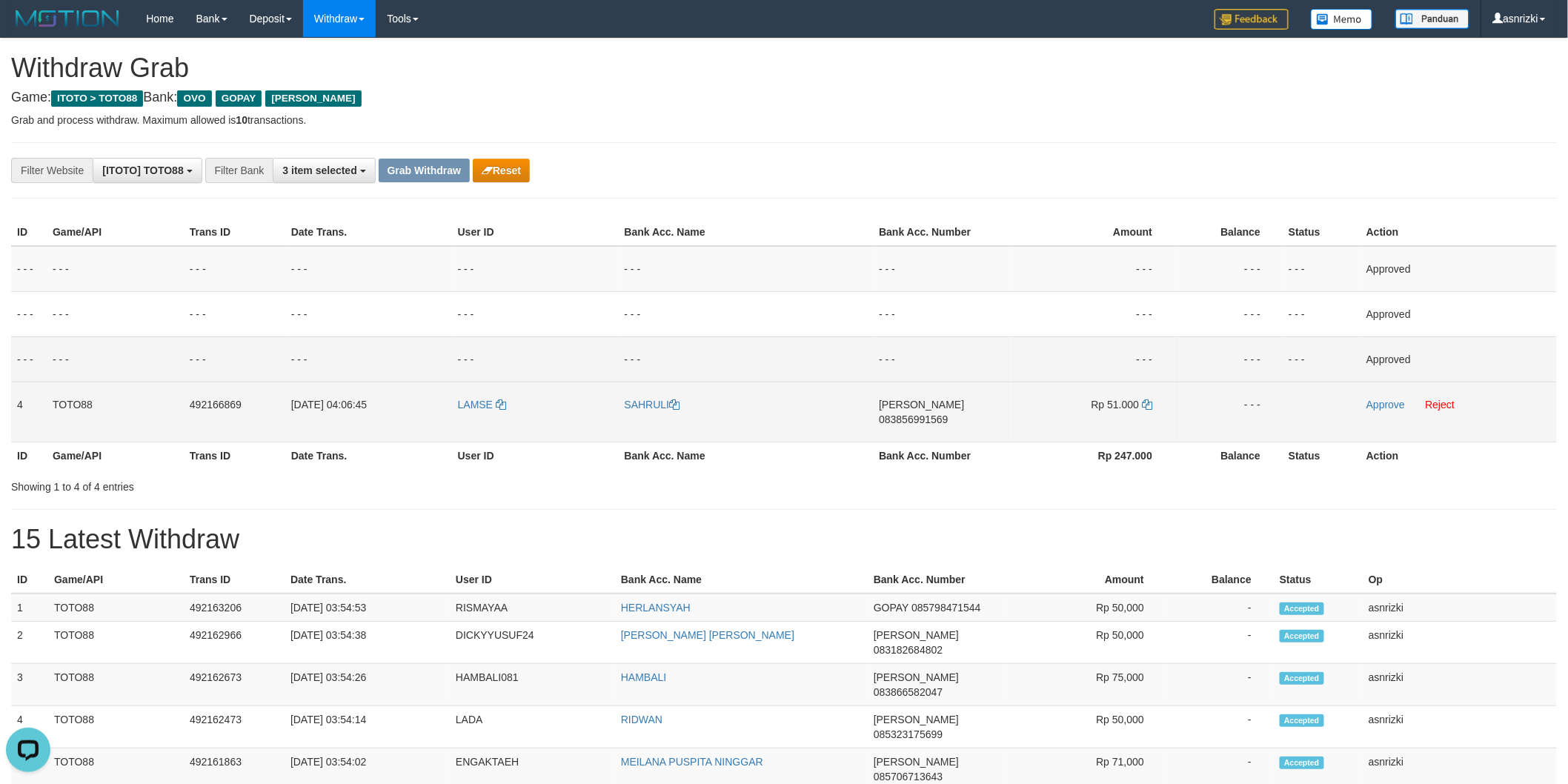
click at [945, 413] on td "DANA 083856991569" at bounding box center [942, 412] width 139 height 60
copy span "083856991569"
drag, startPoint x: 1148, startPoint y: 397, endPoint x: 1130, endPoint y: 395, distance: 18.1
click at [1148, 397] on td "Rp 51.000" at bounding box center [1093, 412] width 163 height 60
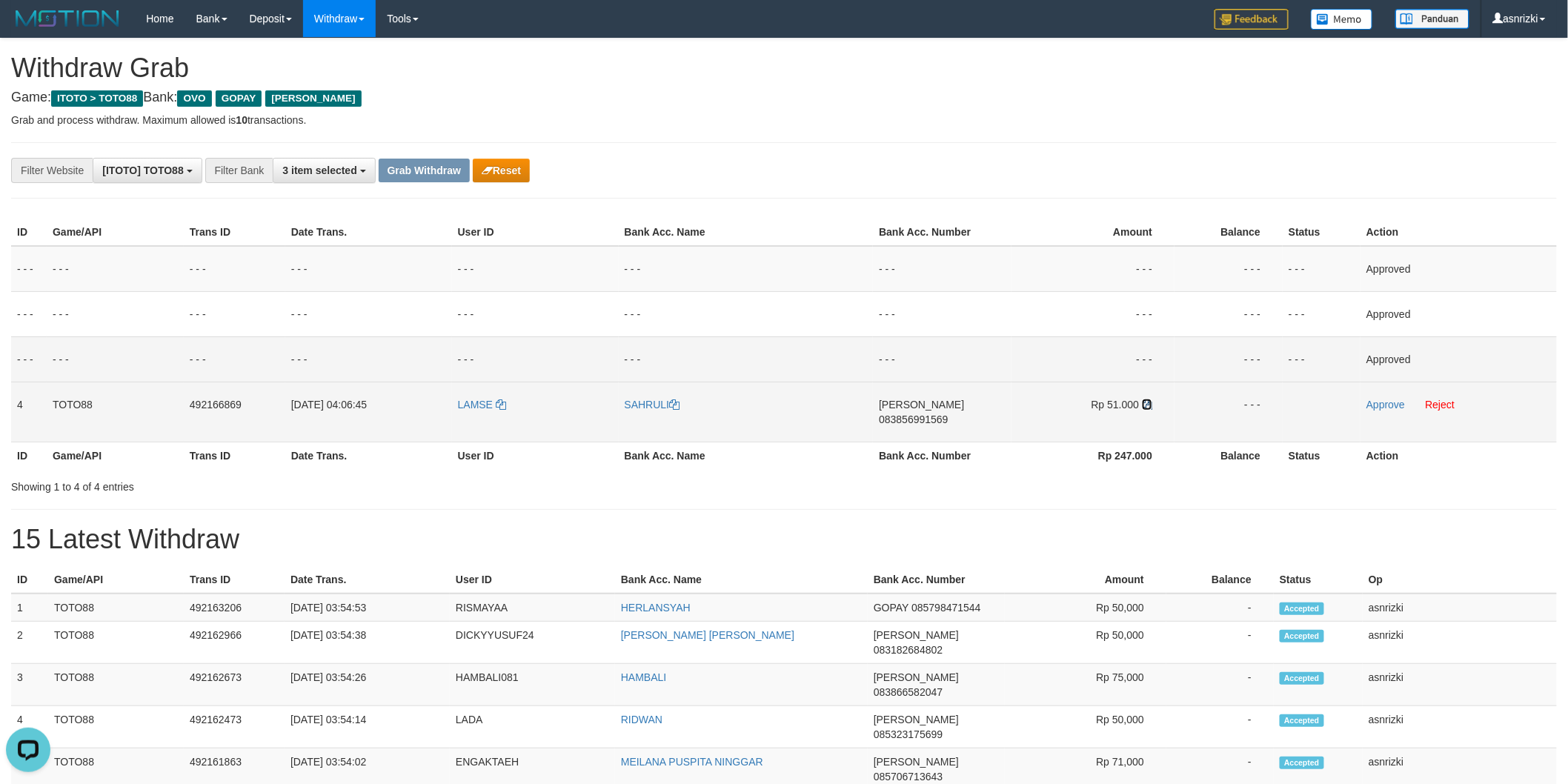
click at [1144, 404] on icon at bounding box center [1147, 404] width 10 height 10
click at [1383, 402] on link "Approve" at bounding box center [1386, 404] width 39 height 12
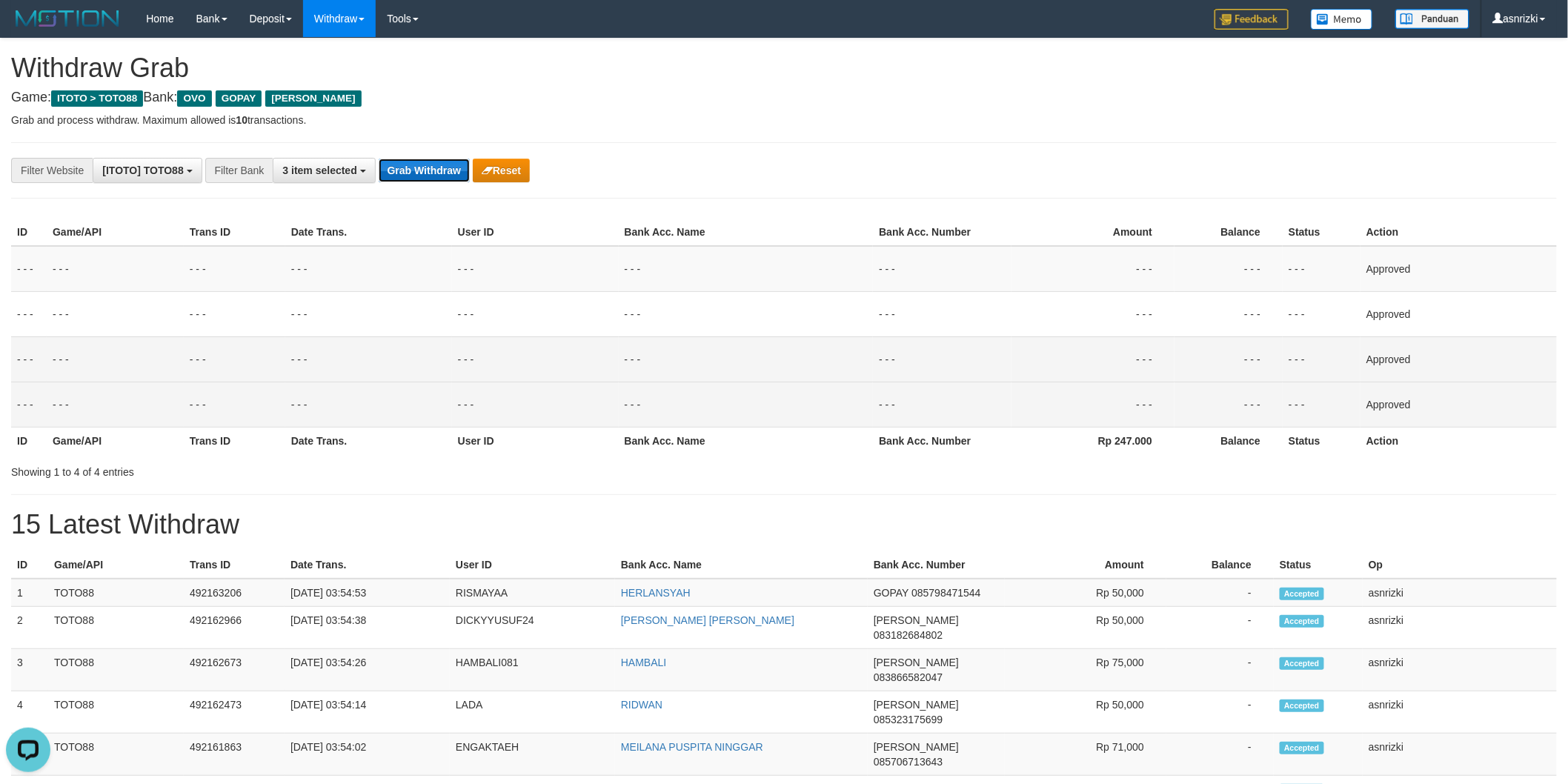
click at [427, 175] on button "Grab Withdraw" at bounding box center [424, 170] width 91 height 24
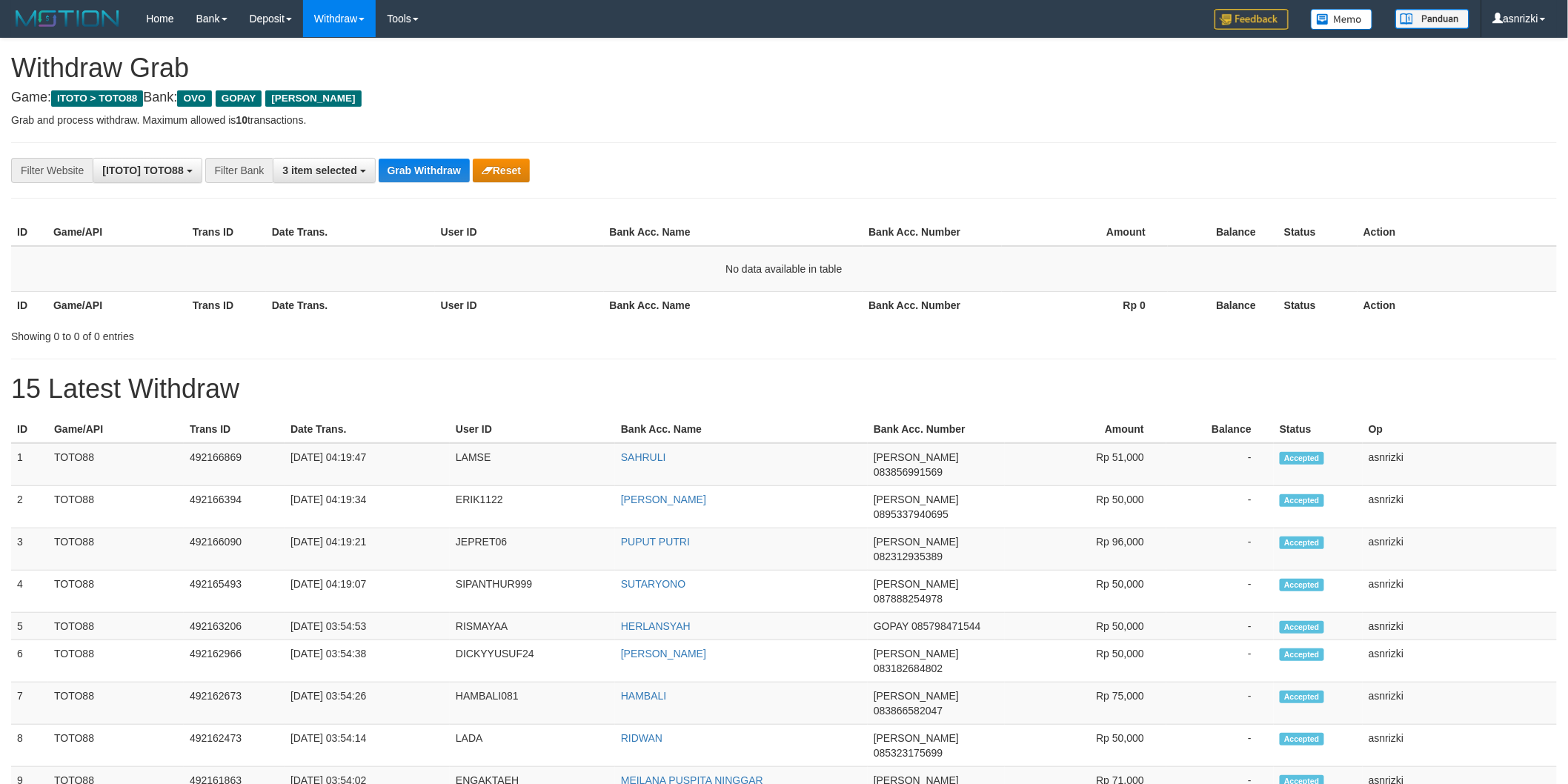
drag, startPoint x: 0, startPoint y: 0, endPoint x: 744, endPoint y: 207, distance: 772.3
click at [744, 207] on div "**********" at bounding box center [784, 773] width 1568 height 1469
click at [497, 406] on div "**********" at bounding box center [784, 773] width 1568 height 1469
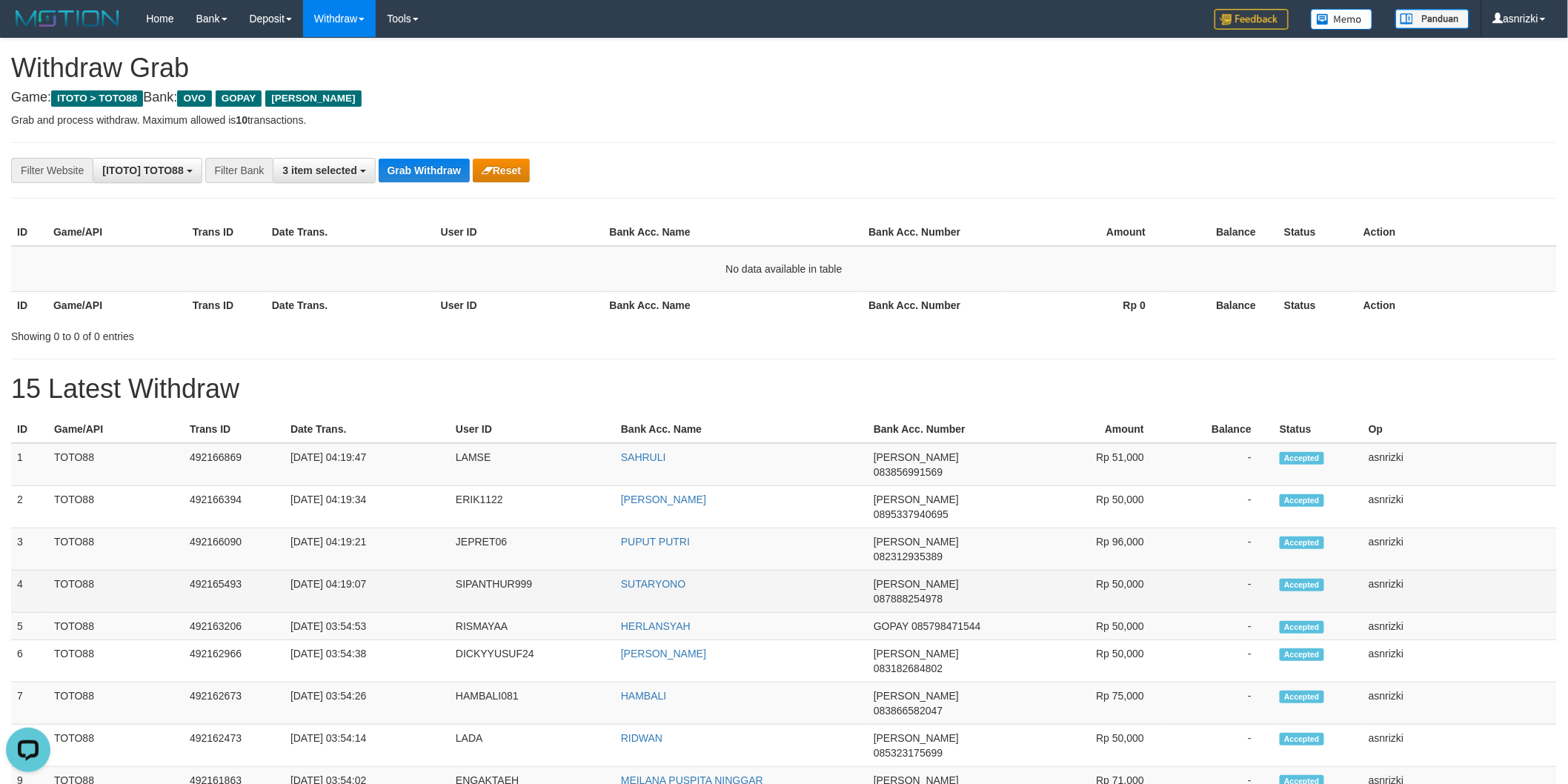
drag, startPoint x: 13, startPoint y: 447, endPoint x: 1424, endPoint y: 535, distance: 1413.7
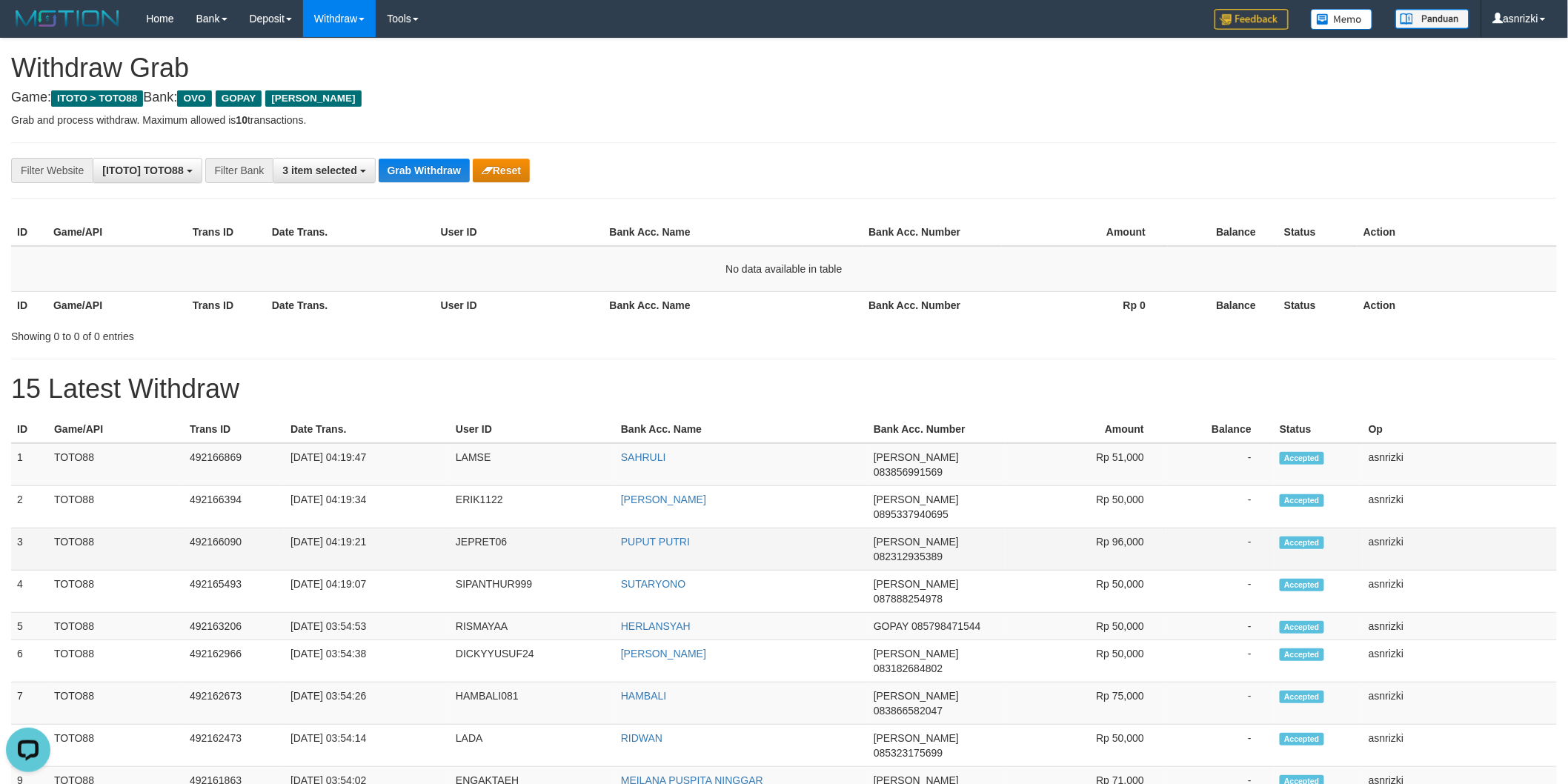
copy tbody "1 TOTO88 492166869 [DATE] 04:19:47 LAMSE SAHRULI DANA 083856991569 Rp 51,000 - …"
click at [470, 462] on td "LAMSE" at bounding box center [532, 465] width 166 height 43
click at [470, 462] on td "LAMSE" at bounding box center [532, 465] width 166 height 43
click at [656, 397] on h1 "15 Latest Withdraw" at bounding box center [784, 389] width 1546 height 29
